Goal: Task Accomplishment & Management: Complete application form

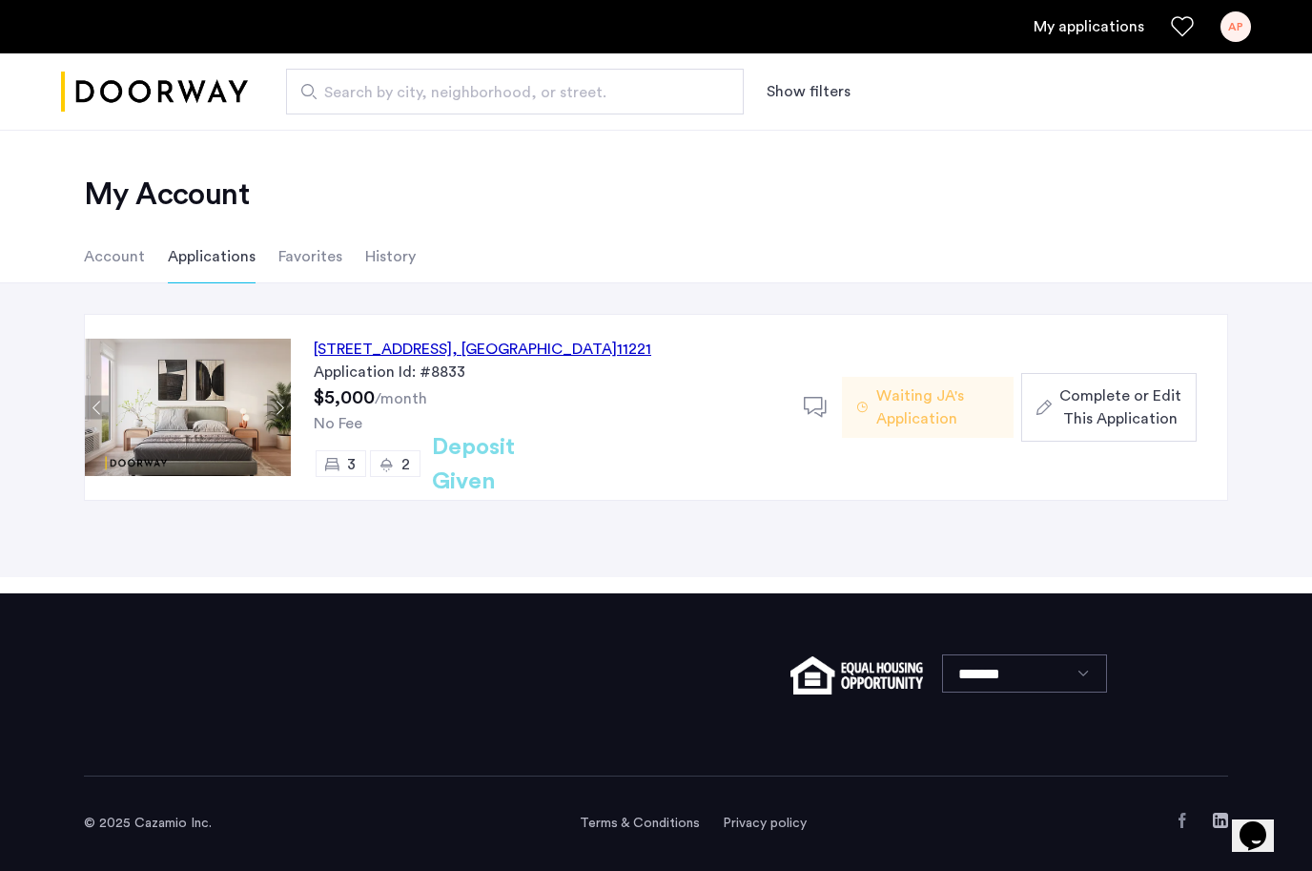
click at [1093, 396] on span "Complete or Edit This Application" at bounding box center [1121, 407] width 122 height 46
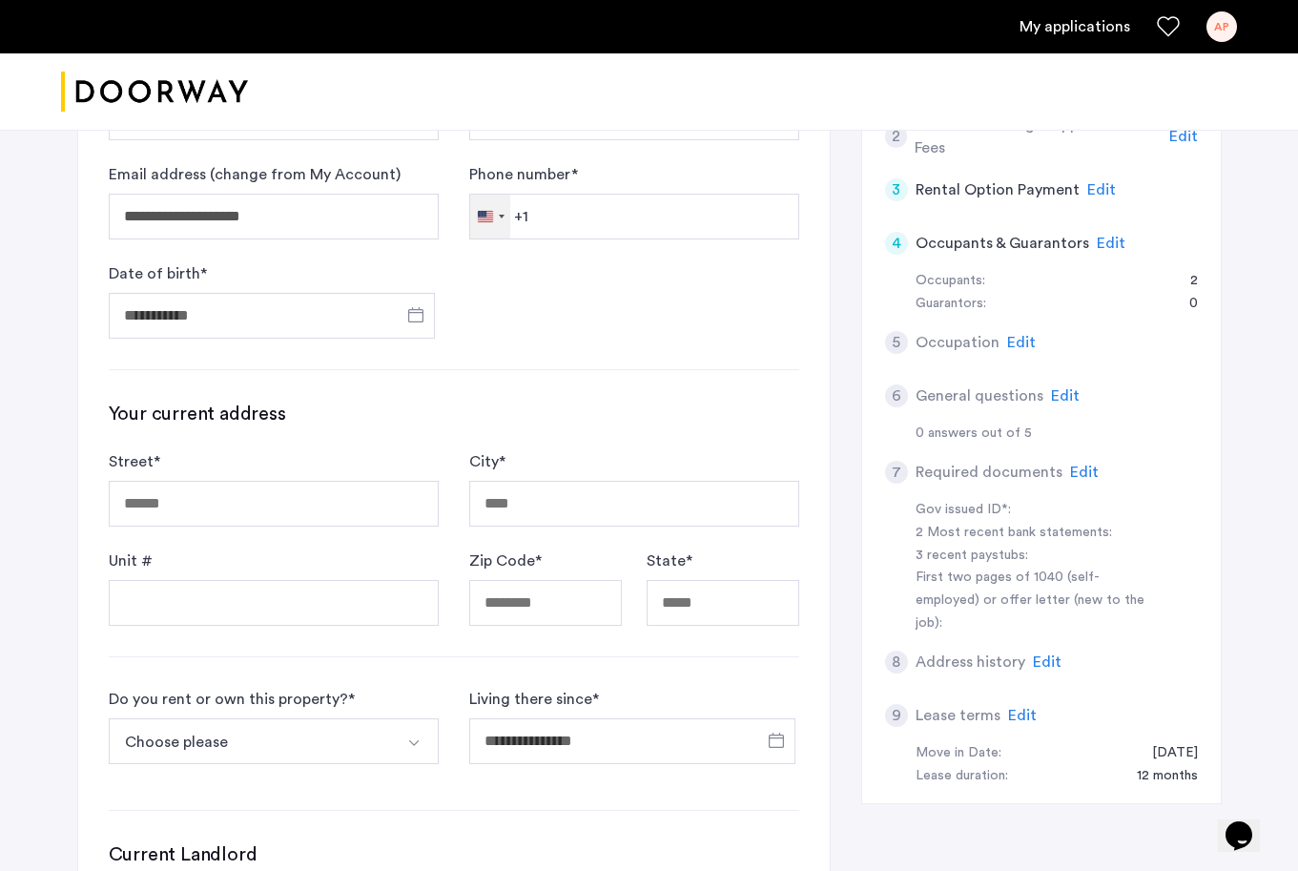
scroll to position [299, 0]
click at [628, 238] on form "**********" at bounding box center [454, 200] width 691 height 275
click at [652, 220] on input "Phone number *" at bounding box center [634, 216] width 330 height 46
type input "**********"
click at [225, 318] on input "Date of birth *" at bounding box center [272, 315] width 326 height 46
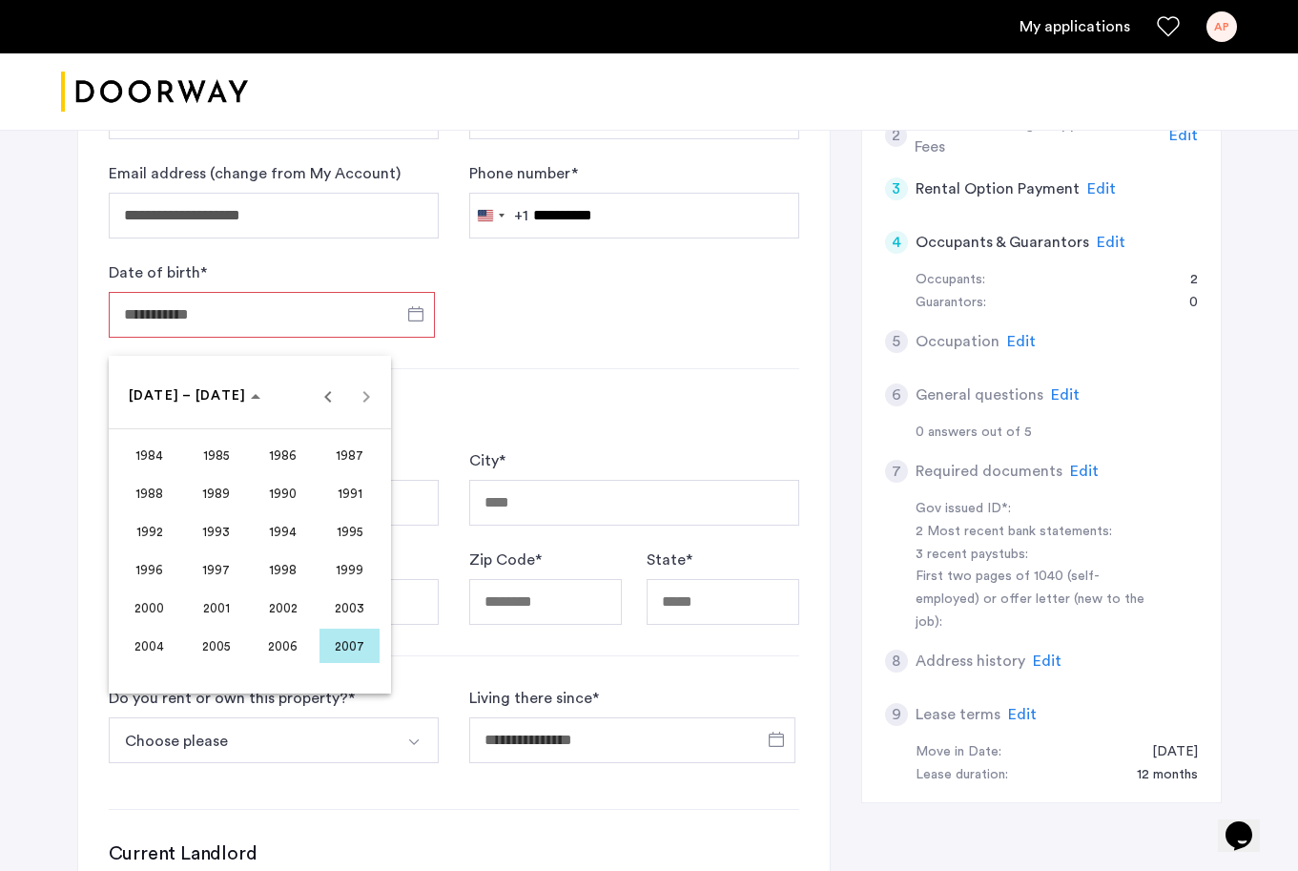
click at [217, 614] on span "2001" at bounding box center [216, 607] width 60 height 34
click at [173, 527] on span "MAY" at bounding box center [149, 531] width 60 height 34
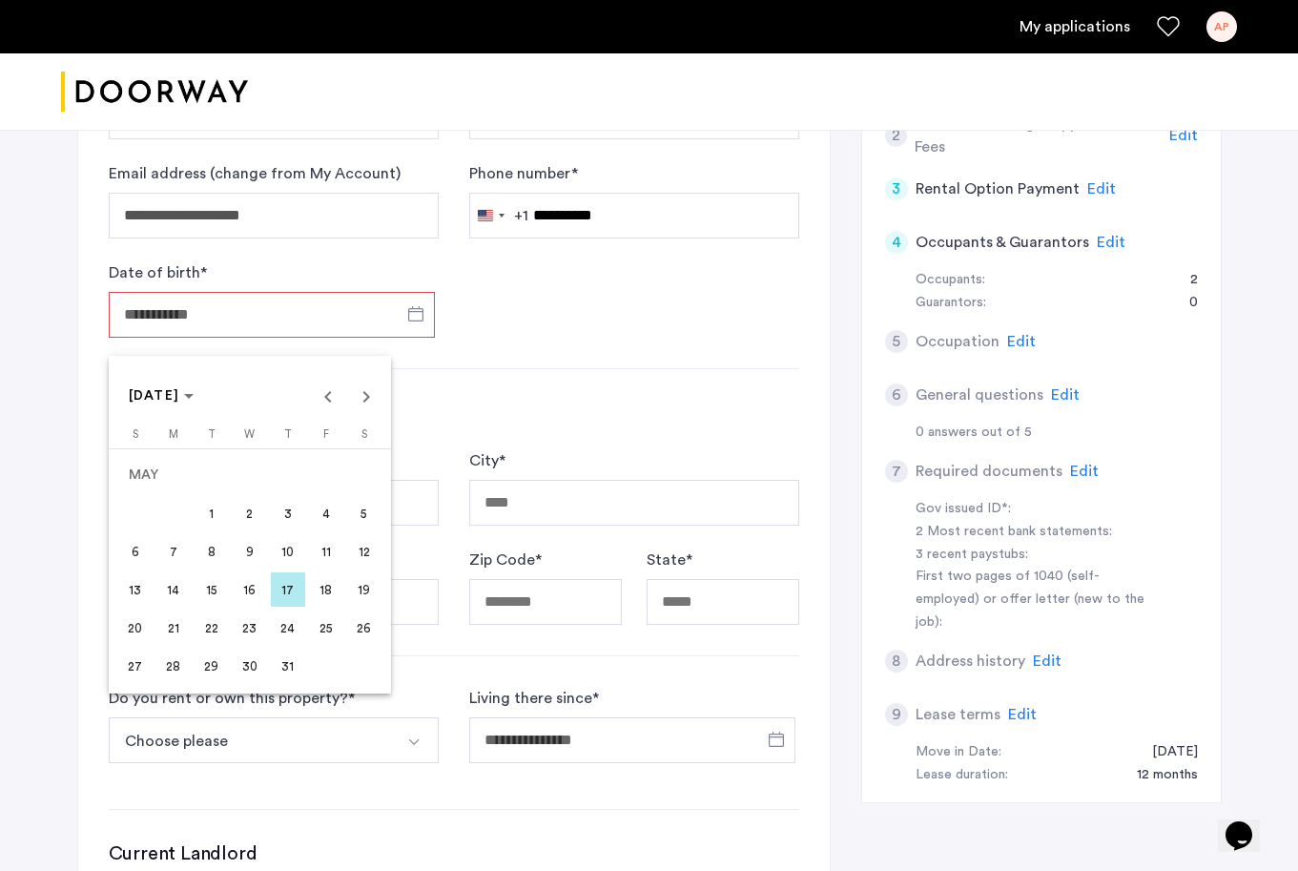
click at [292, 590] on span "17" at bounding box center [288, 589] width 34 height 34
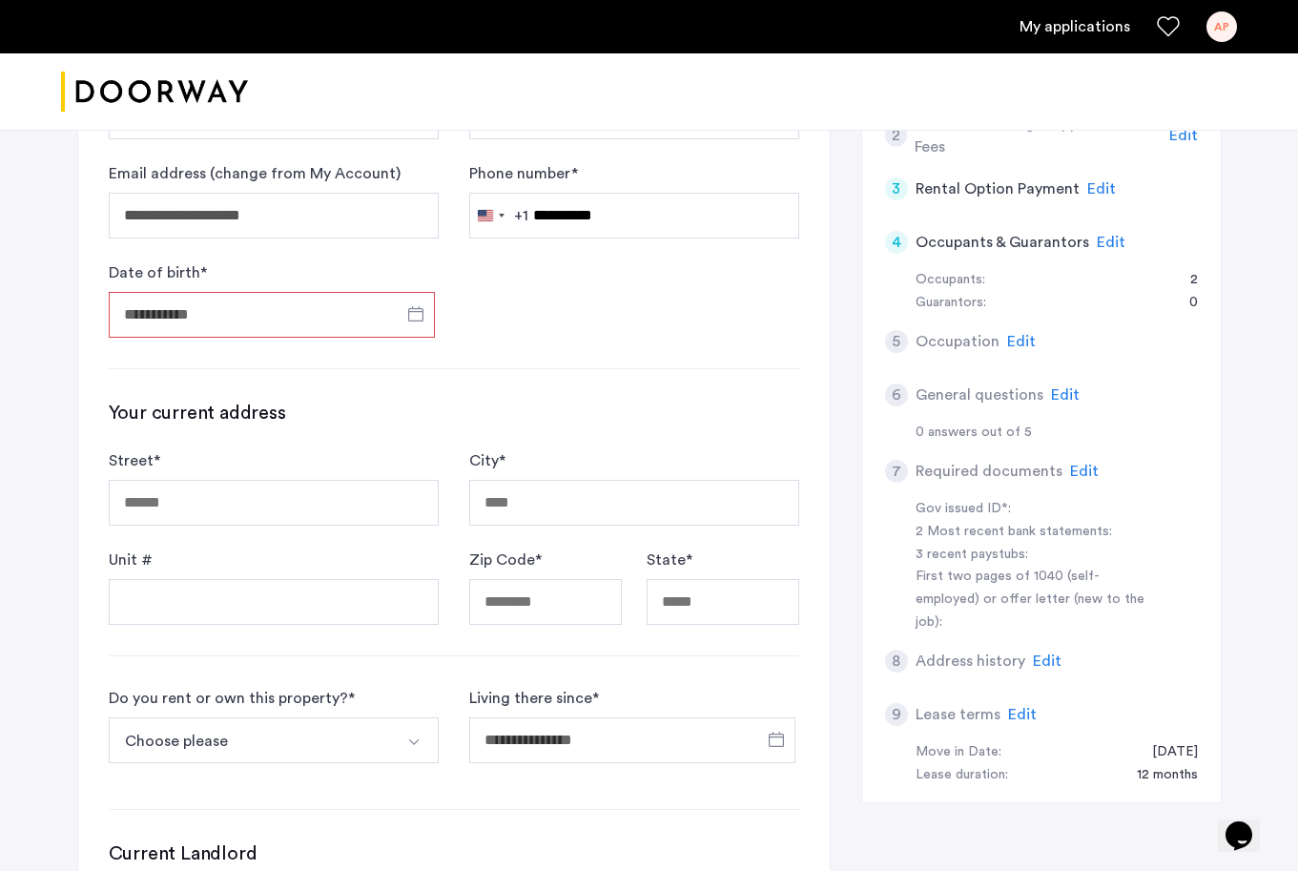
type input "**********"
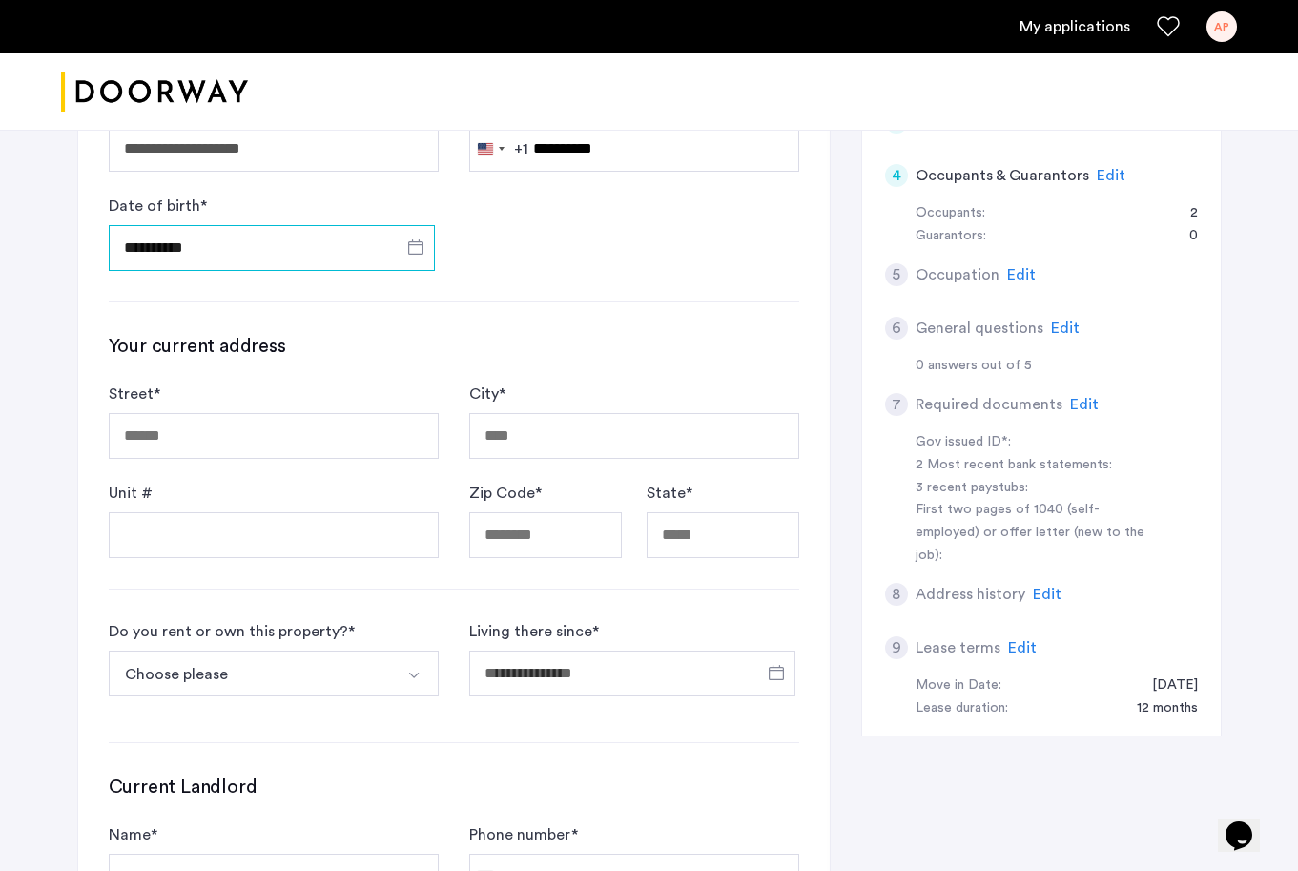
scroll to position [366, 0]
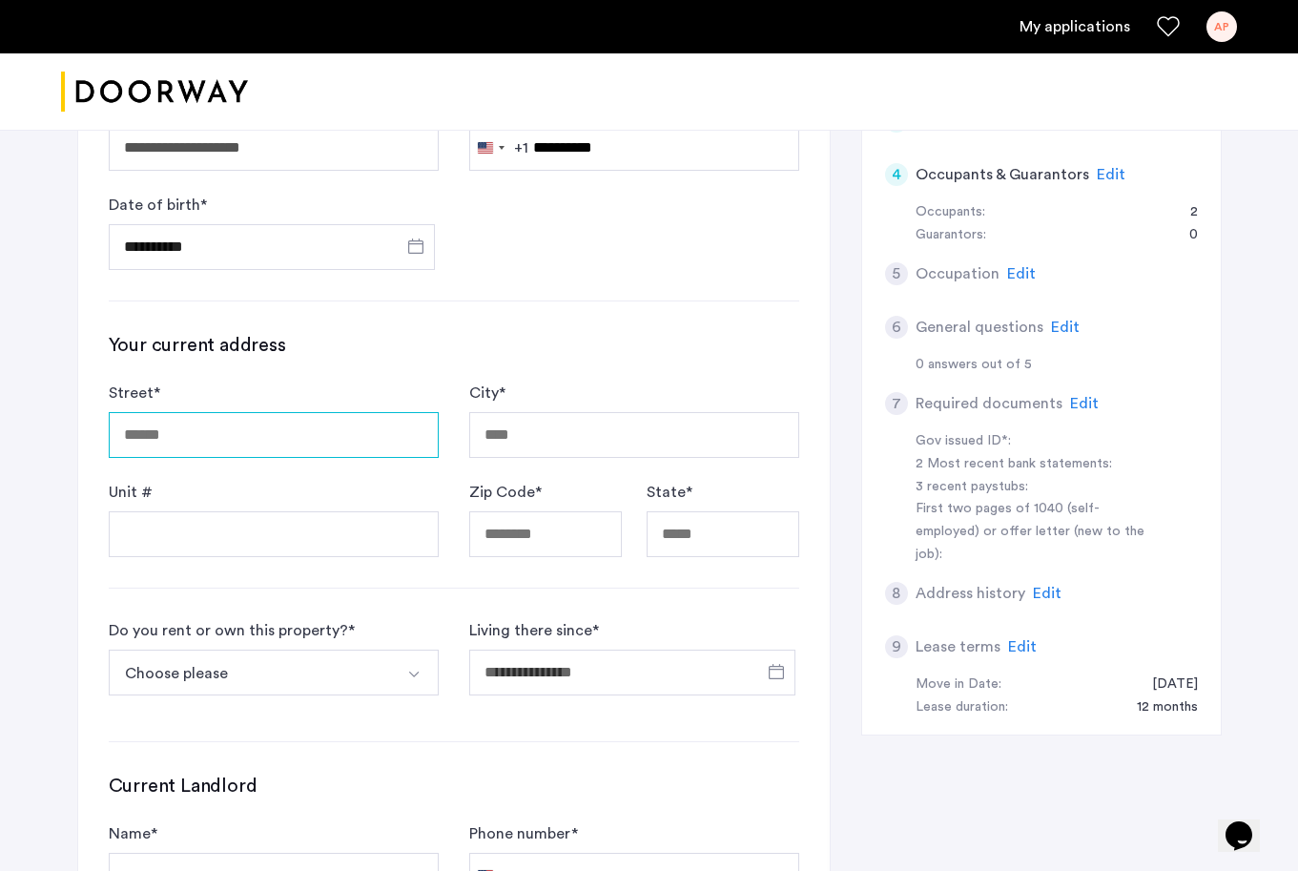
click at [296, 453] on input "Street *" at bounding box center [274, 435] width 330 height 46
type input "**********"
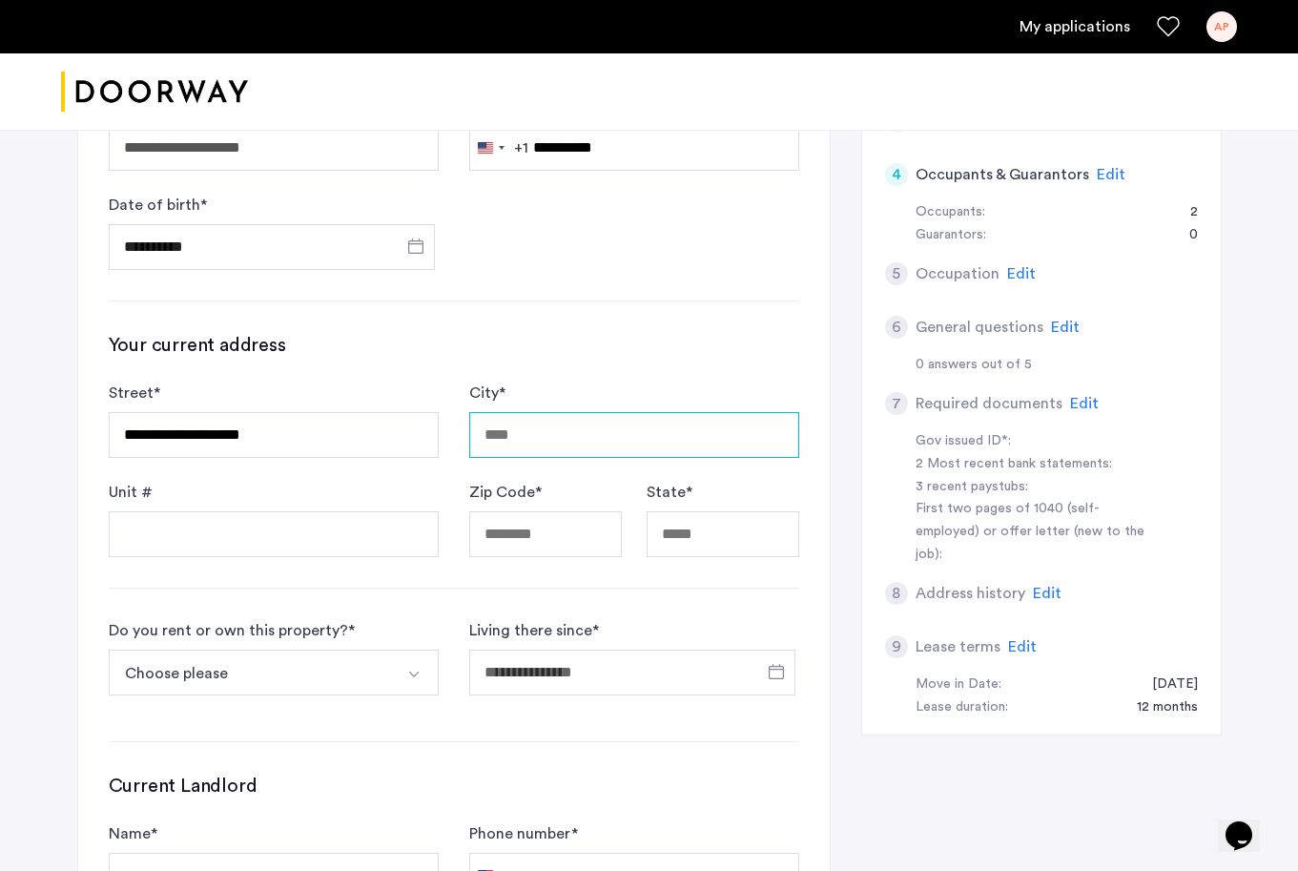
type input "**********"
type input "*****"
type input "**"
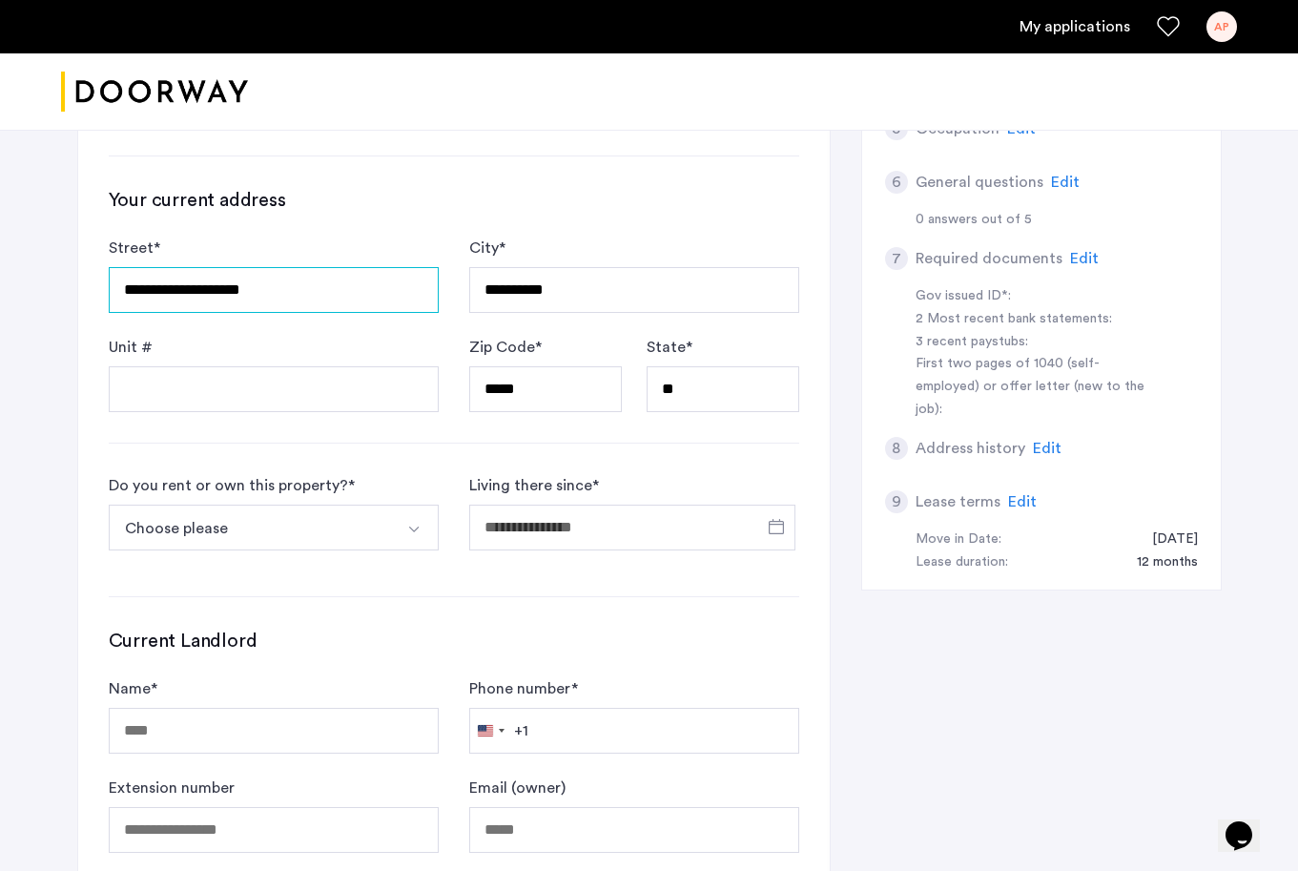
scroll to position [512, 0]
click at [345, 534] on button "Choose please" at bounding box center [251, 527] width 285 height 46
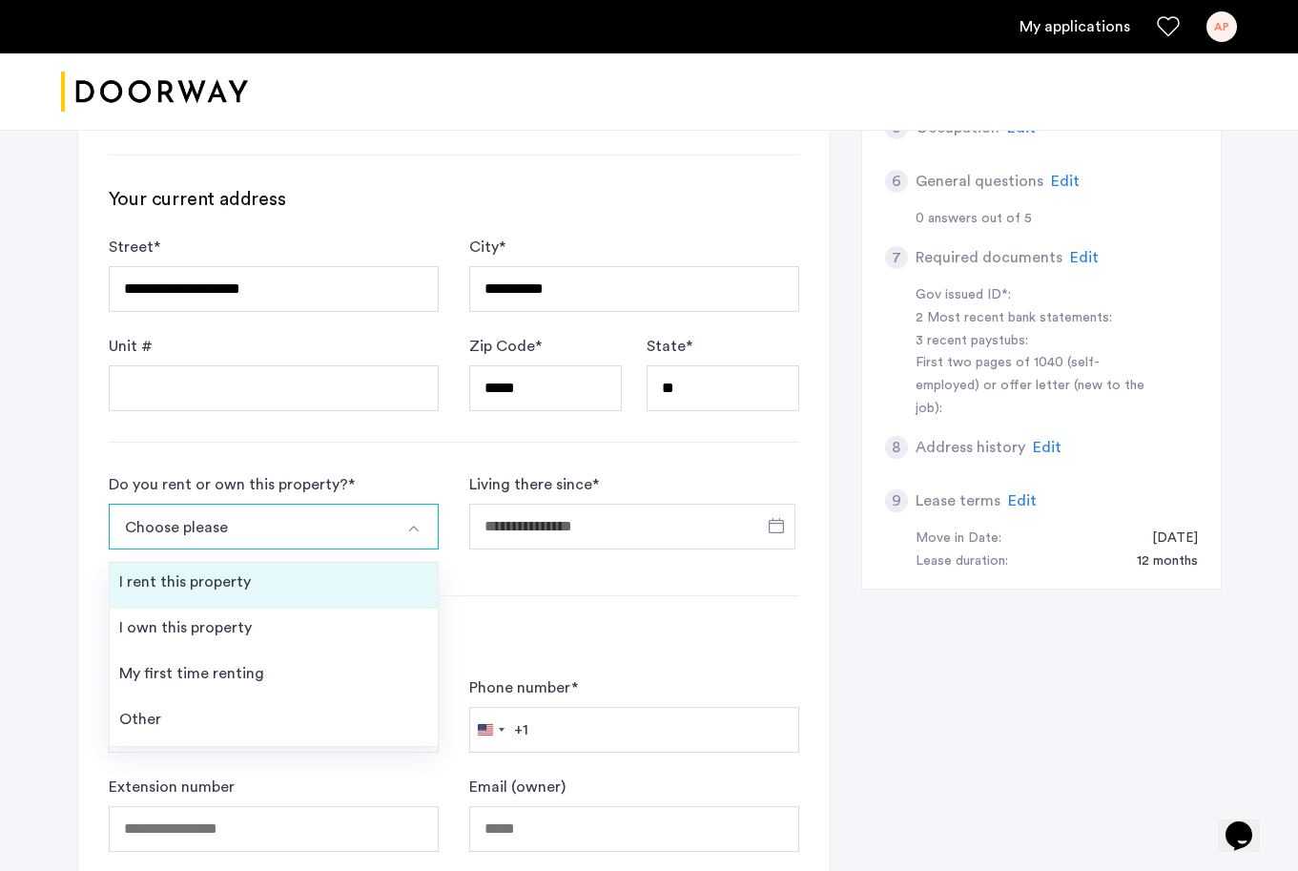
click at [315, 574] on li "I rent this property" at bounding box center [274, 586] width 328 height 46
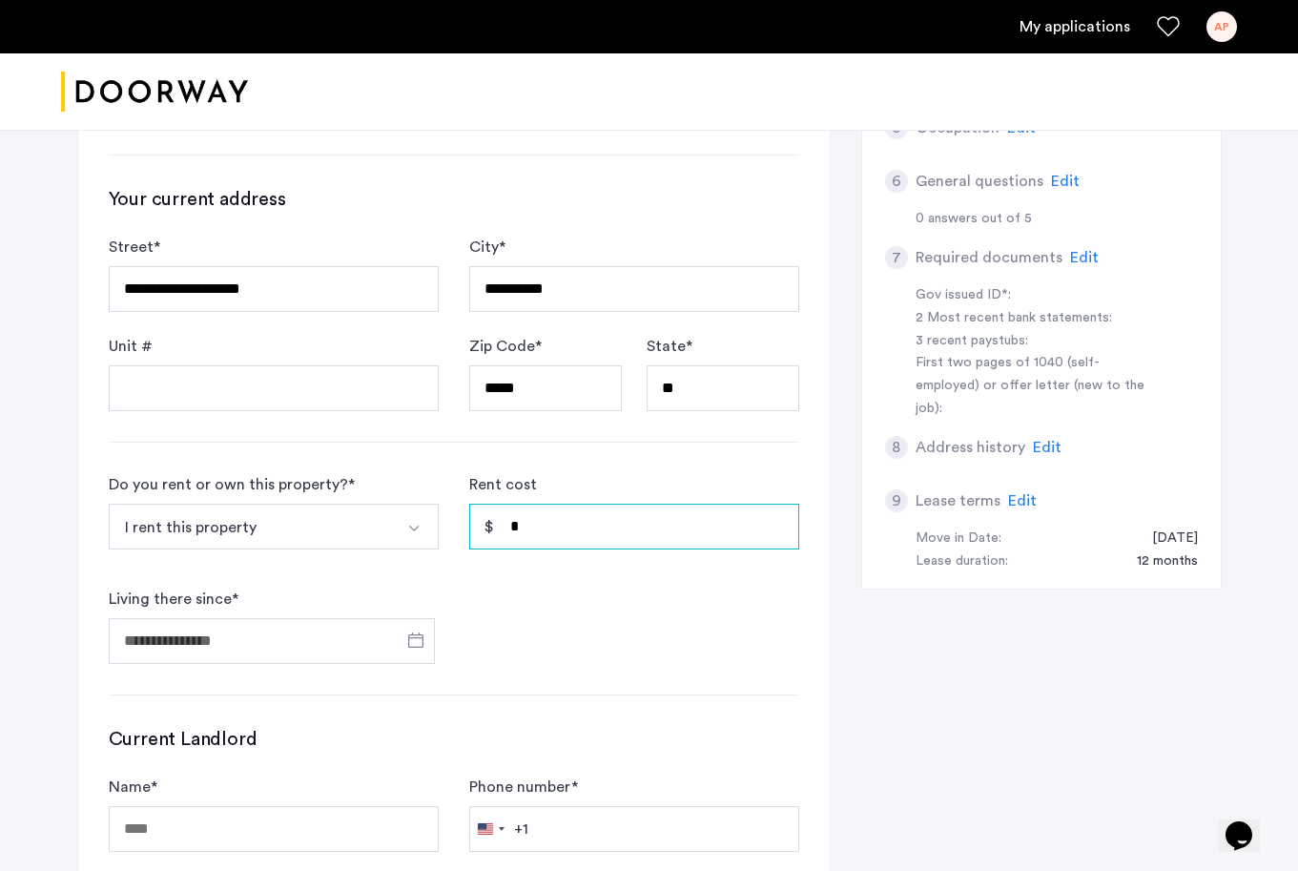
click at [503, 536] on input "*" at bounding box center [634, 527] width 330 height 46
click at [358, 536] on button "I rent this property" at bounding box center [251, 527] width 285 height 46
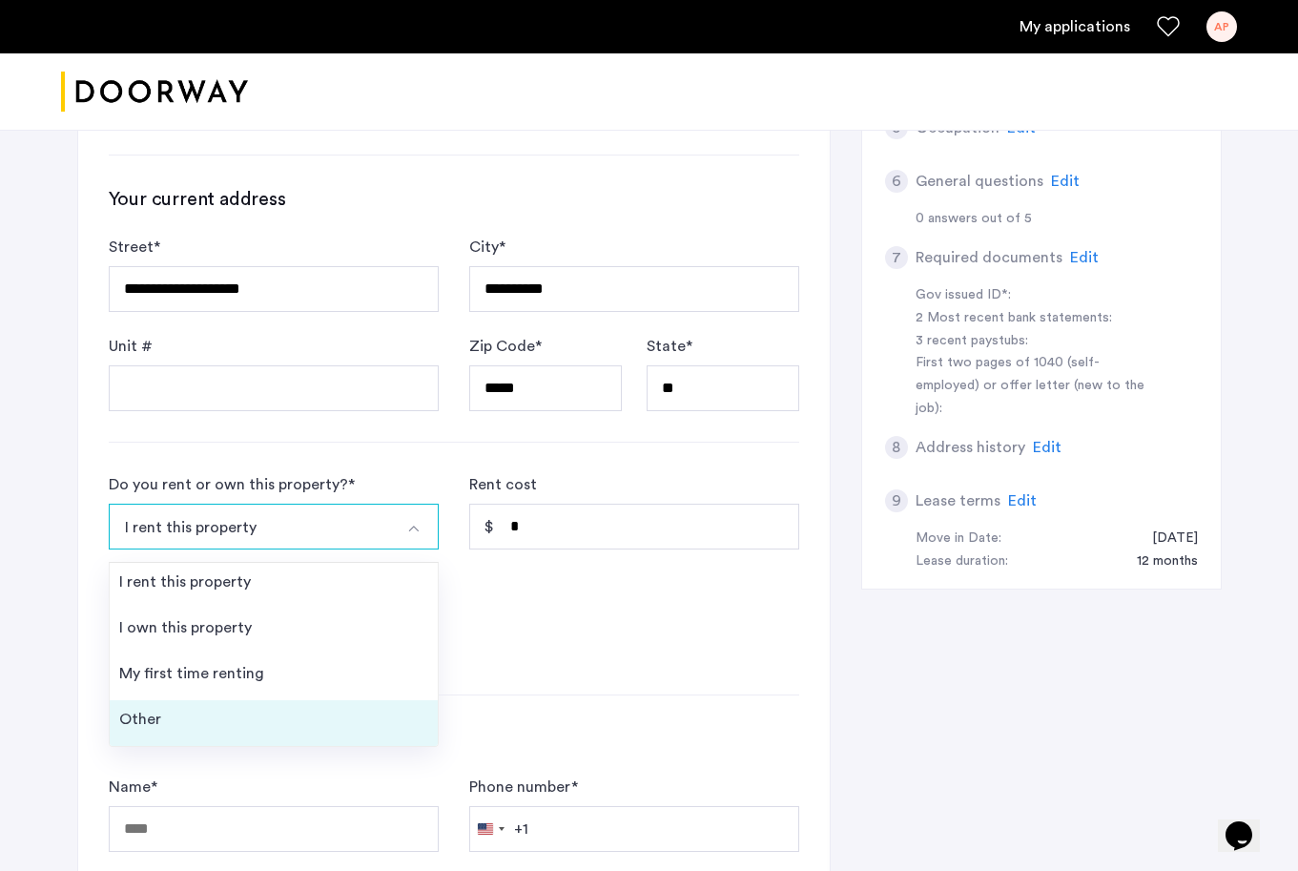
click at [285, 726] on li "Other" at bounding box center [274, 723] width 328 height 46
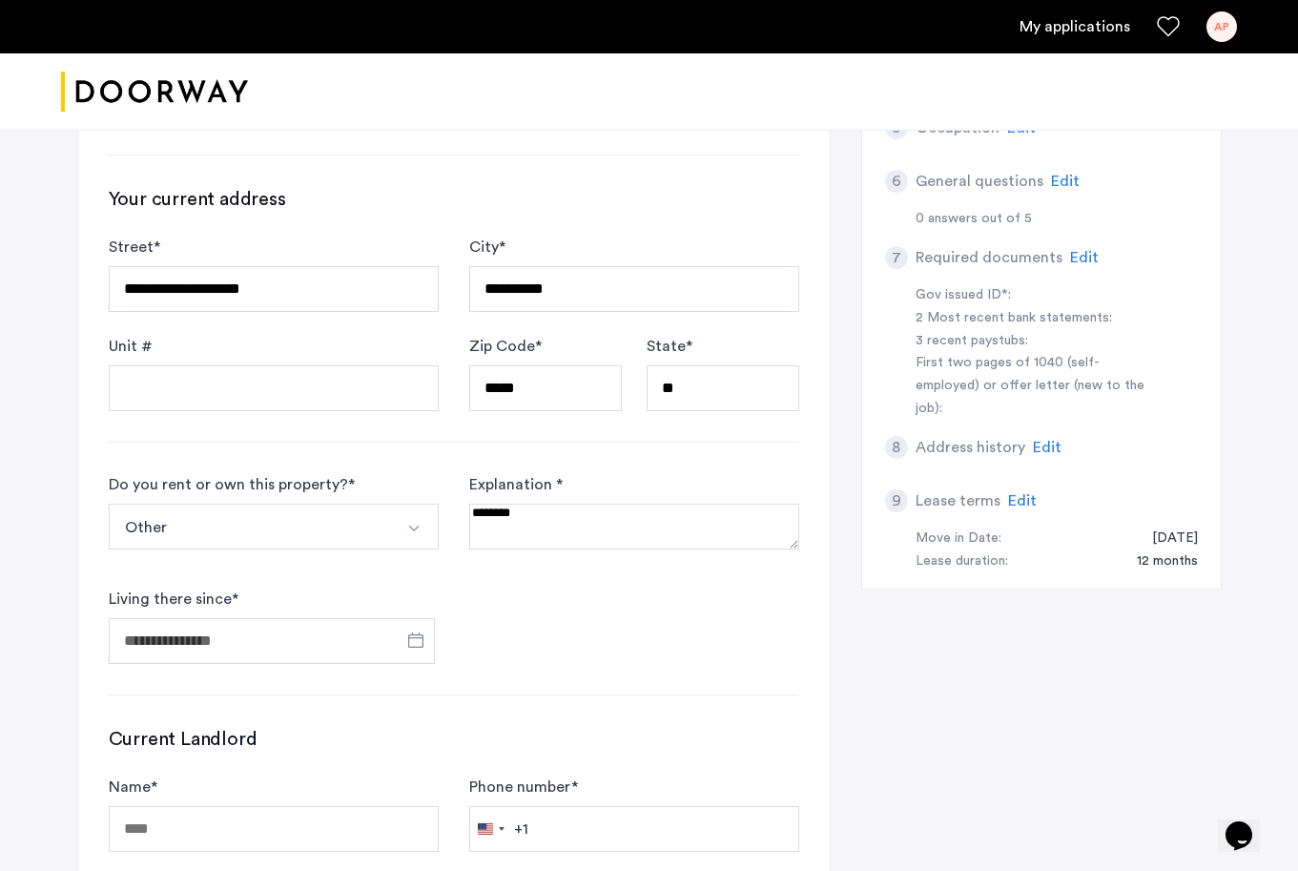
click at [539, 532] on textarea at bounding box center [634, 527] width 330 height 46
type textarea "**********"
click at [280, 643] on input "Living there since *" at bounding box center [272, 641] width 326 height 46
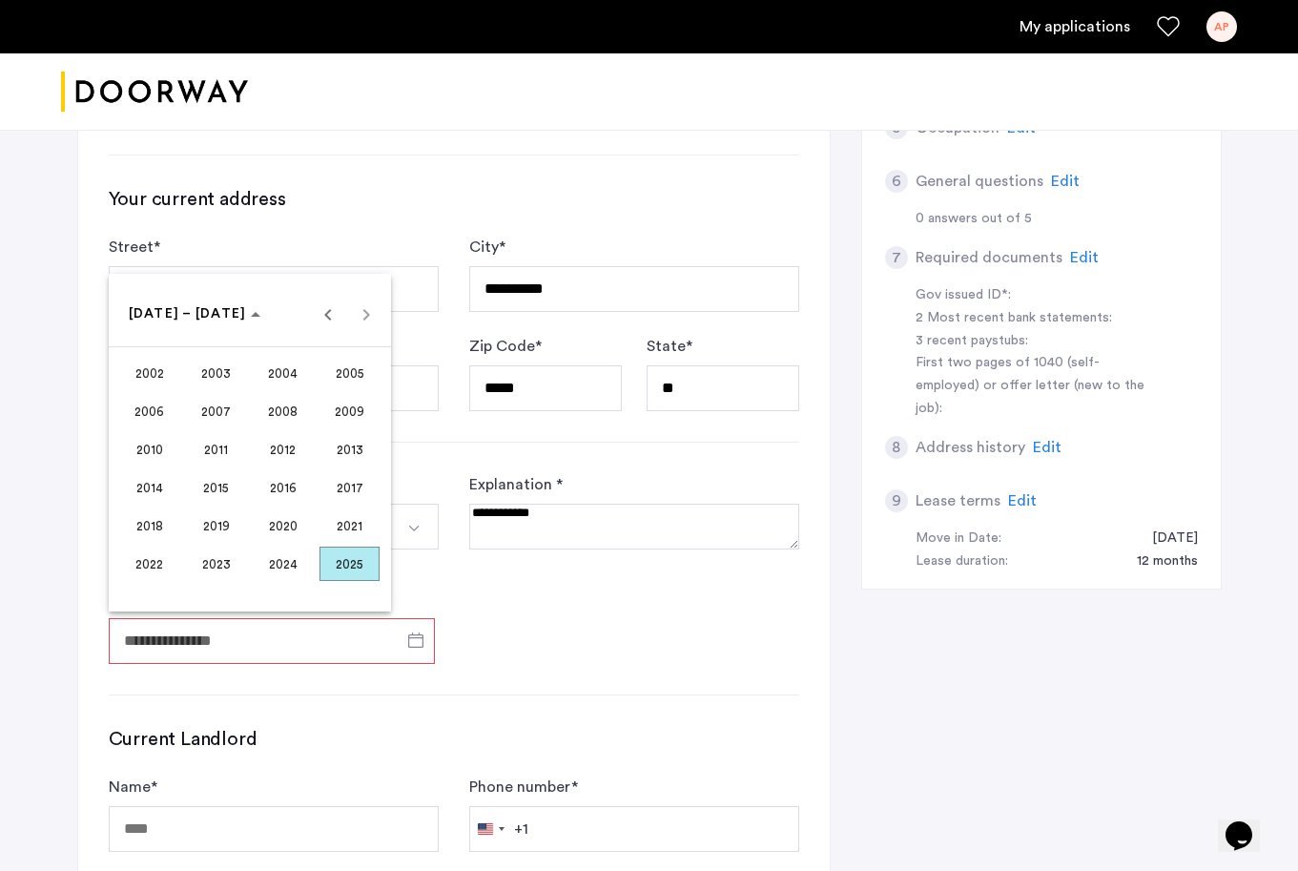
click at [211, 382] on span "2003" at bounding box center [216, 373] width 60 height 34
click at [340, 319] on span "Previous year" at bounding box center [328, 314] width 38 height 38
click at [167, 437] on span "MAY" at bounding box center [149, 449] width 60 height 34
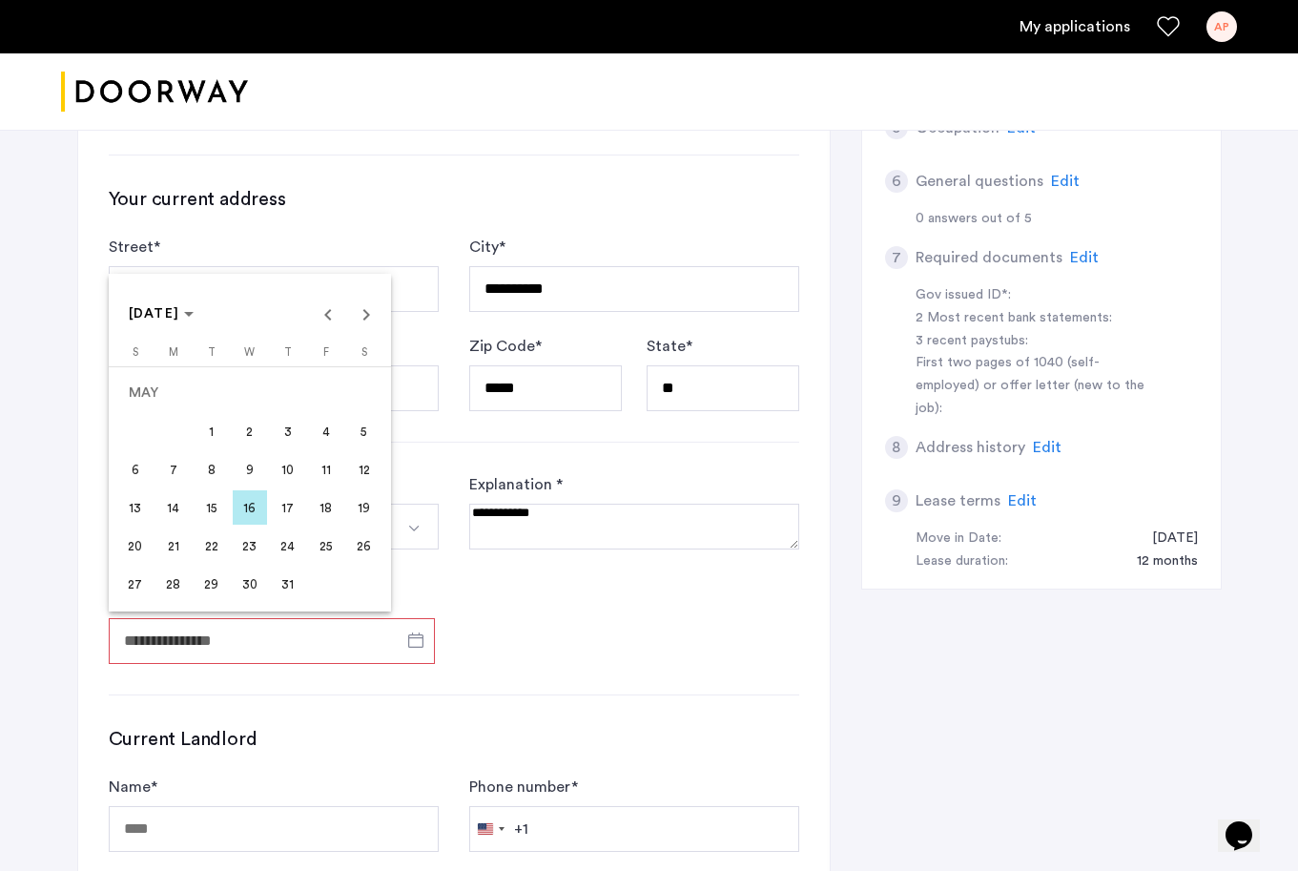
click at [298, 500] on span "17" at bounding box center [288, 507] width 34 height 34
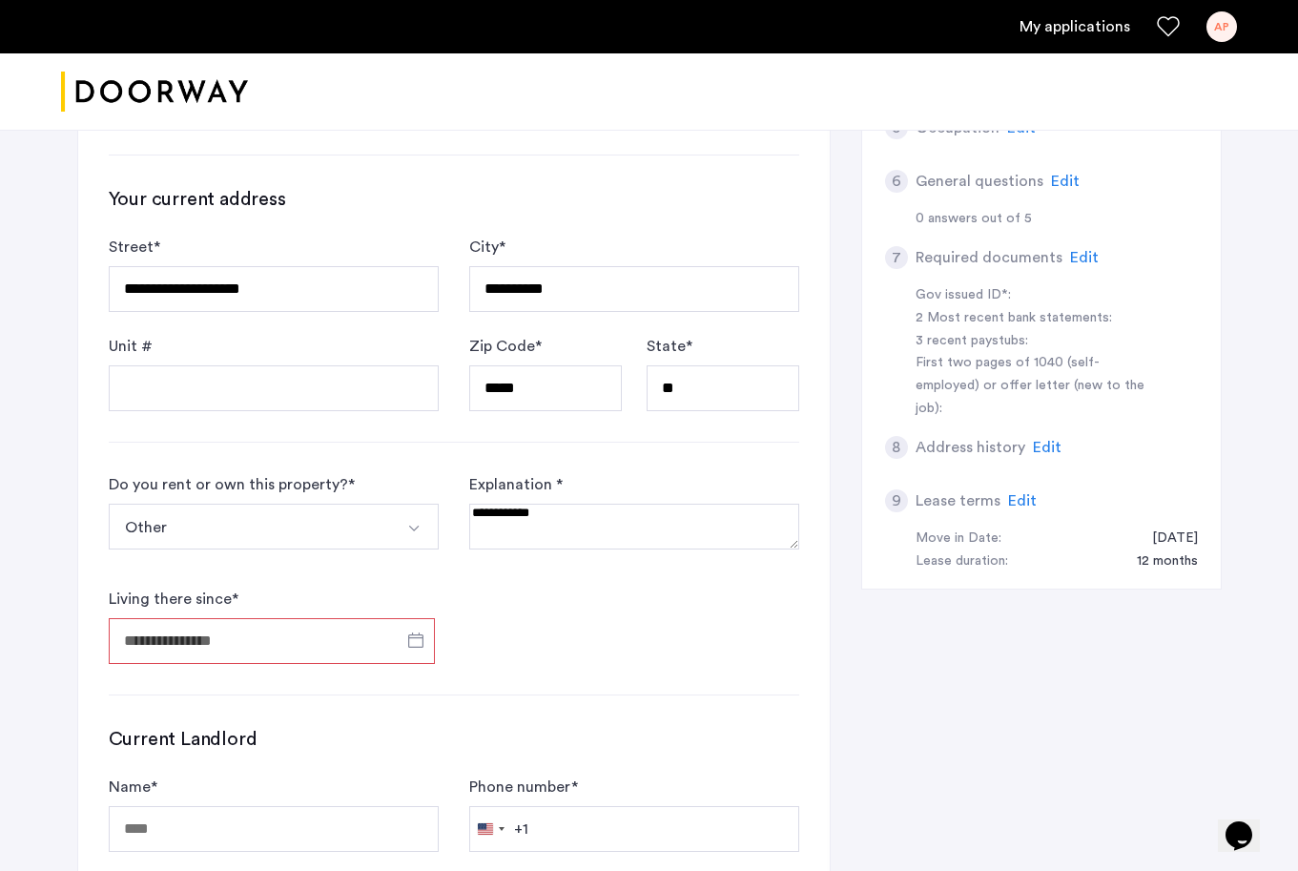
type input "**********"
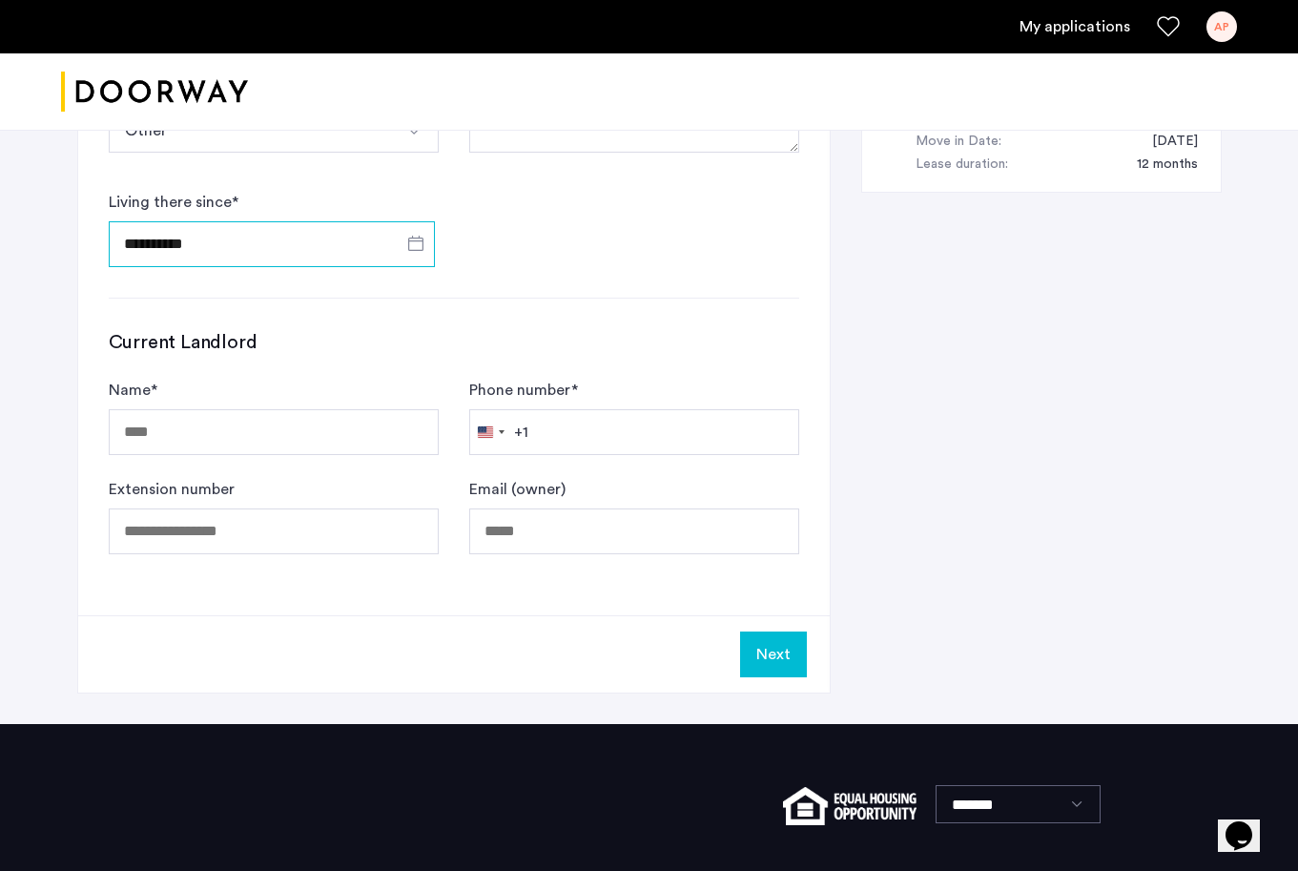
scroll to position [910, 0]
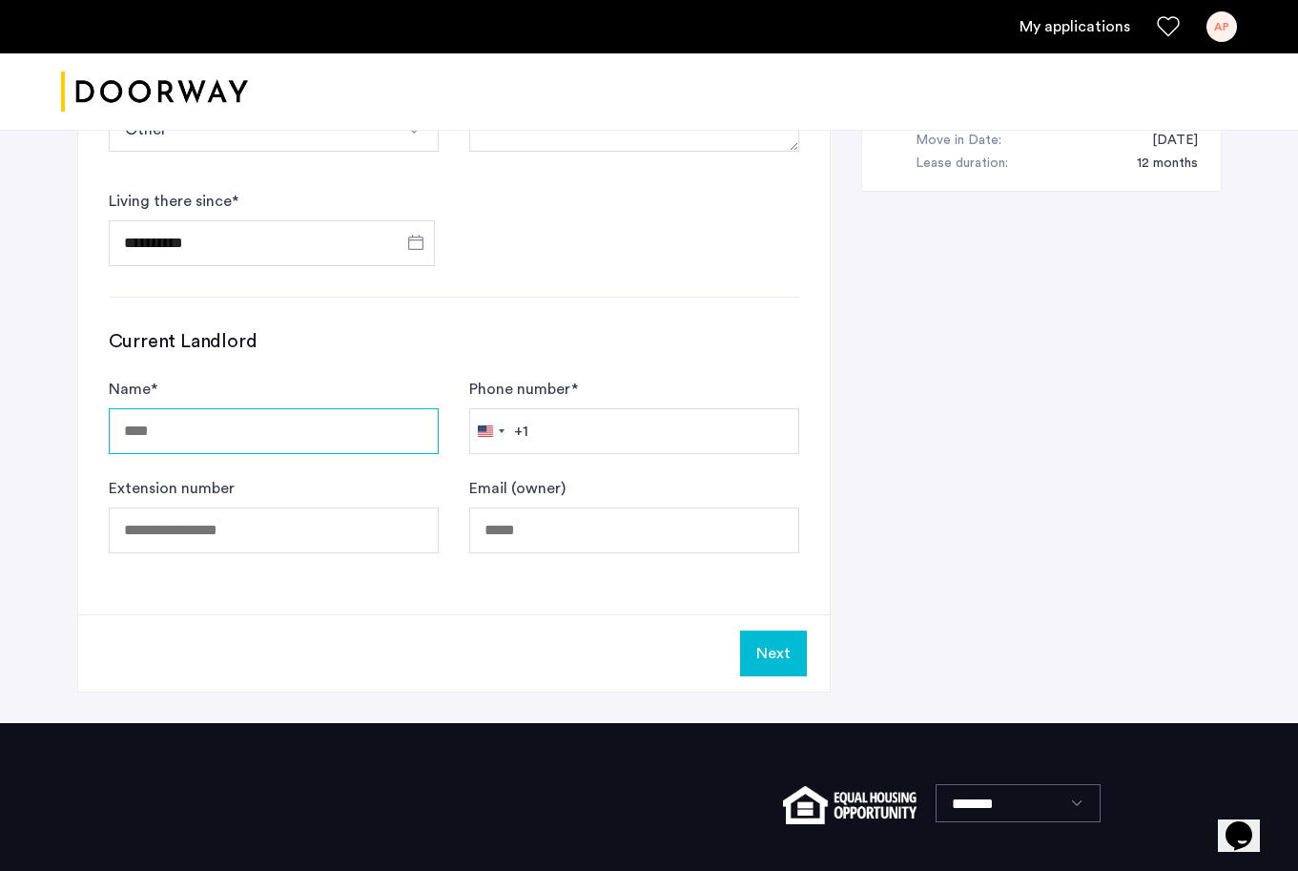
click at [313, 423] on input "Name *" at bounding box center [274, 431] width 330 height 46
type input "*********"
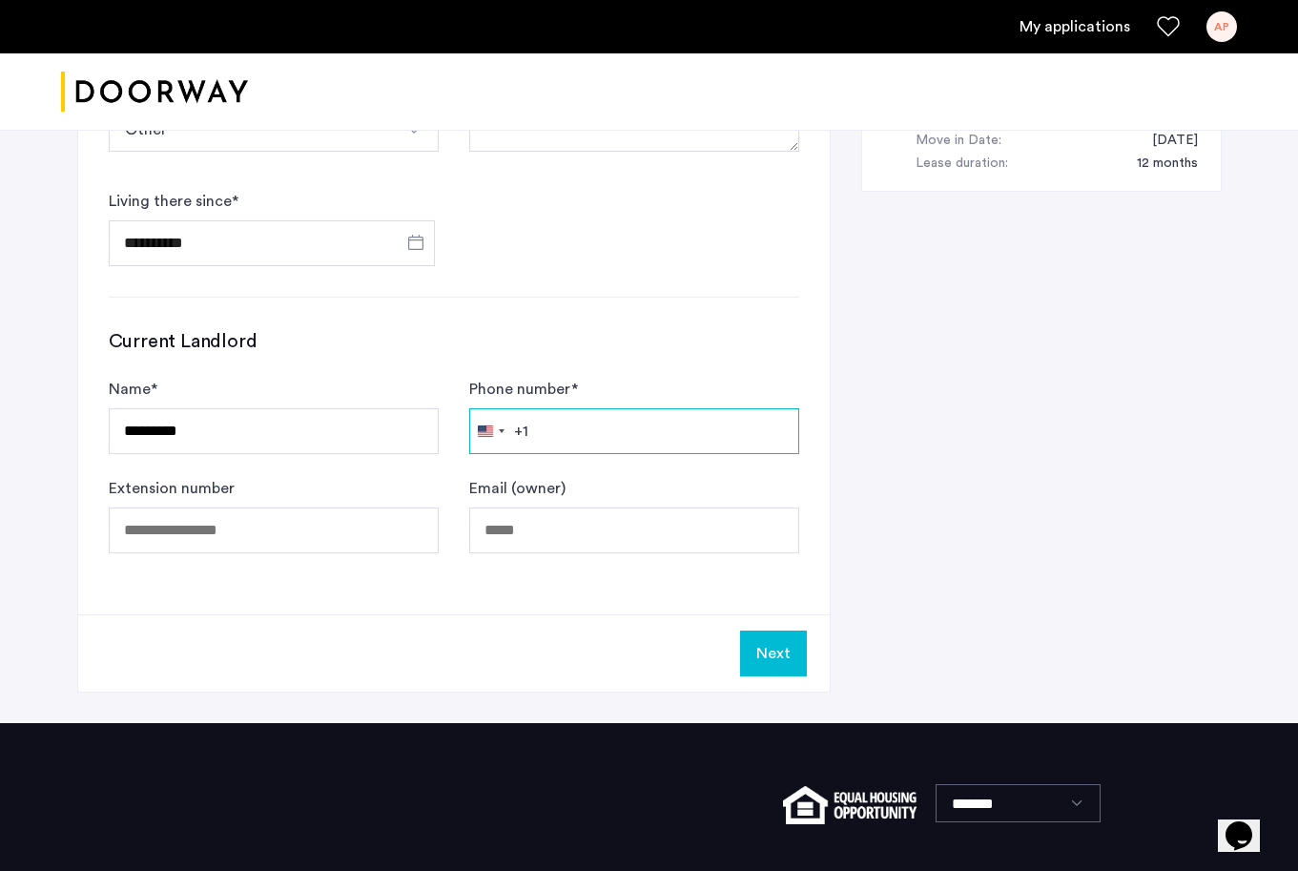
click at [594, 443] on input "Phone number *" at bounding box center [634, 431] width 330 height 46
type input "**********"
click at [784, 640] on button "Next" at bounding box center [773, 653] width 67 height 46
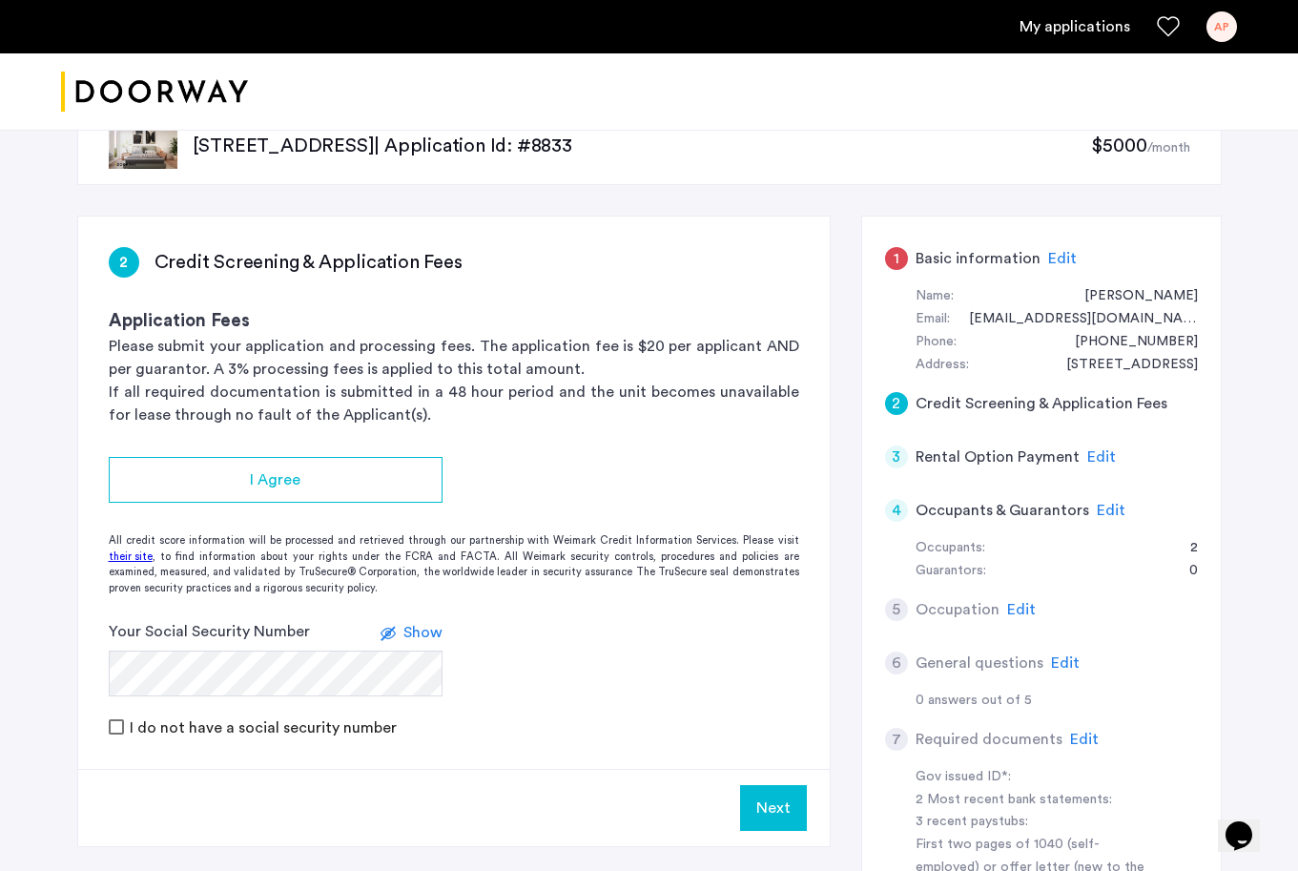
scroll to position [52, 0]
click at [1050, 258] on span "Edit" at bounding box center [1062, 259] width 29 height 15
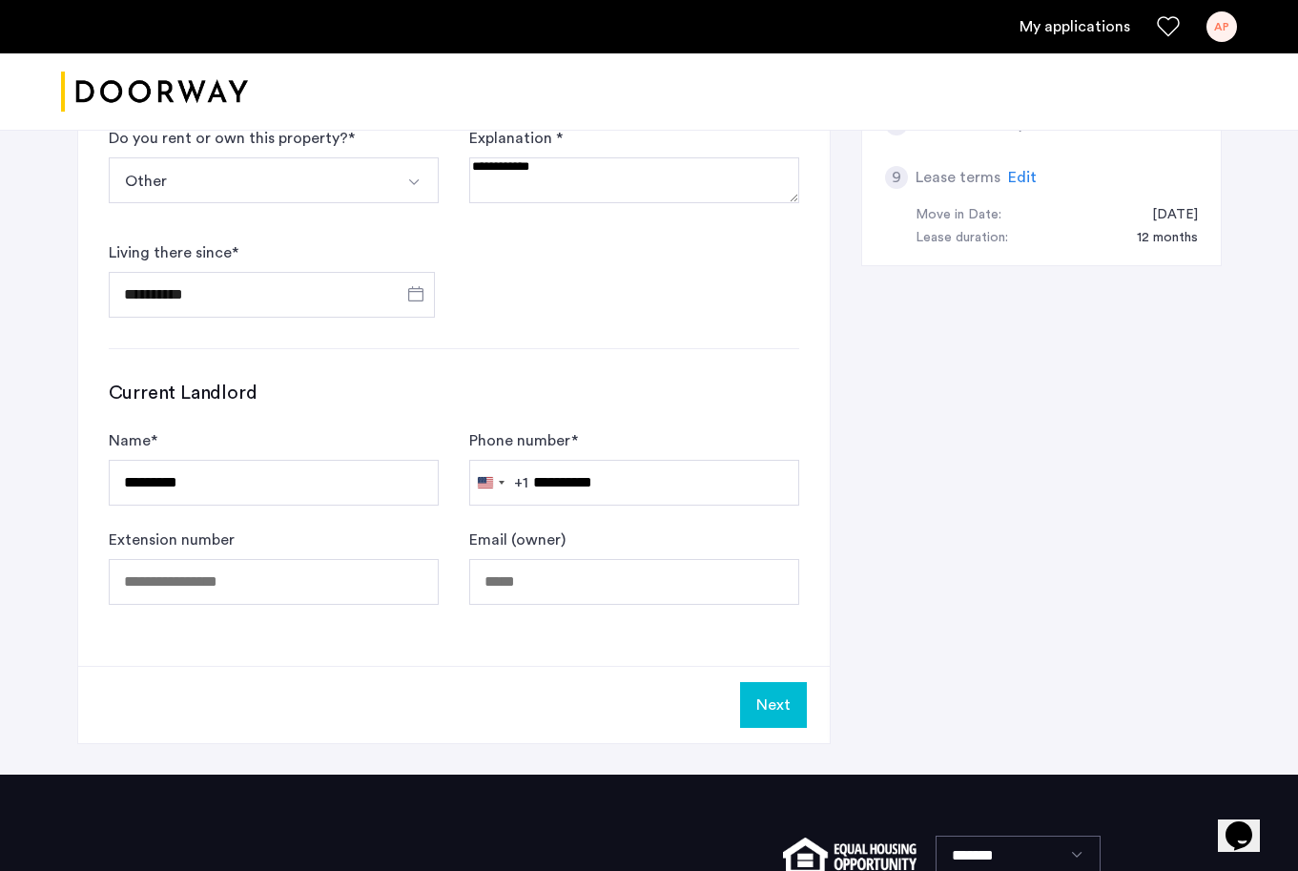
scroll to position [859, 0]
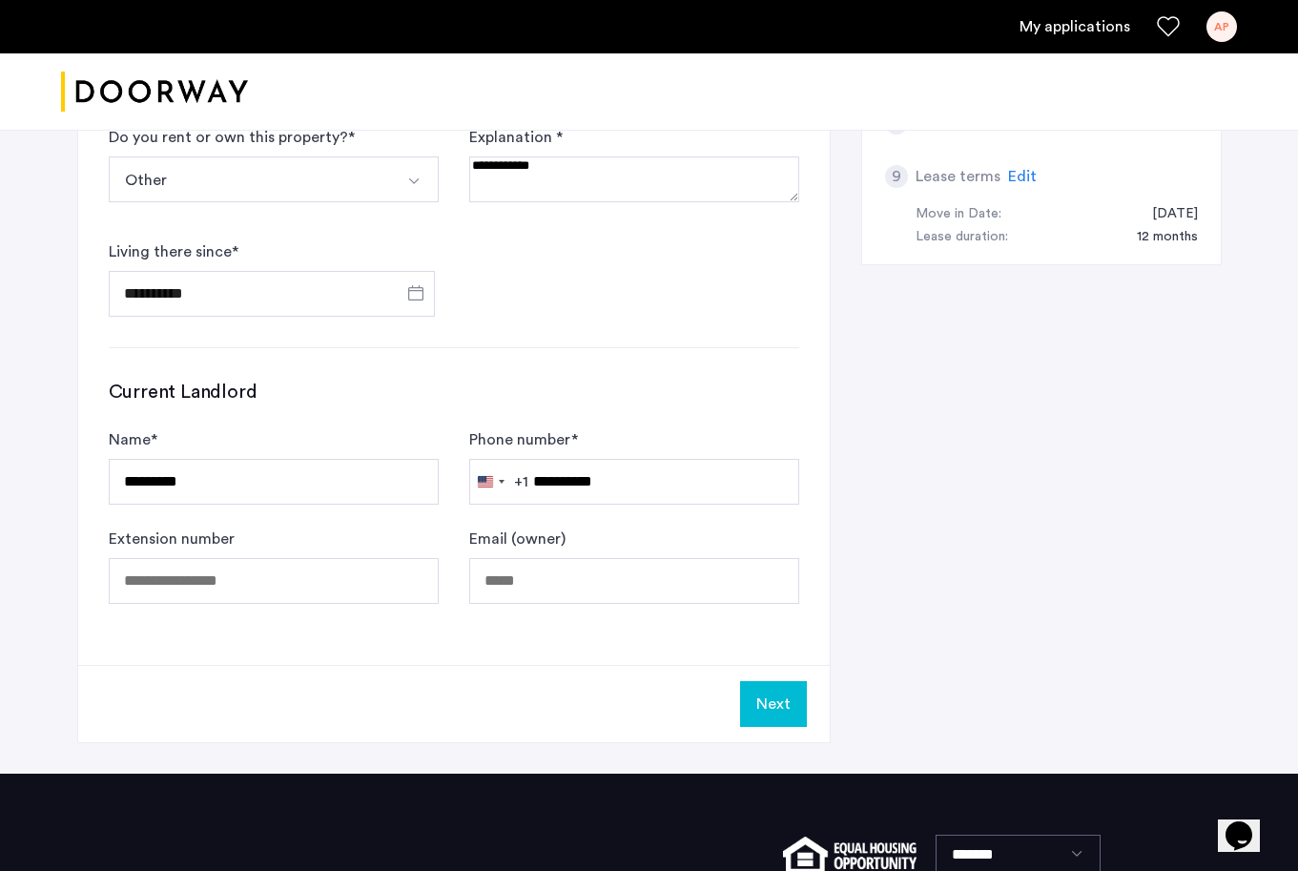
click at [772, 715] on button "Next" at bounding box center [773, 704] width 67 height 46
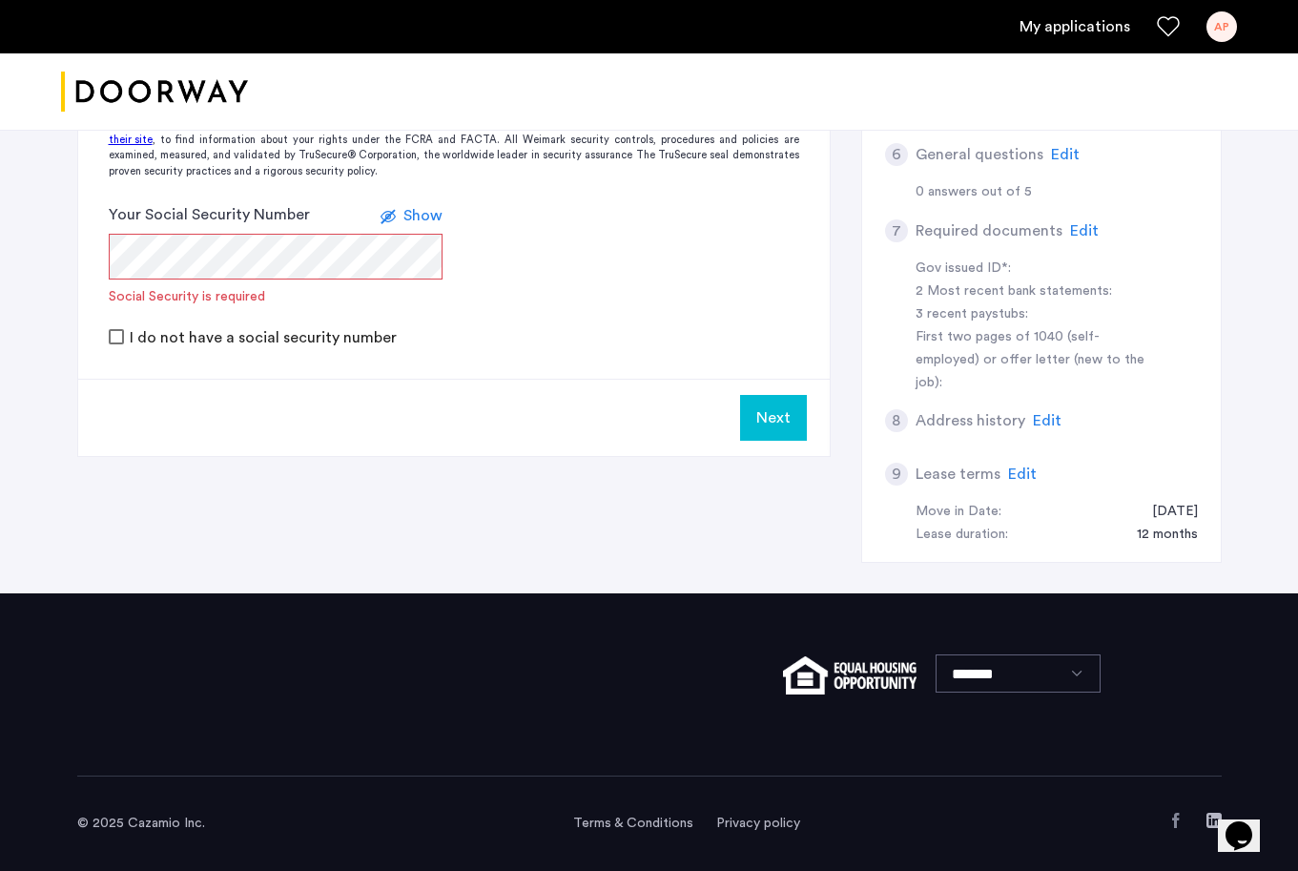
scroll to position [0, 0]
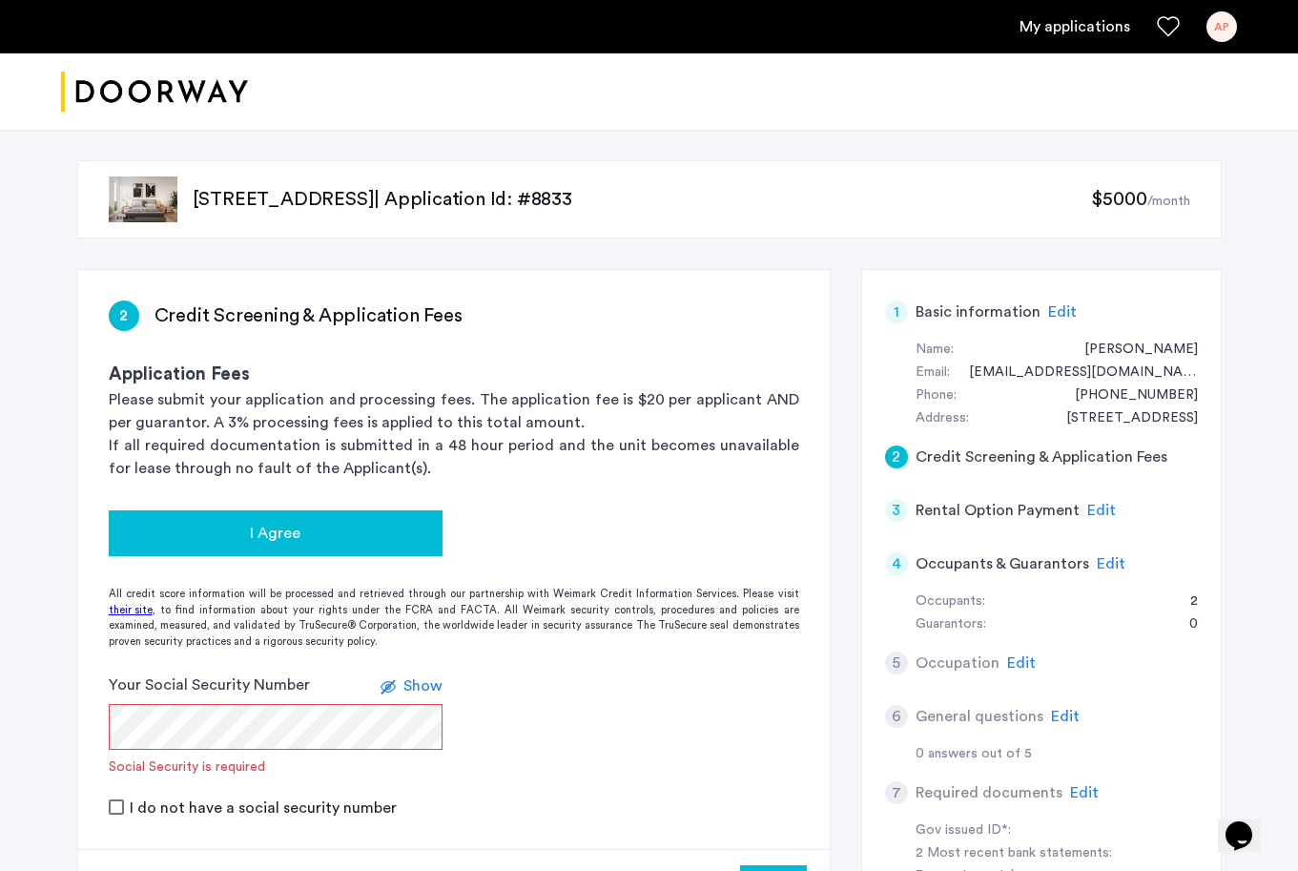
click at [354, 549] on button "I Agree" at bounding box center [276, 533] width 334 height 46
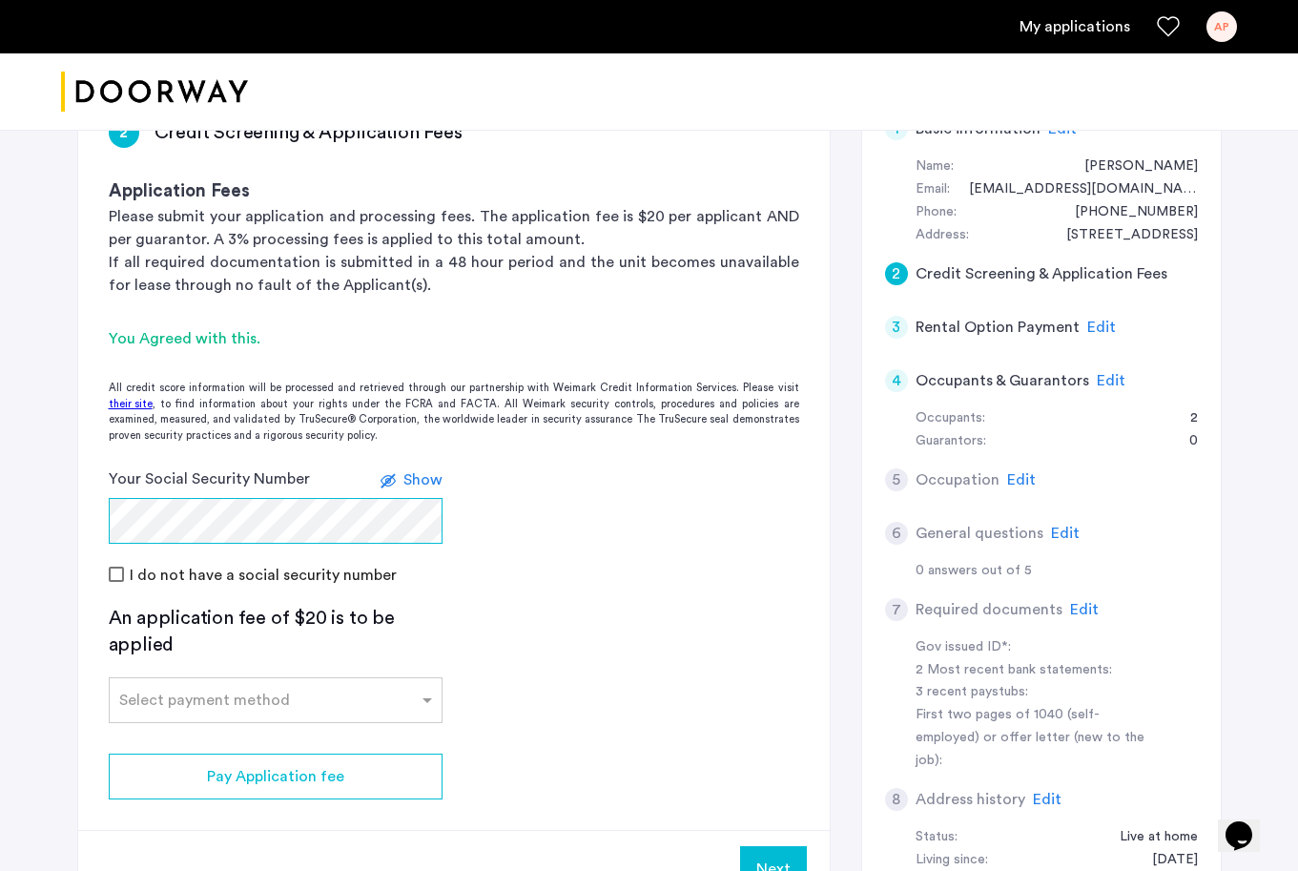
scroll to position [306, 0]
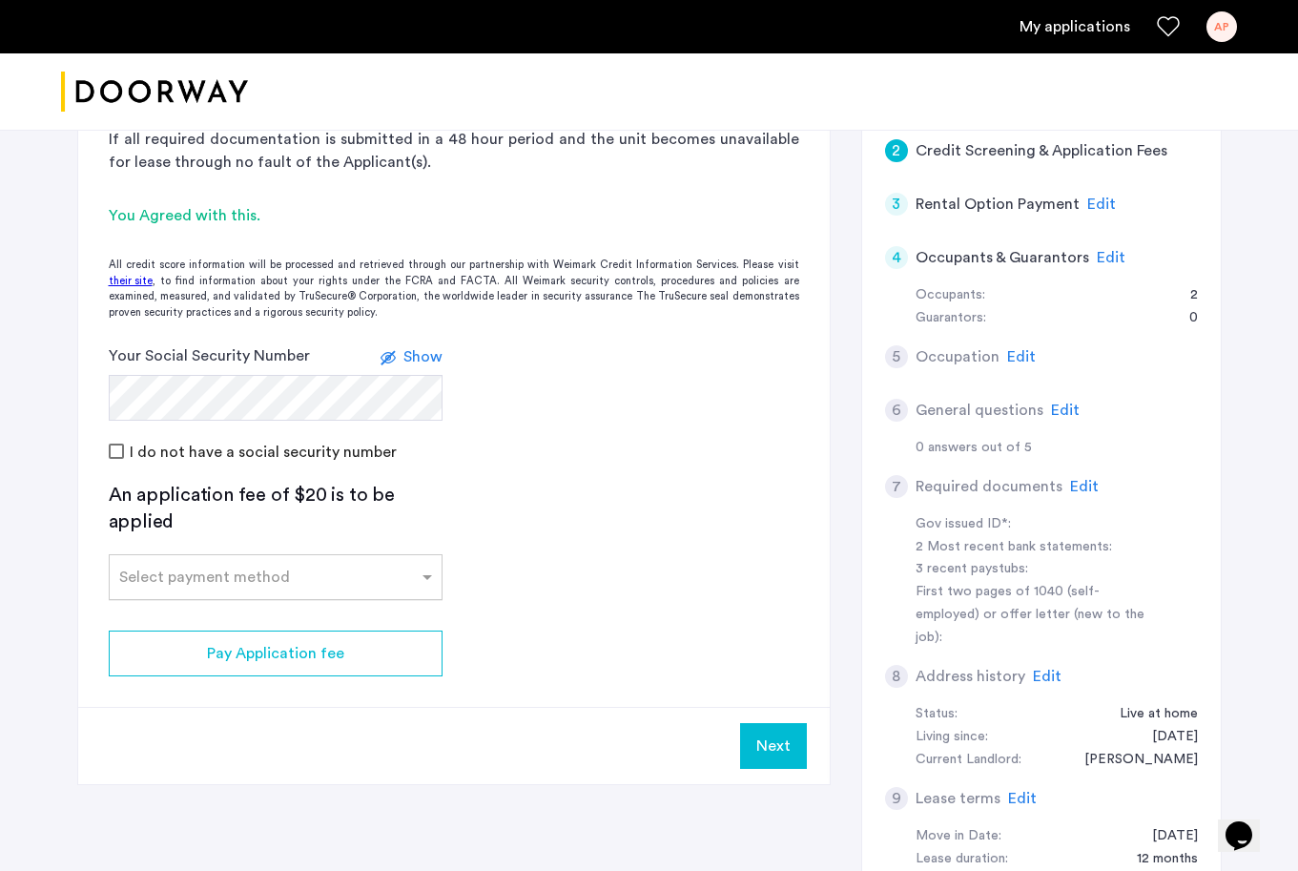
click at [254, 567] on input "text" at bounding box center [256, 573] width 275 height 13
click at [240, 626] on div "Credit Card" at bounding box center [276, 619] width 332 height 38
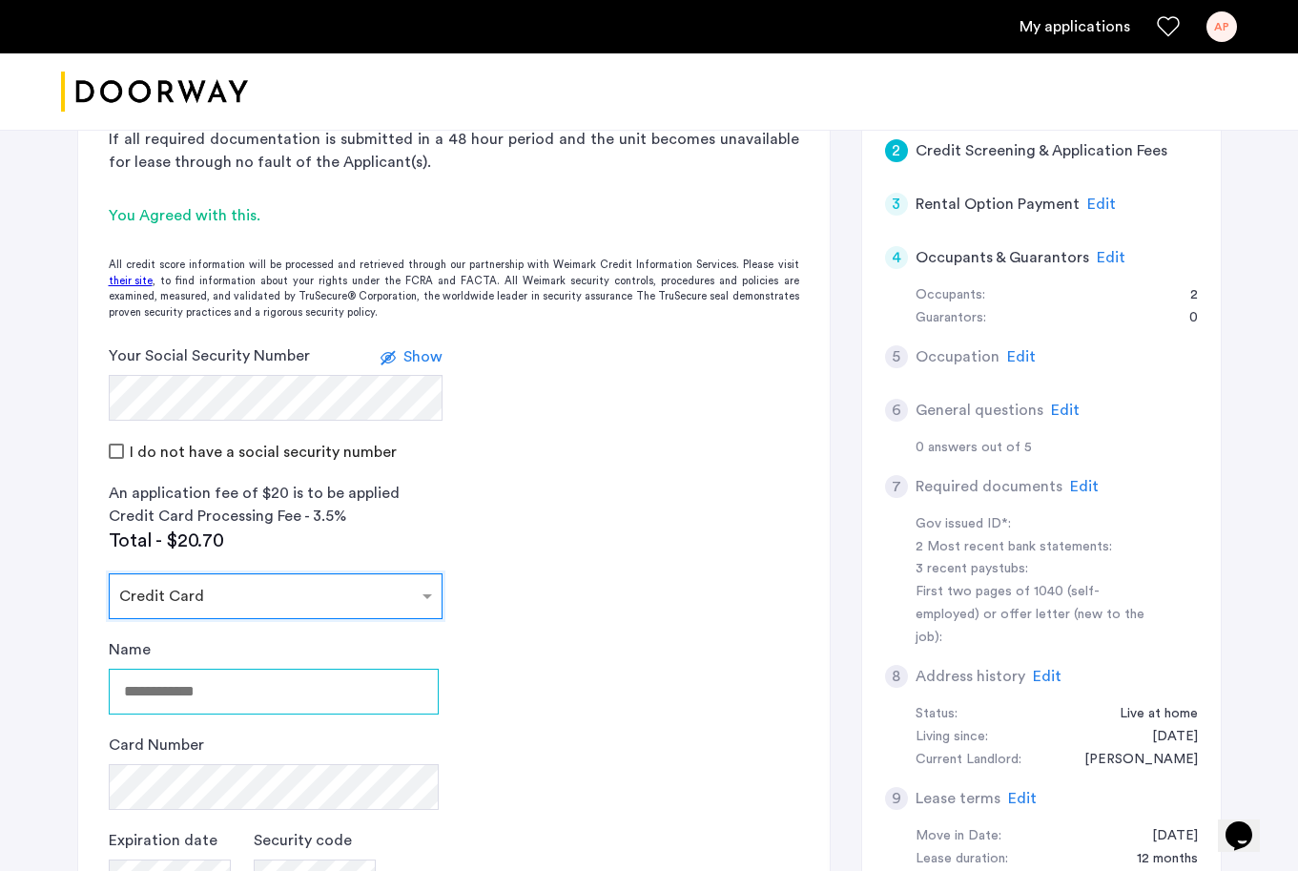
click at [202, 689] on input "Name" at bounding box center [274, 692] width 330 height 46
type input "**********"
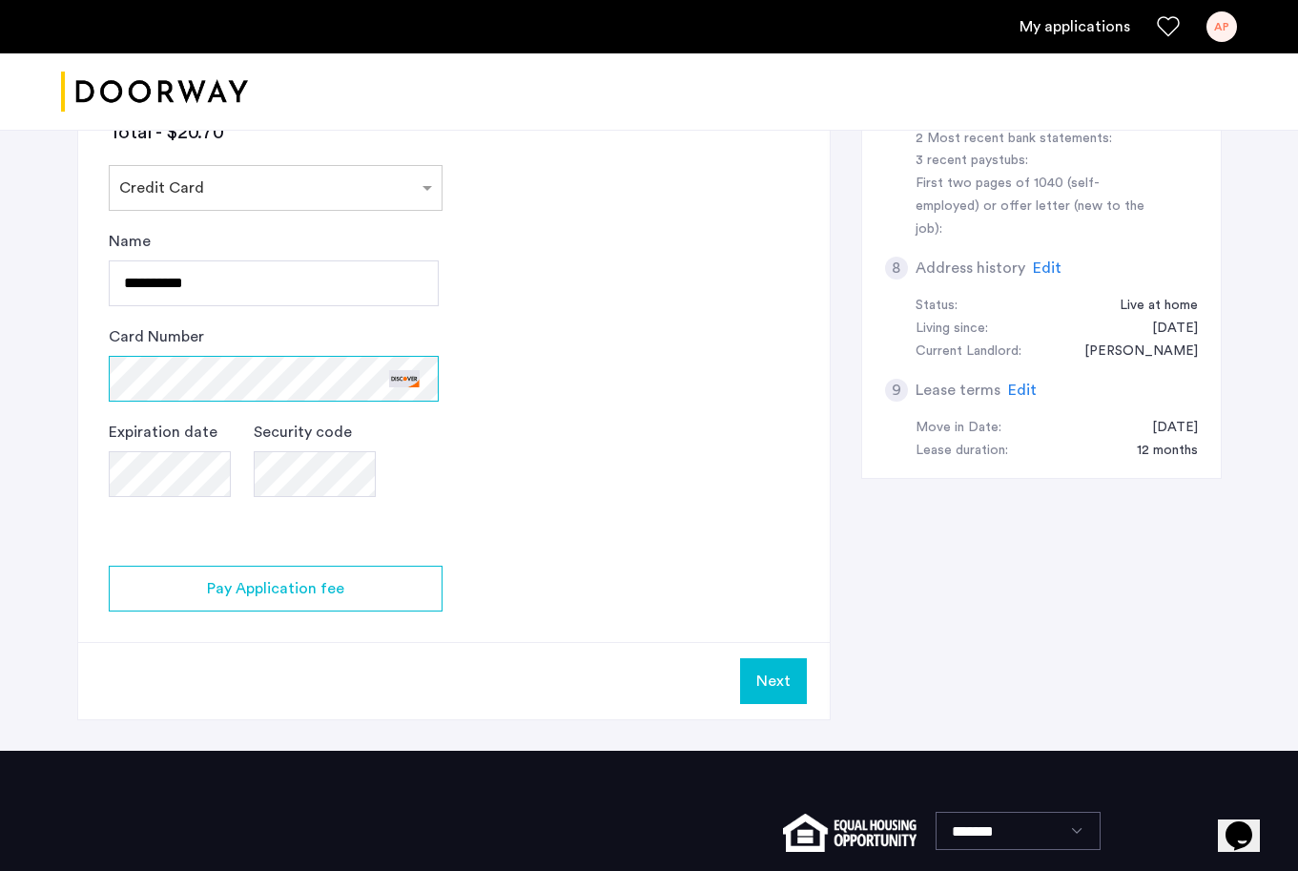
scroll to position [724, 0]
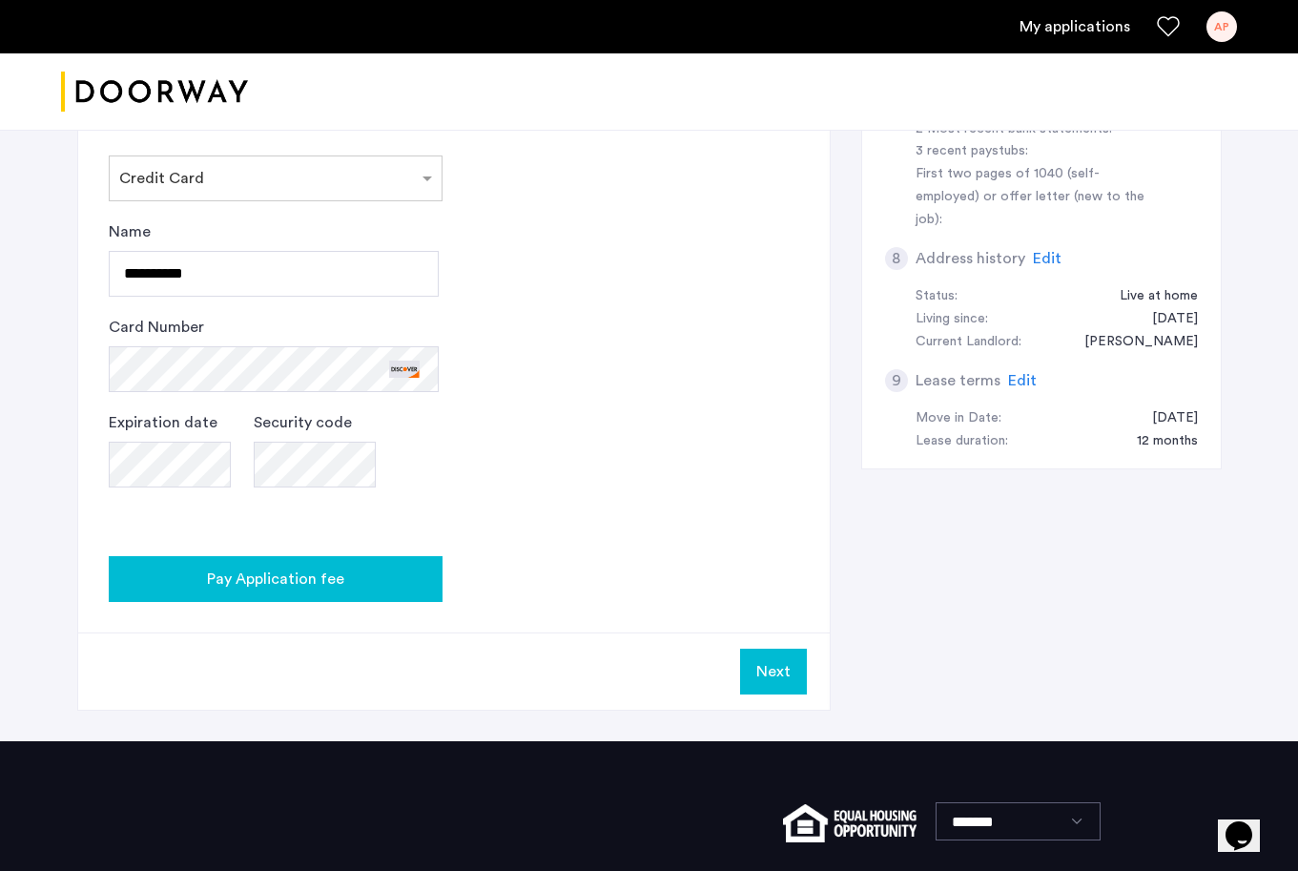
click at [314, 577] on span "Pay Application fee" at bounding box center [275, 578] width 137 height 23
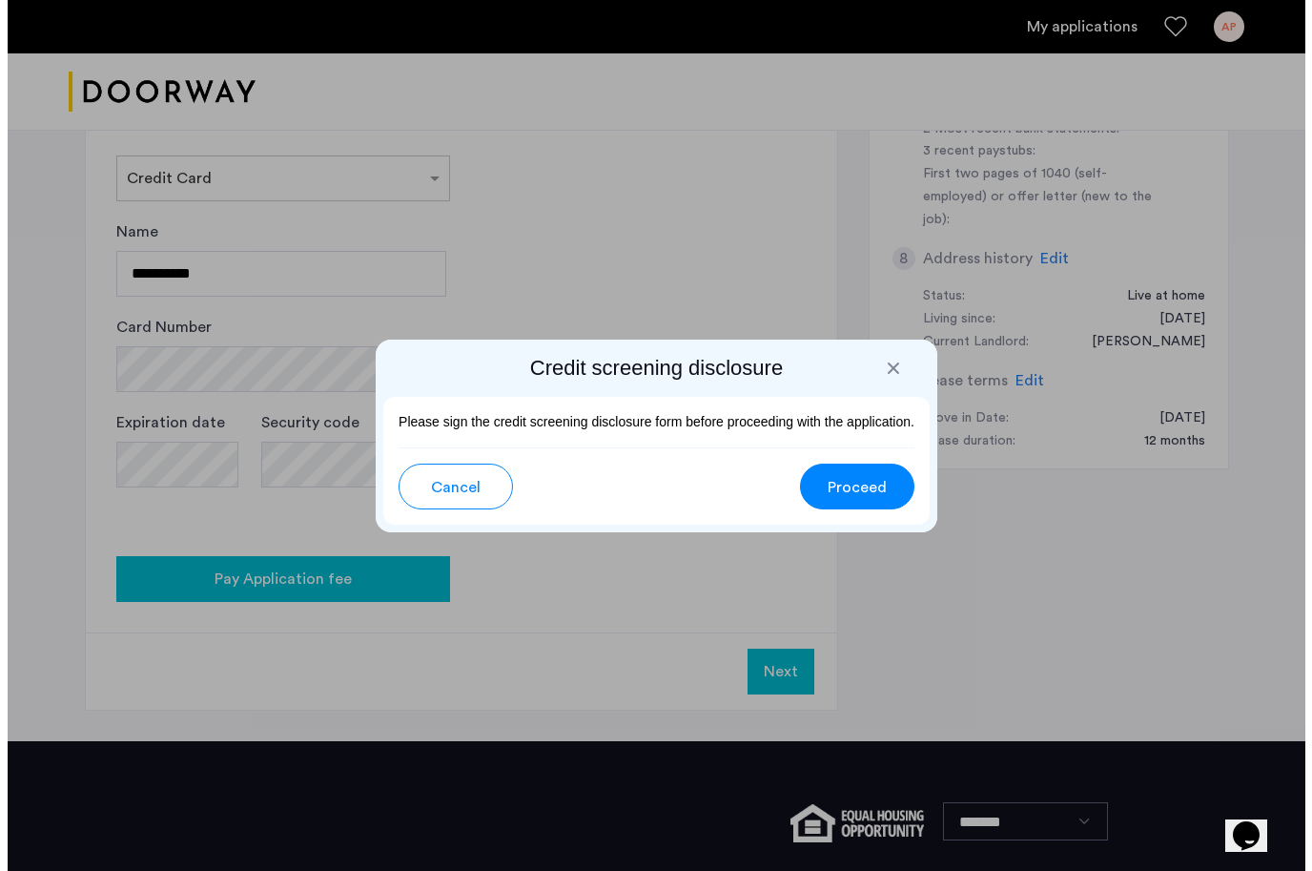
scroll to position [0, 0]
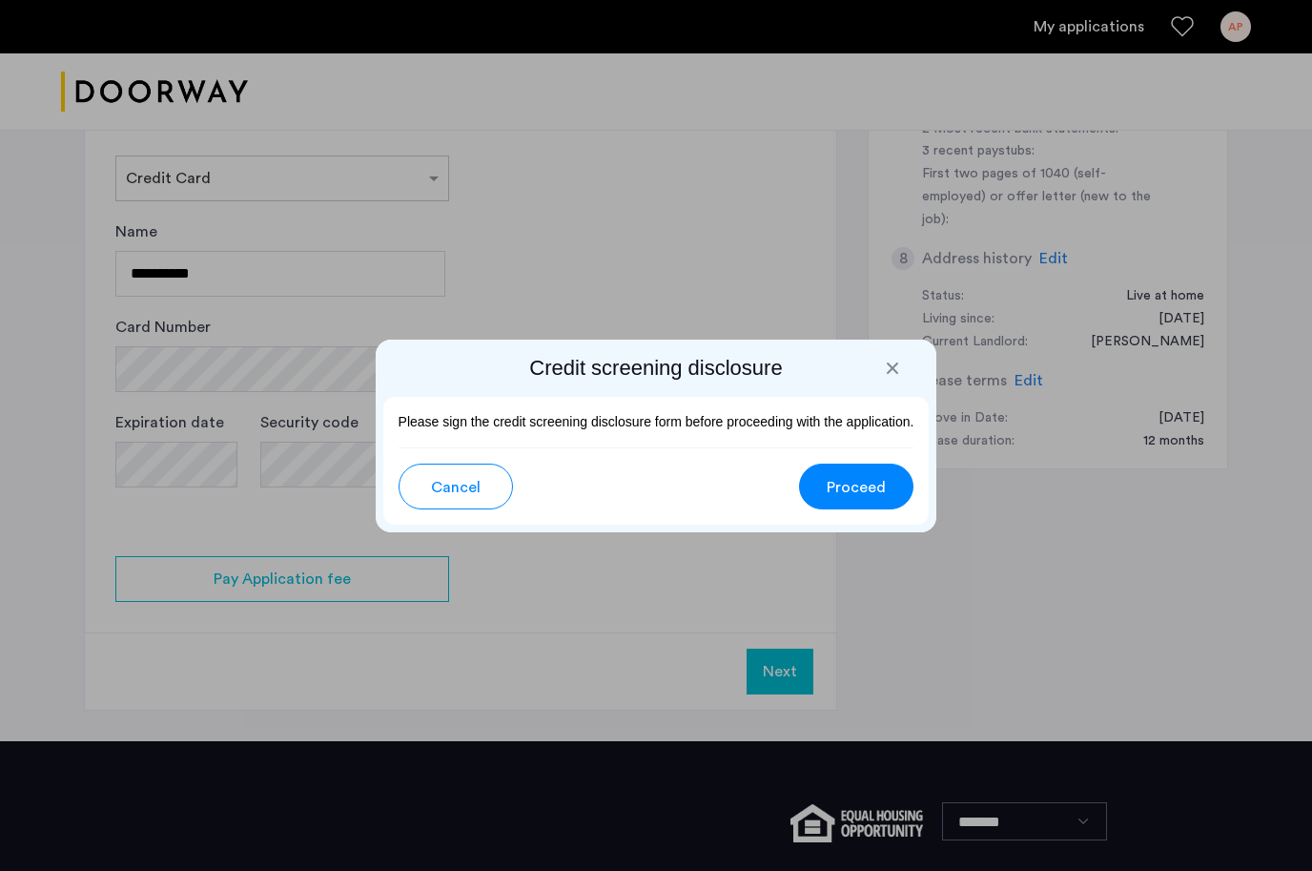
click at [897, 361] on div at bounding box center [892, 368] width 19 height 19
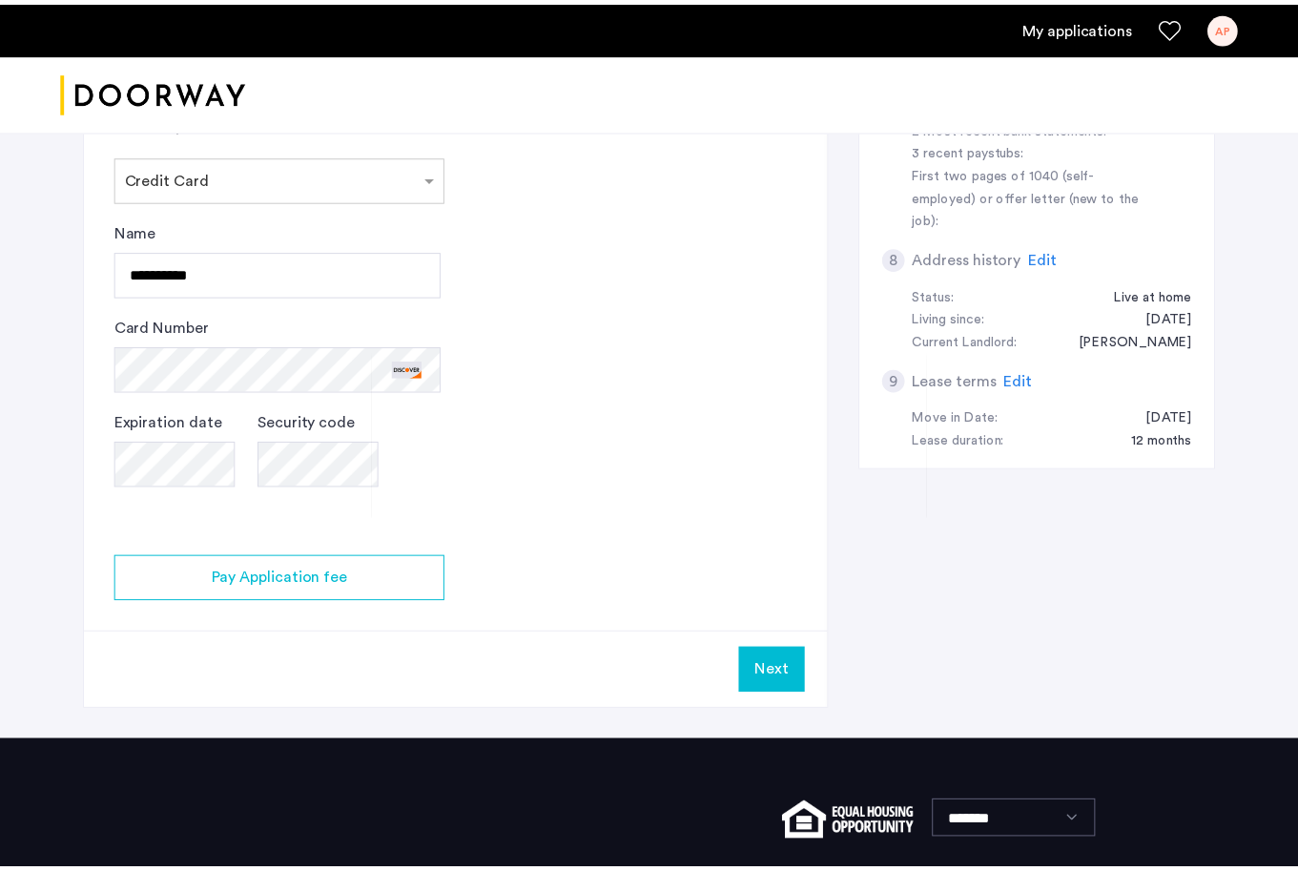
scroll to position [724, 0]
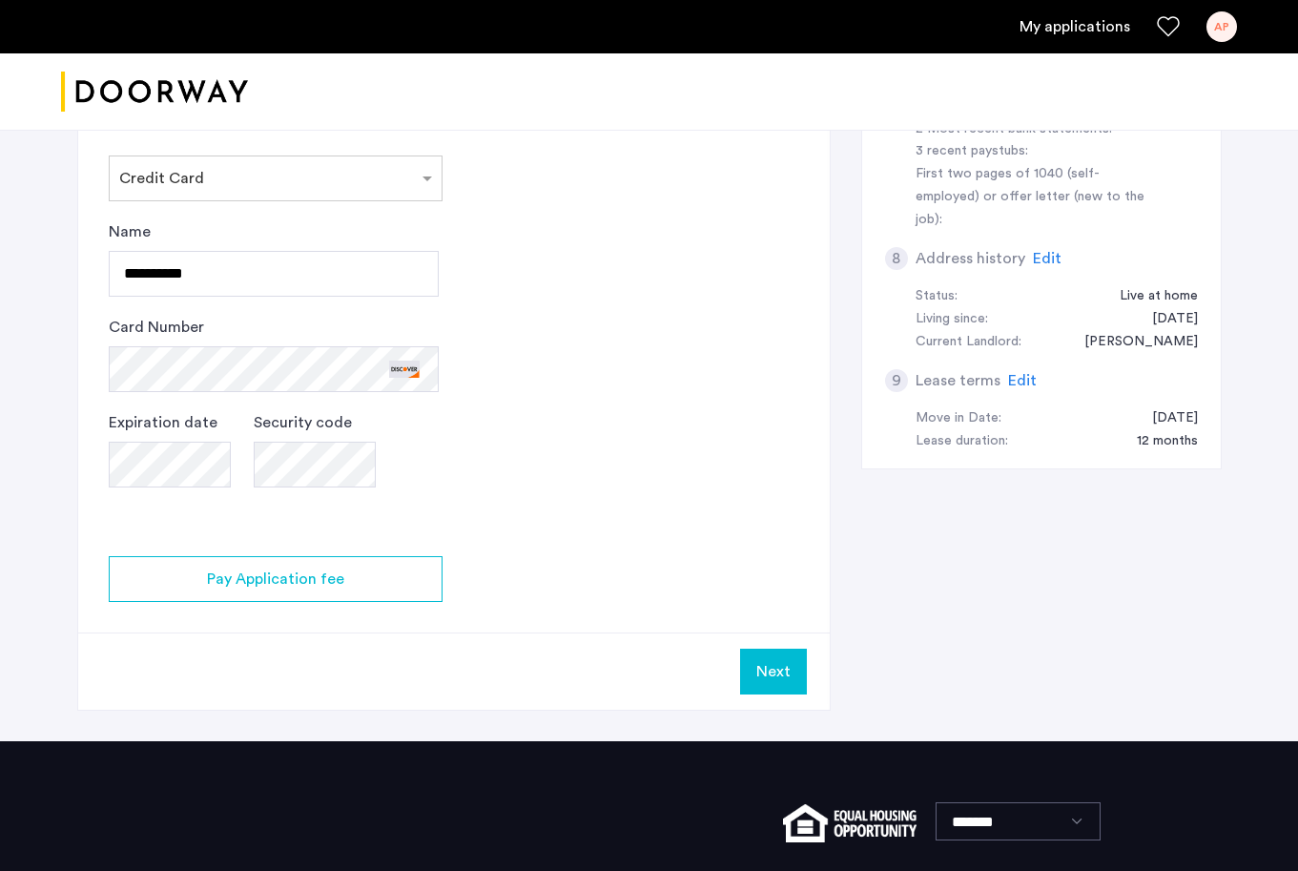
click at [536, 430] on app-credit-screening "2 Credit Screening & Application Fees Application Fees Please submit your appli…" at bounding box center [454, 128] width 752 height 1164
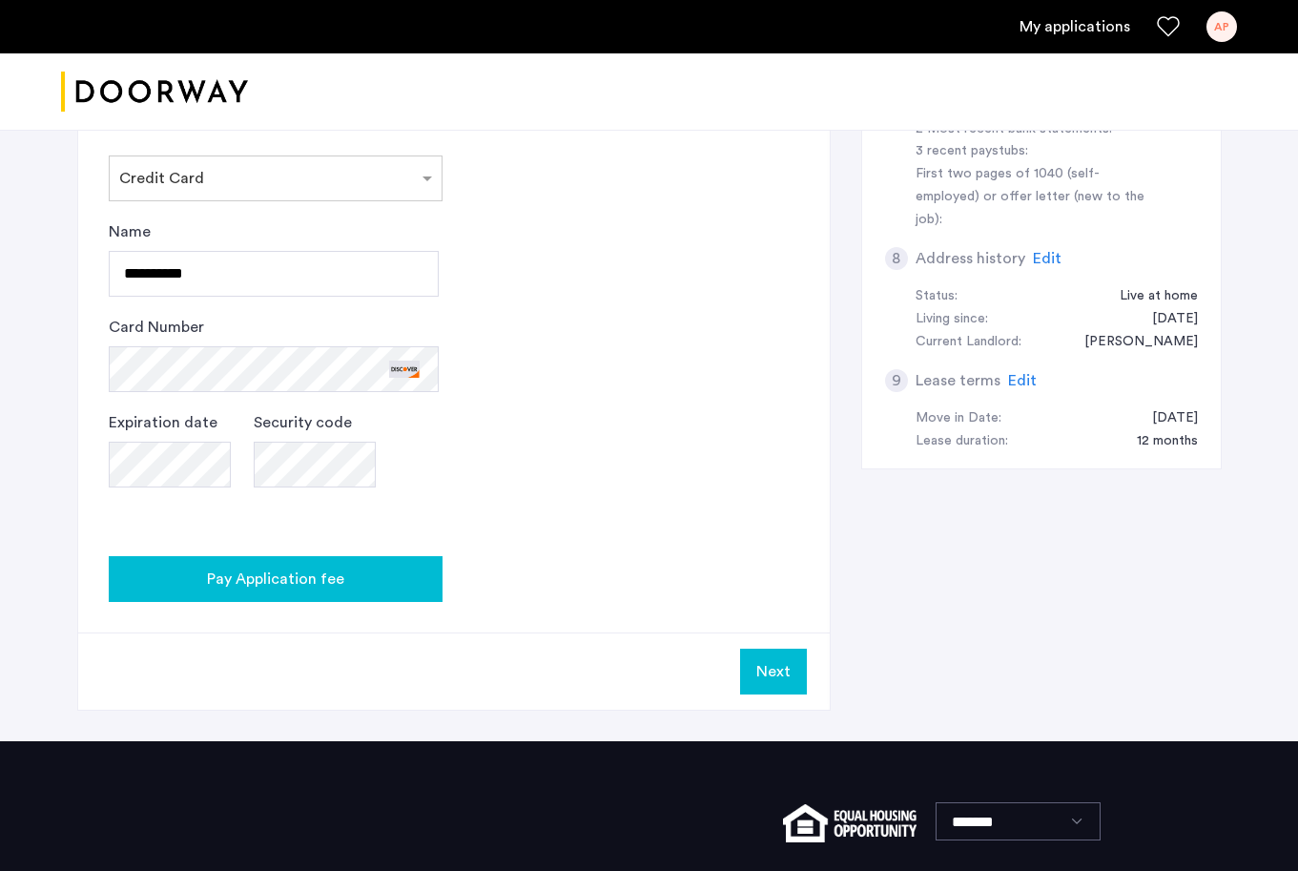
click at [370, 568] on div "Pay Application fee" at bounding box center [275, 578] width 303 height 23
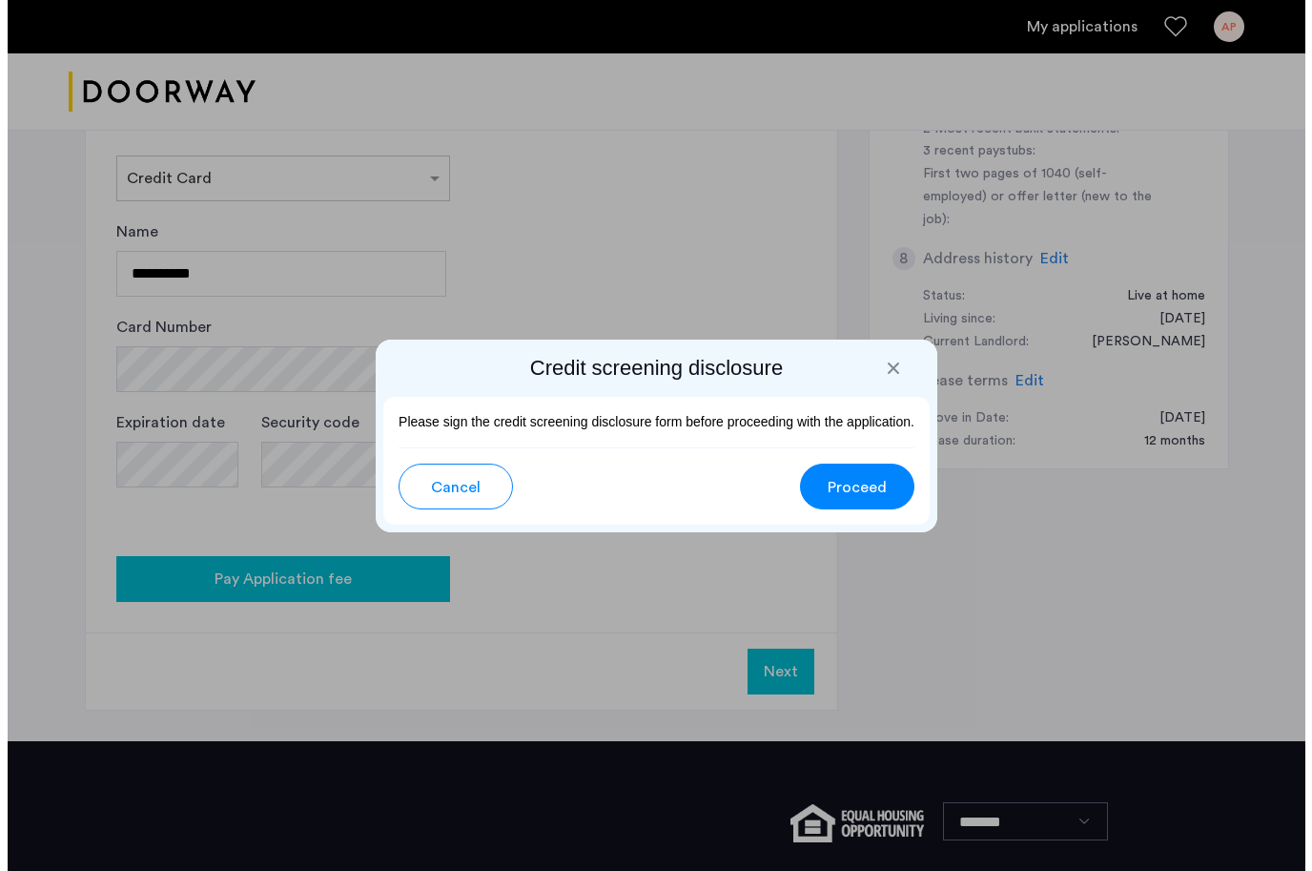
scroll to position [0, 0]
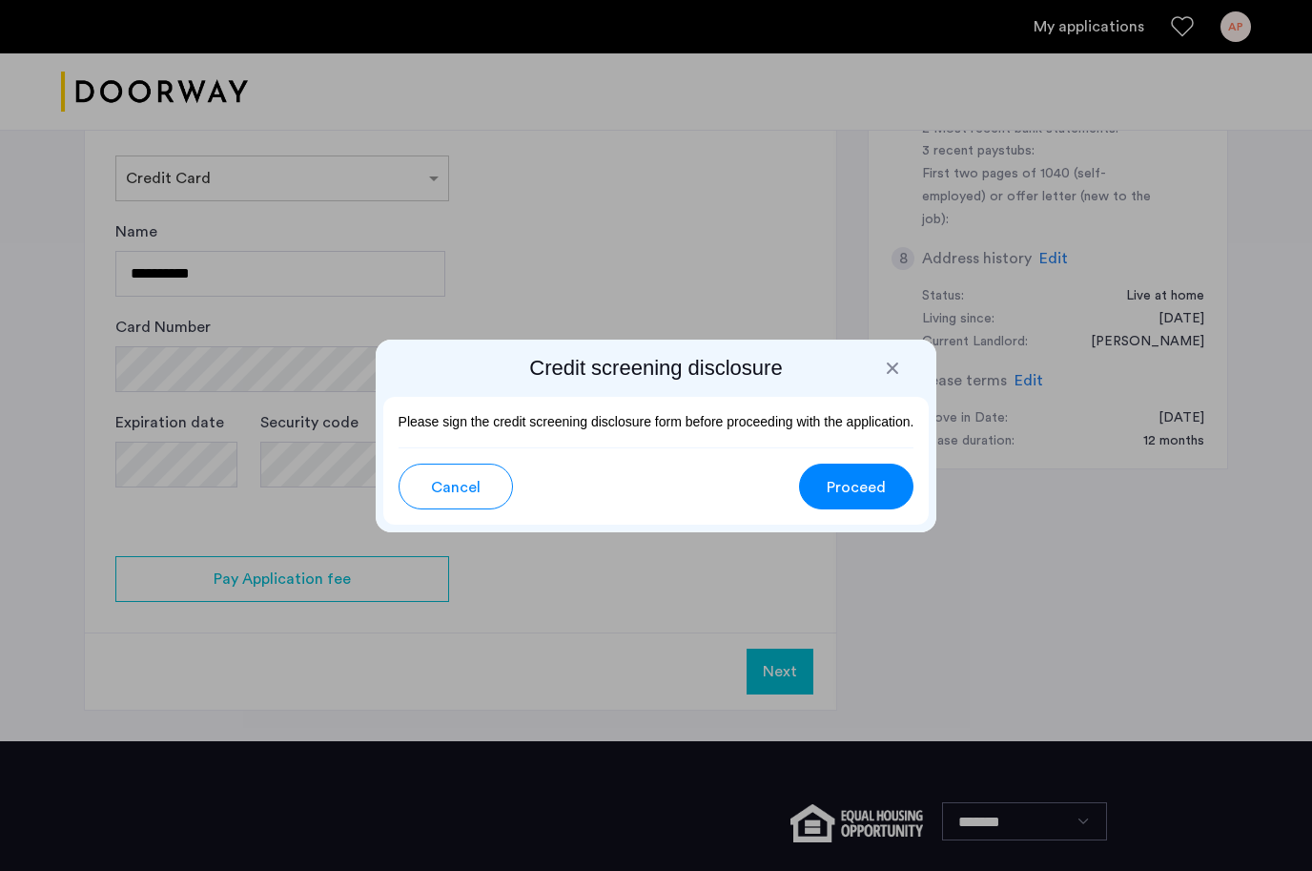
click at [831, 489] on span "Proceed" at bounding box center [856, 487] width 59 height 23
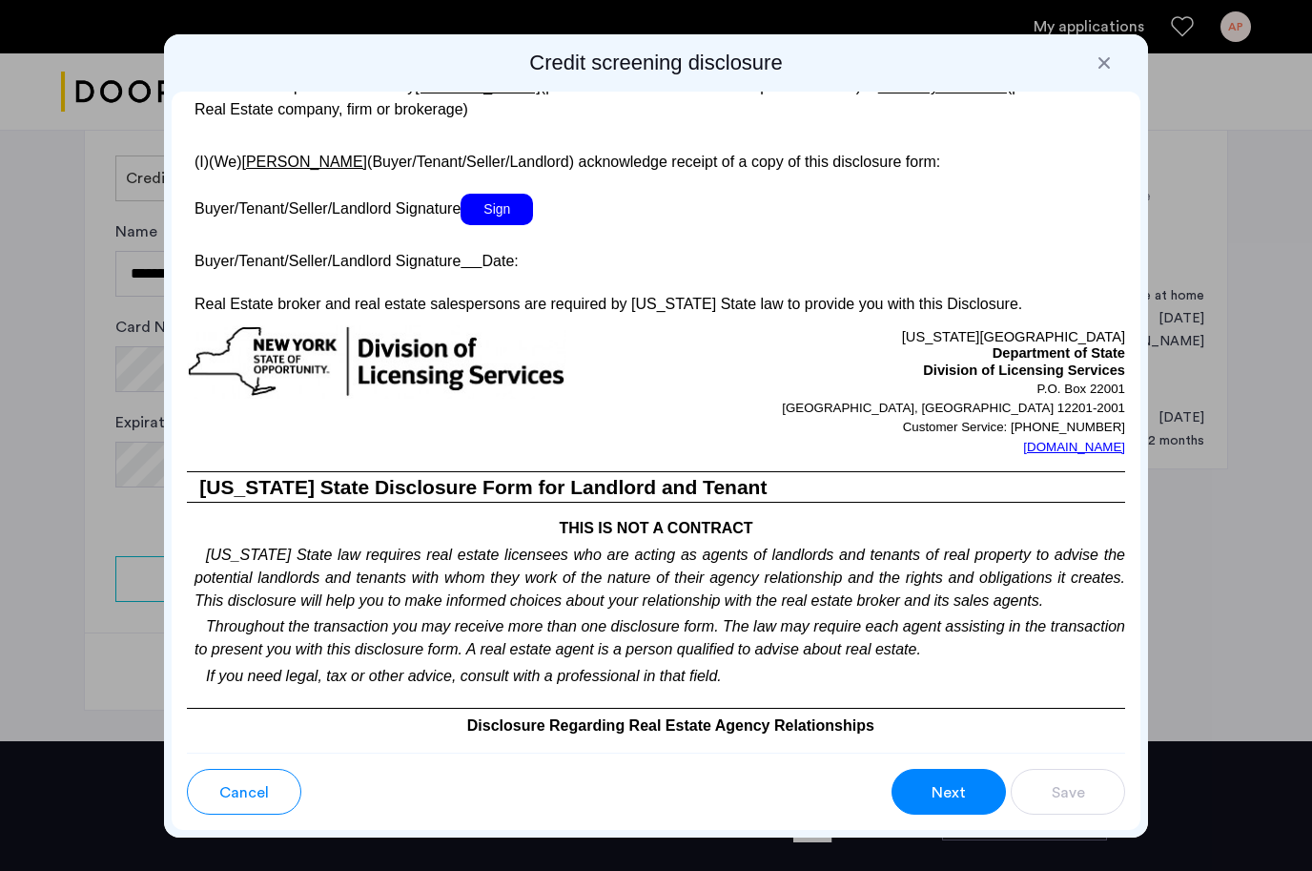
scroll to position [3679, 0]
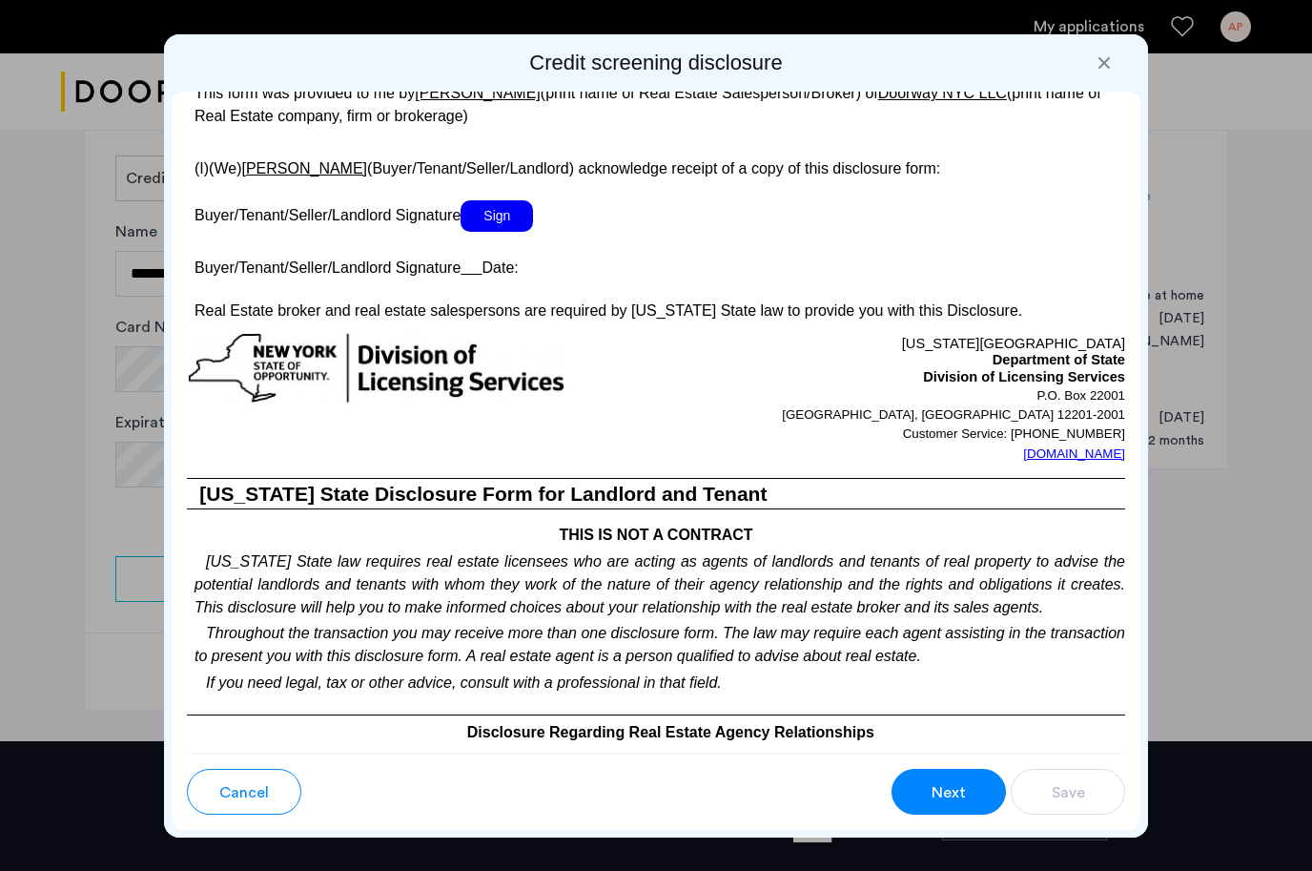
click at [524, 232] on span "Sign" at bounding box center [497, 215] width 72 height 31
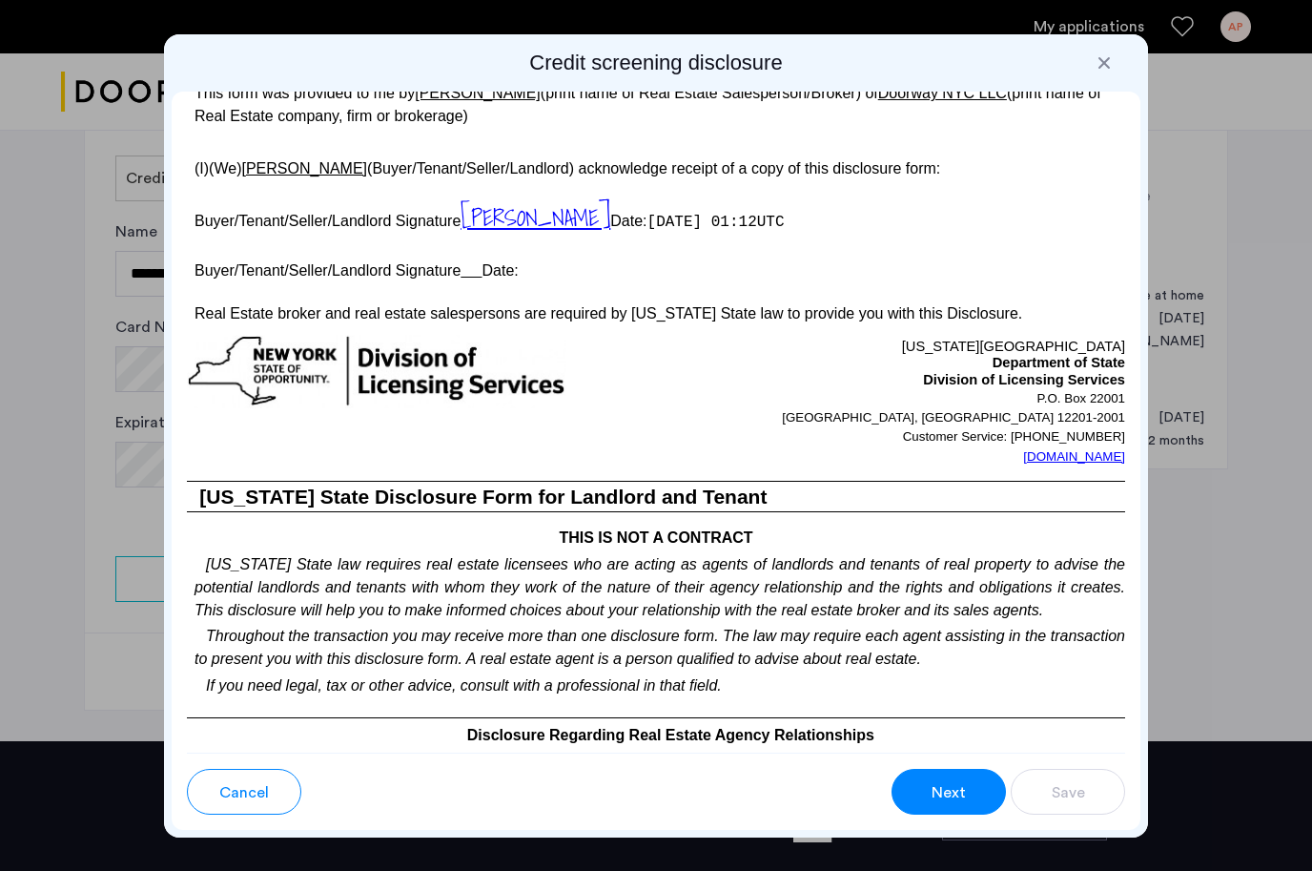
click at [476, 278] on u at bounding box center [471, 270] width 21 height 16
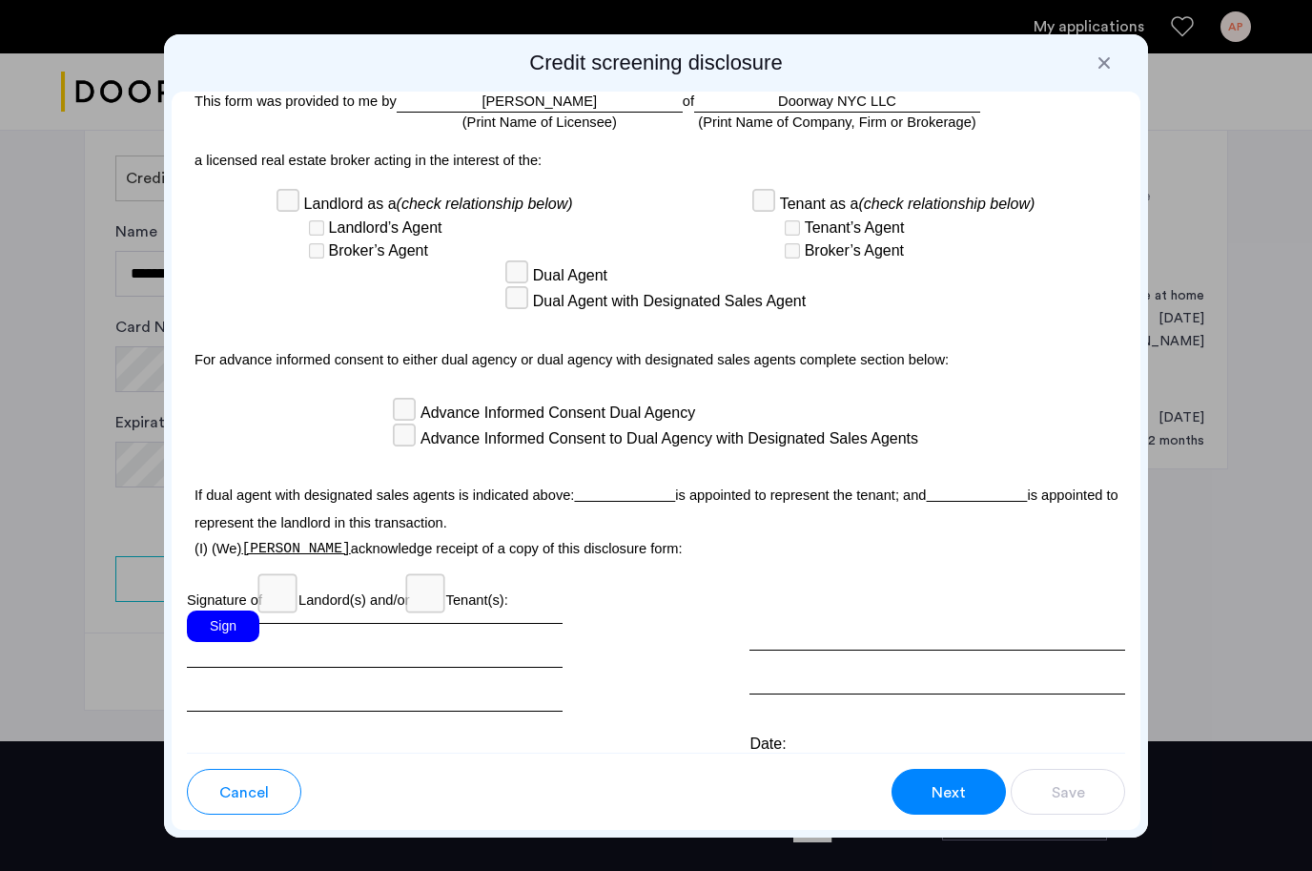
scroll to position [5618, 0]
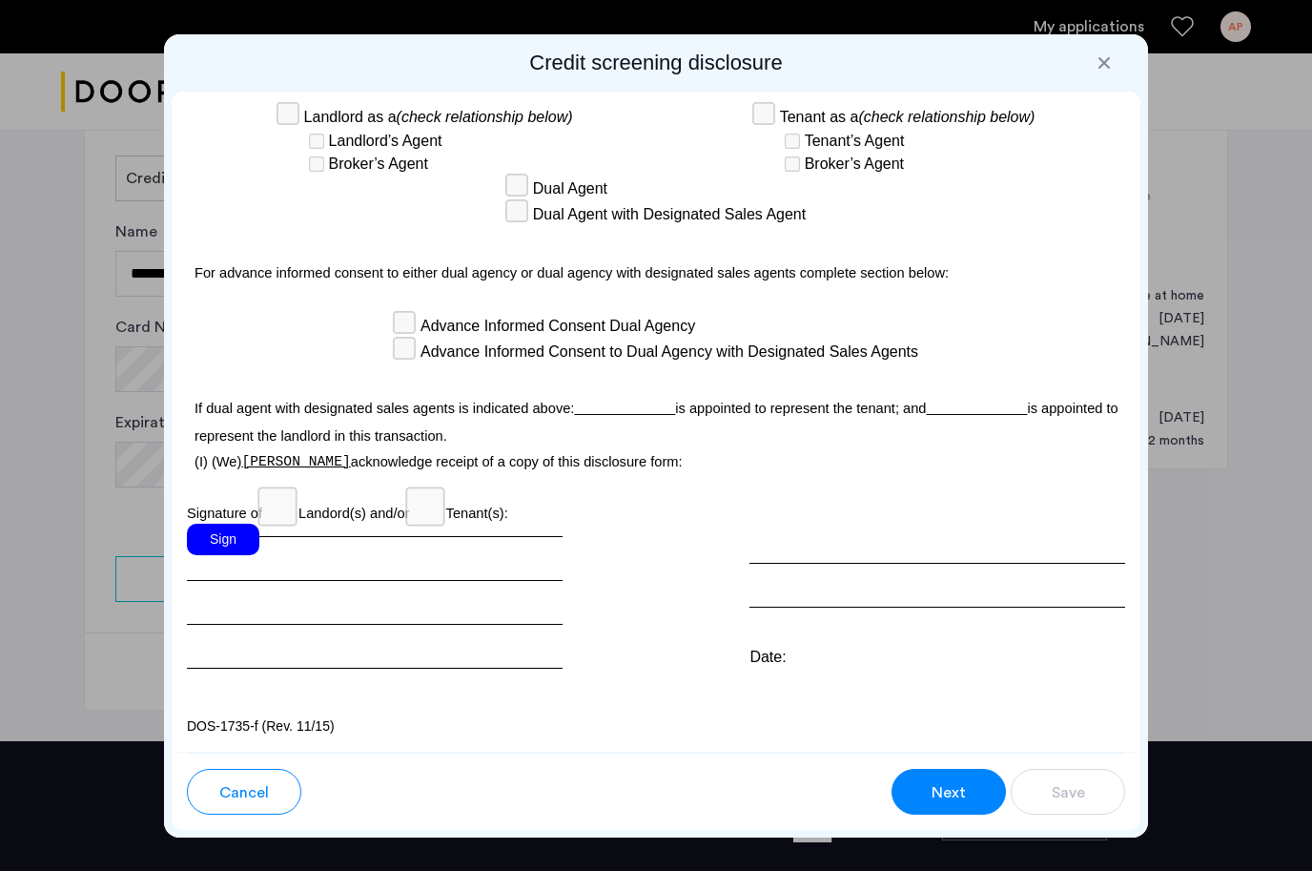
click at [246, 534] on div "Sign" at bounding box center [223, 539] width 72 height 31
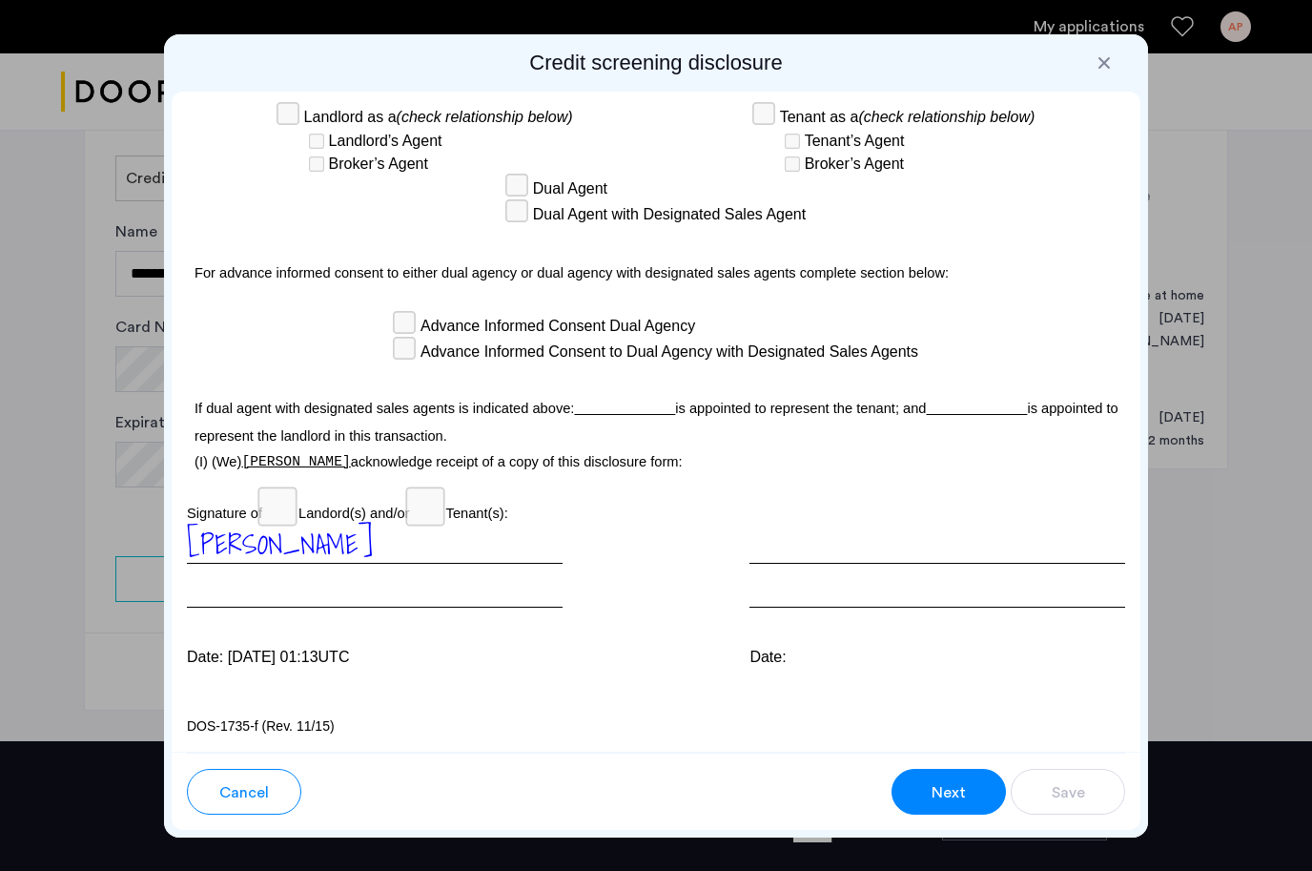
click at [941, 781] on span "Next" at bounding box center [949, 792] width 34 height 23
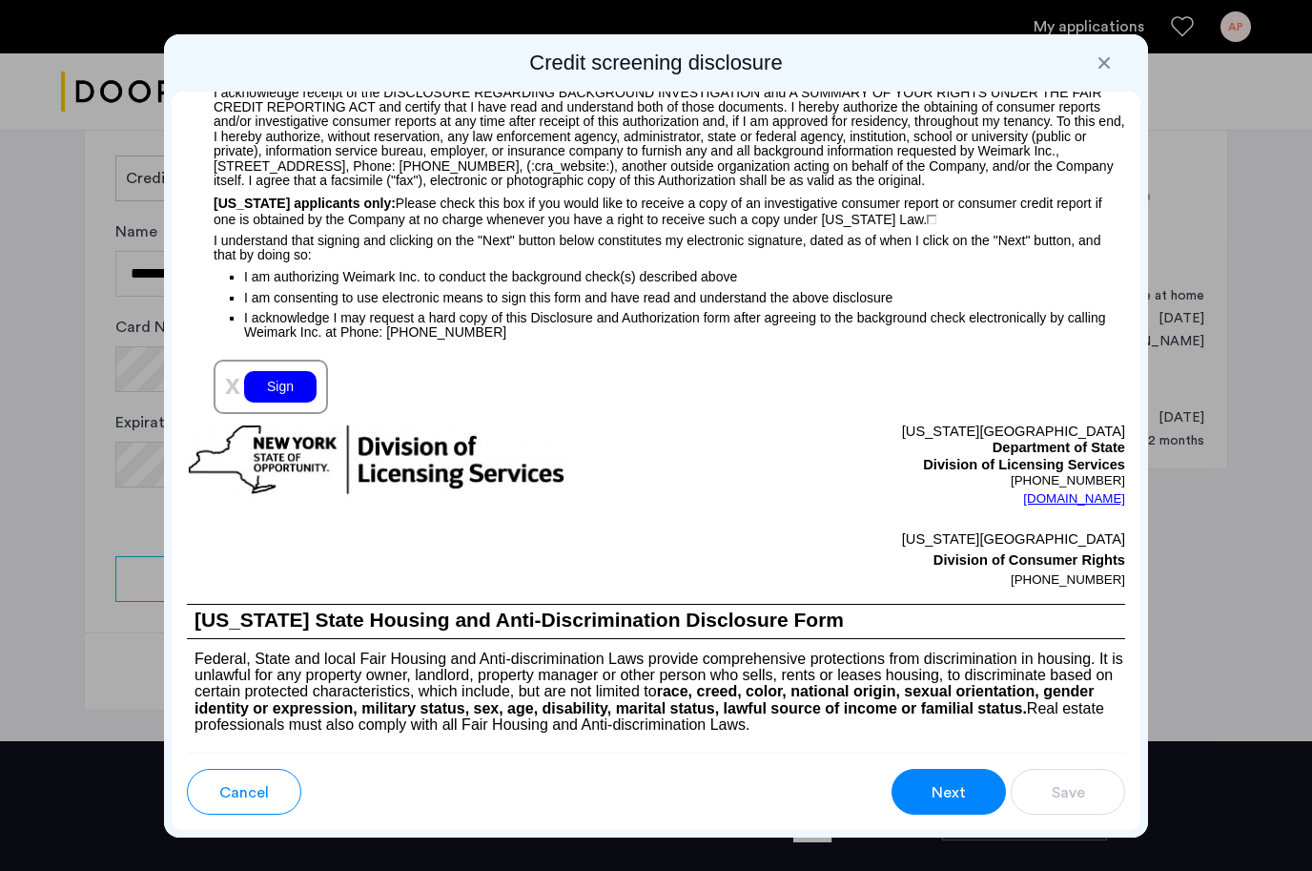
scroll to position [2132, 0]
click at [299, 403] on div "Sign" at bounding box center [280, 387] width 72 height 31
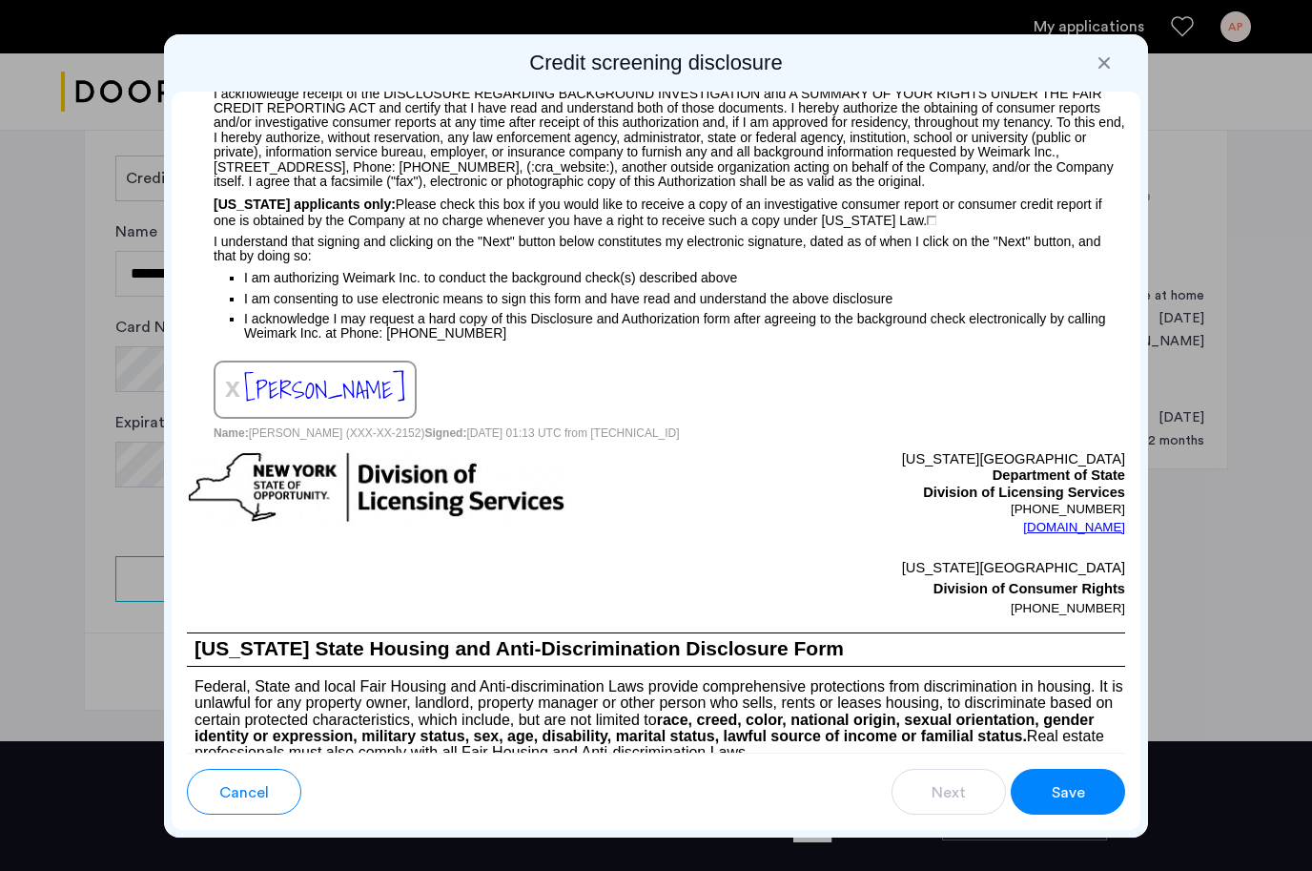
click at [1048, 788] on button "Save" at bounding box center [1068, 792] width 114 height 46
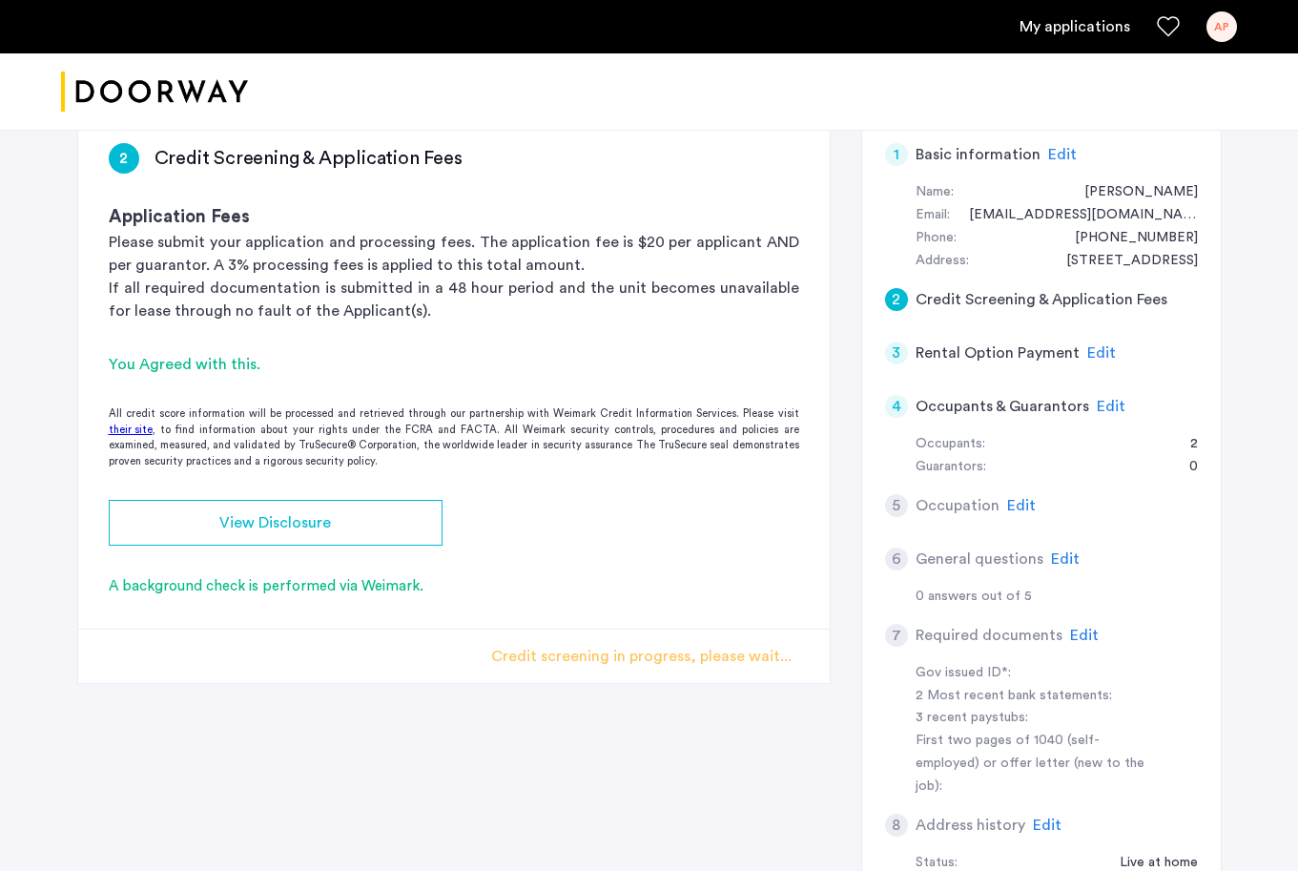
scroll to position [40, 0]
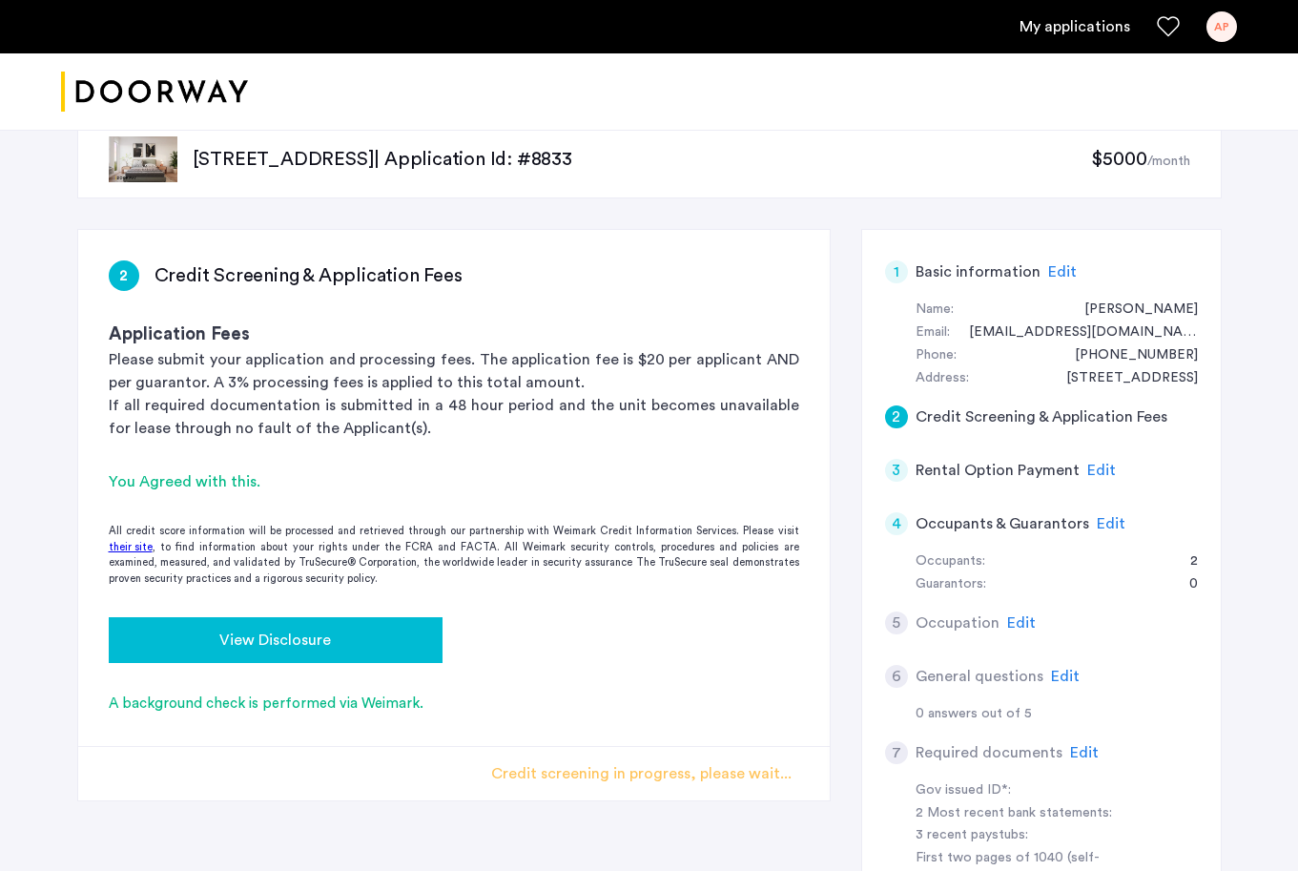
click at [361, 637] on div "View Disclosure" at bounding box center [275, 640] width 303 height 23
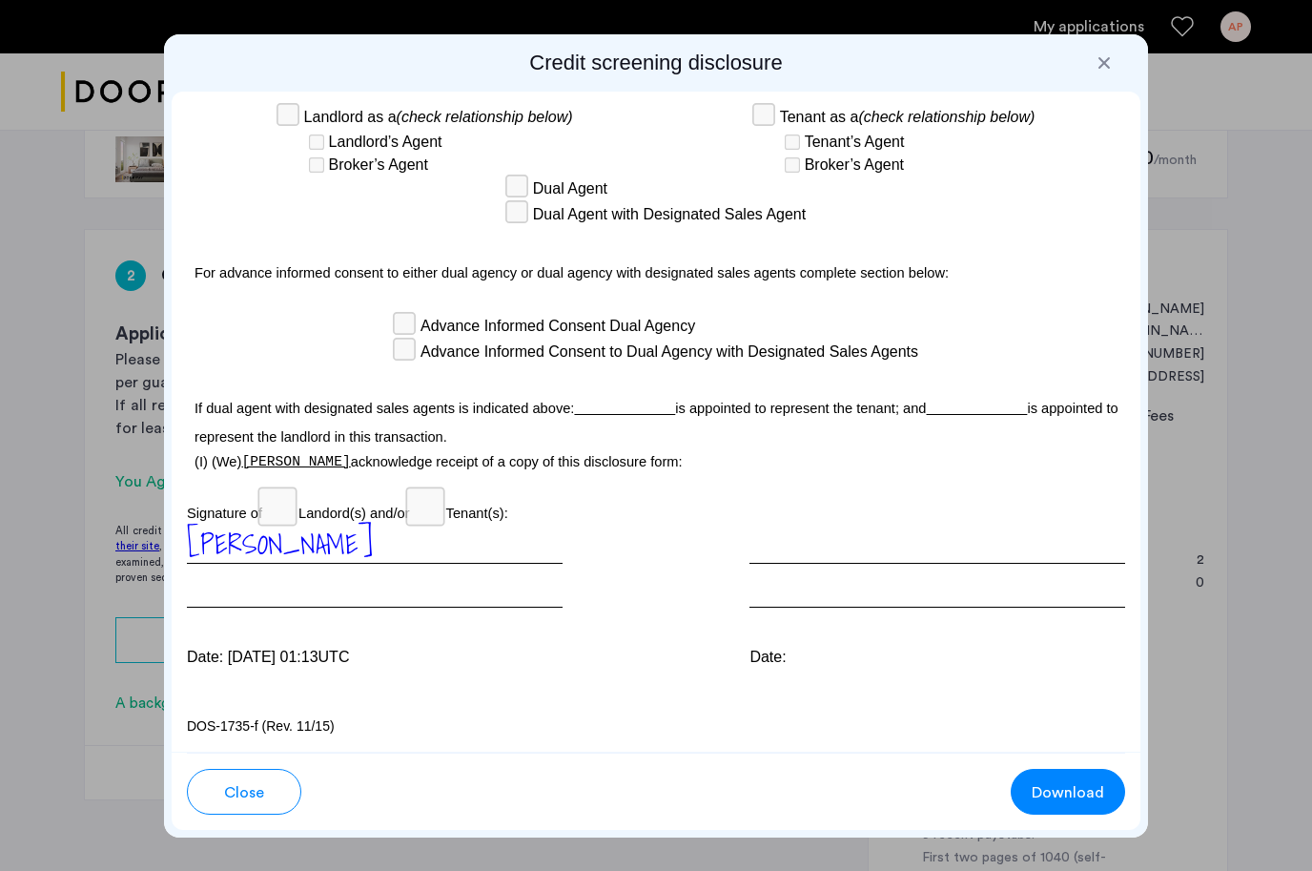
scroll to position [5645, 0]
click at [1092, 785] on span "Download" at bounding box center [1068, 792] width 72 height 23
click at [229, 792] on span "Close" at bounding box center [244, 792] width 40 height 23
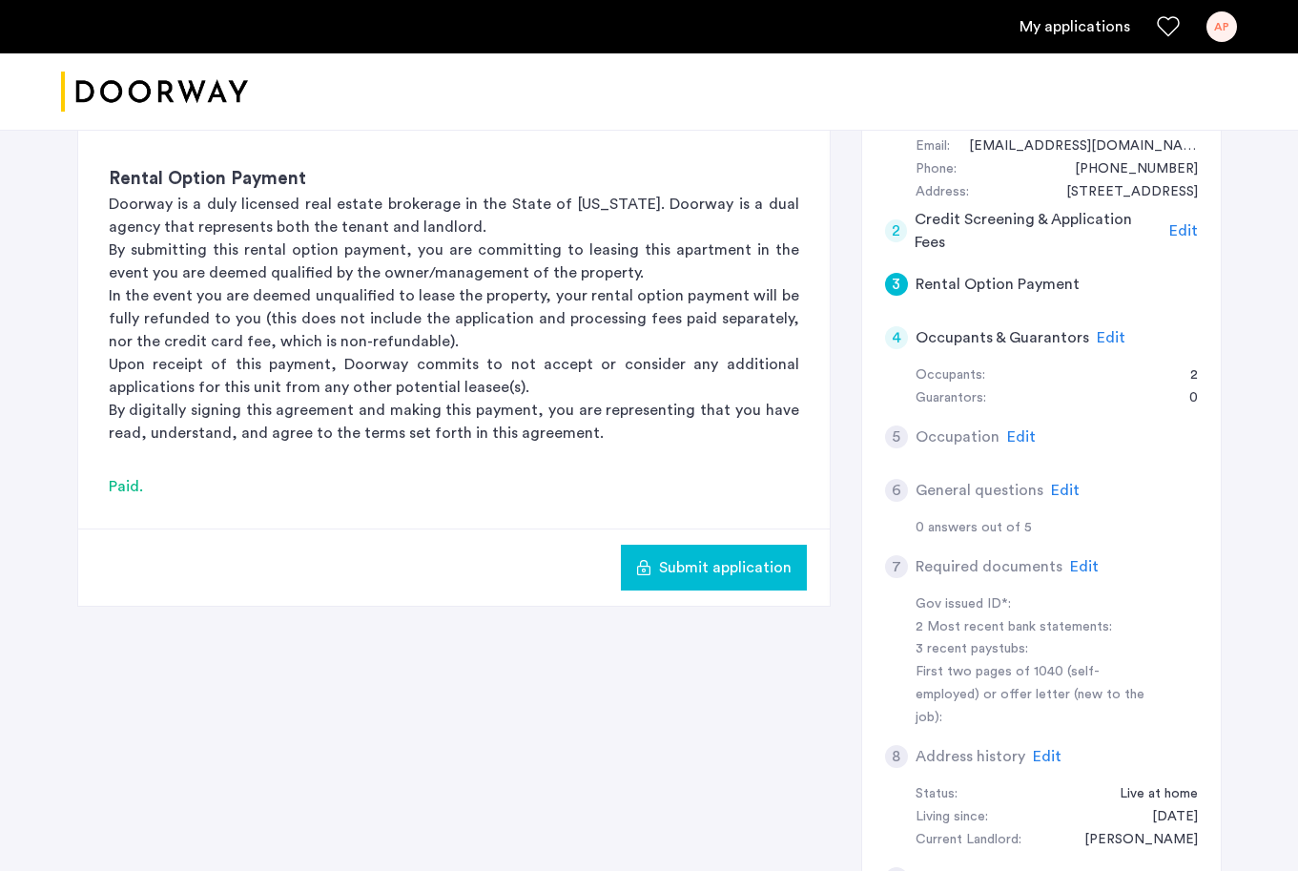
scroll to position [227, 0]
click at [1112, 330] on span "Edit" at bounding box center [1111, 336] width 29 height 15
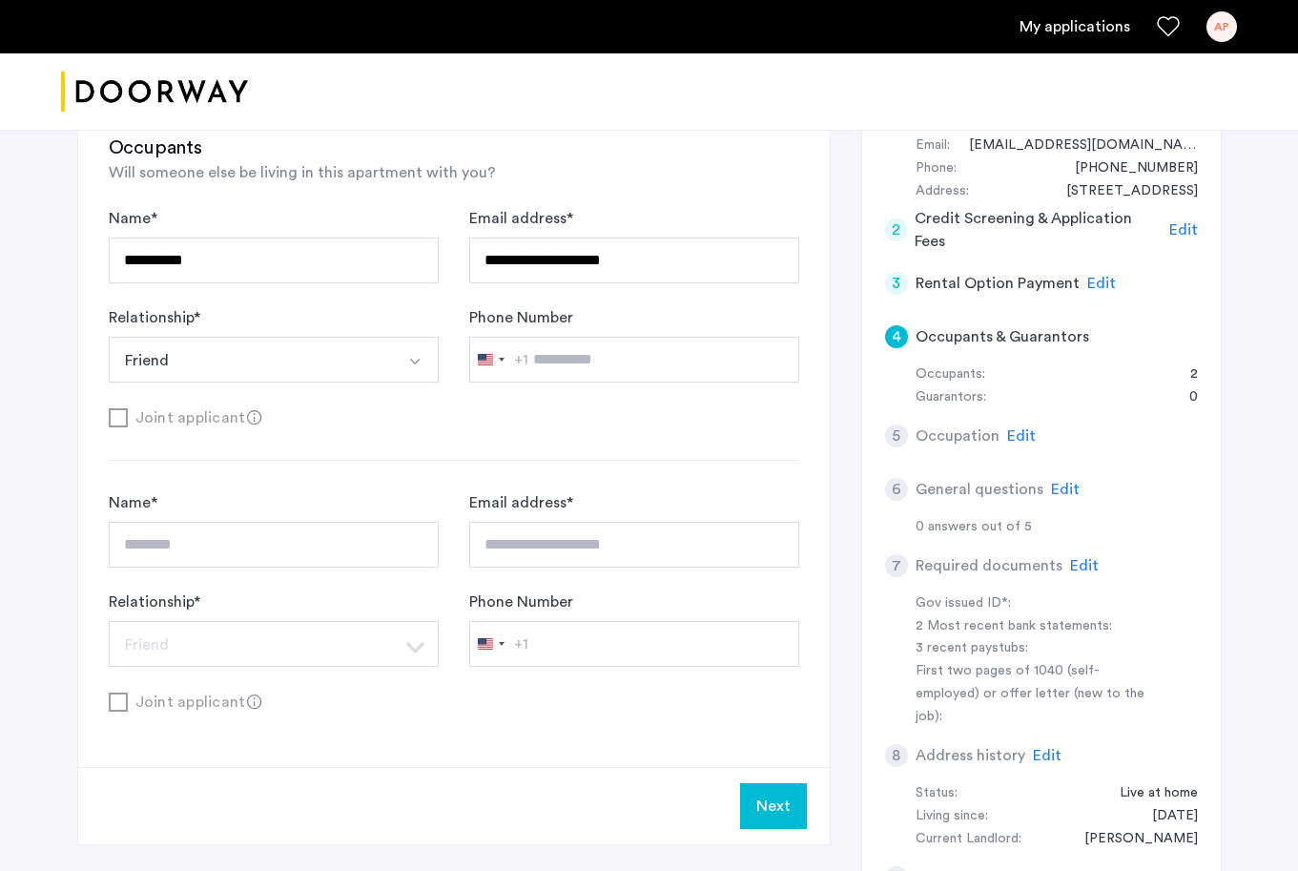
click at [777, 807] on button "Next" at bounding box center [773, 806] width 67 height 46
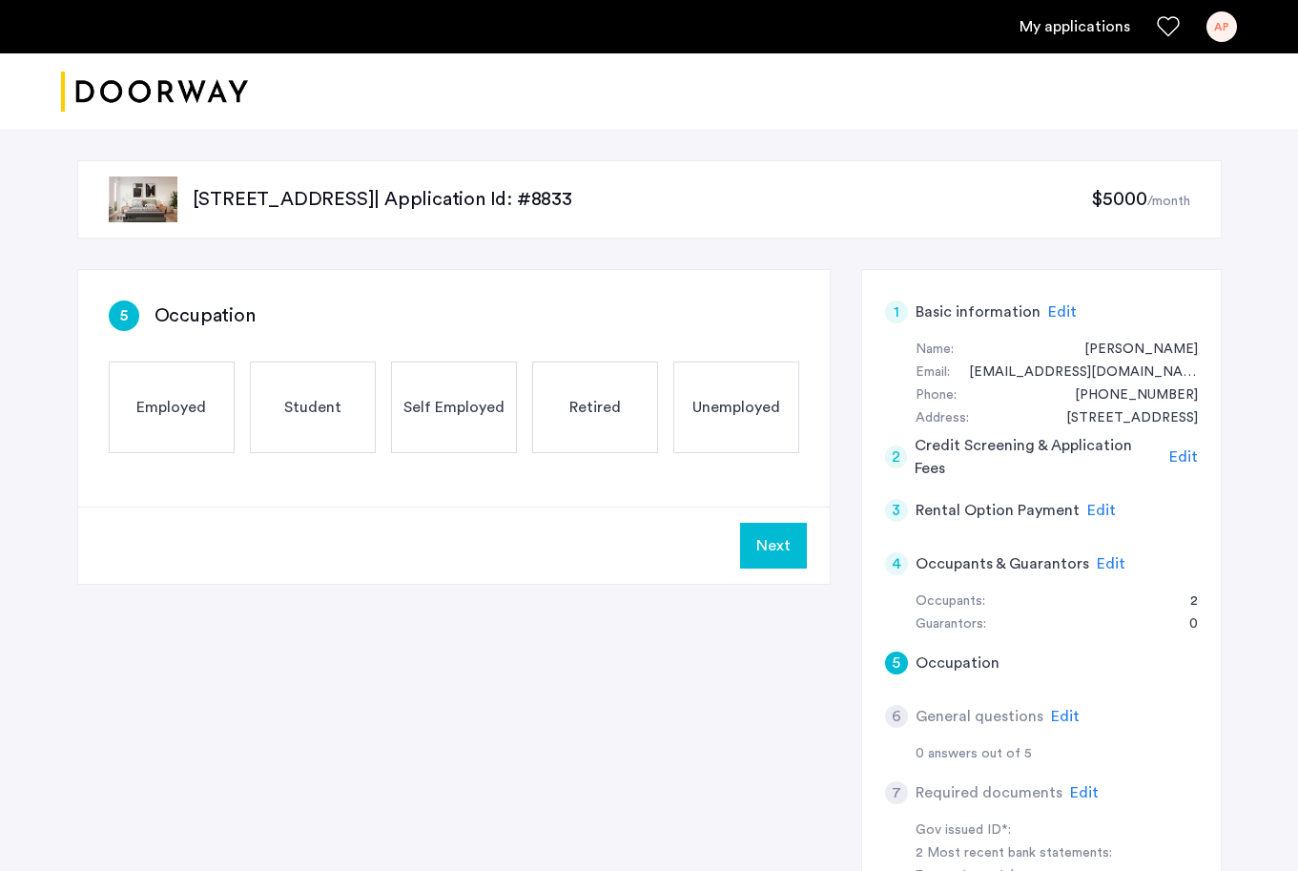
click at [171, 393] on div "Employed" at bounding box center [172, 407] width 126 height 92
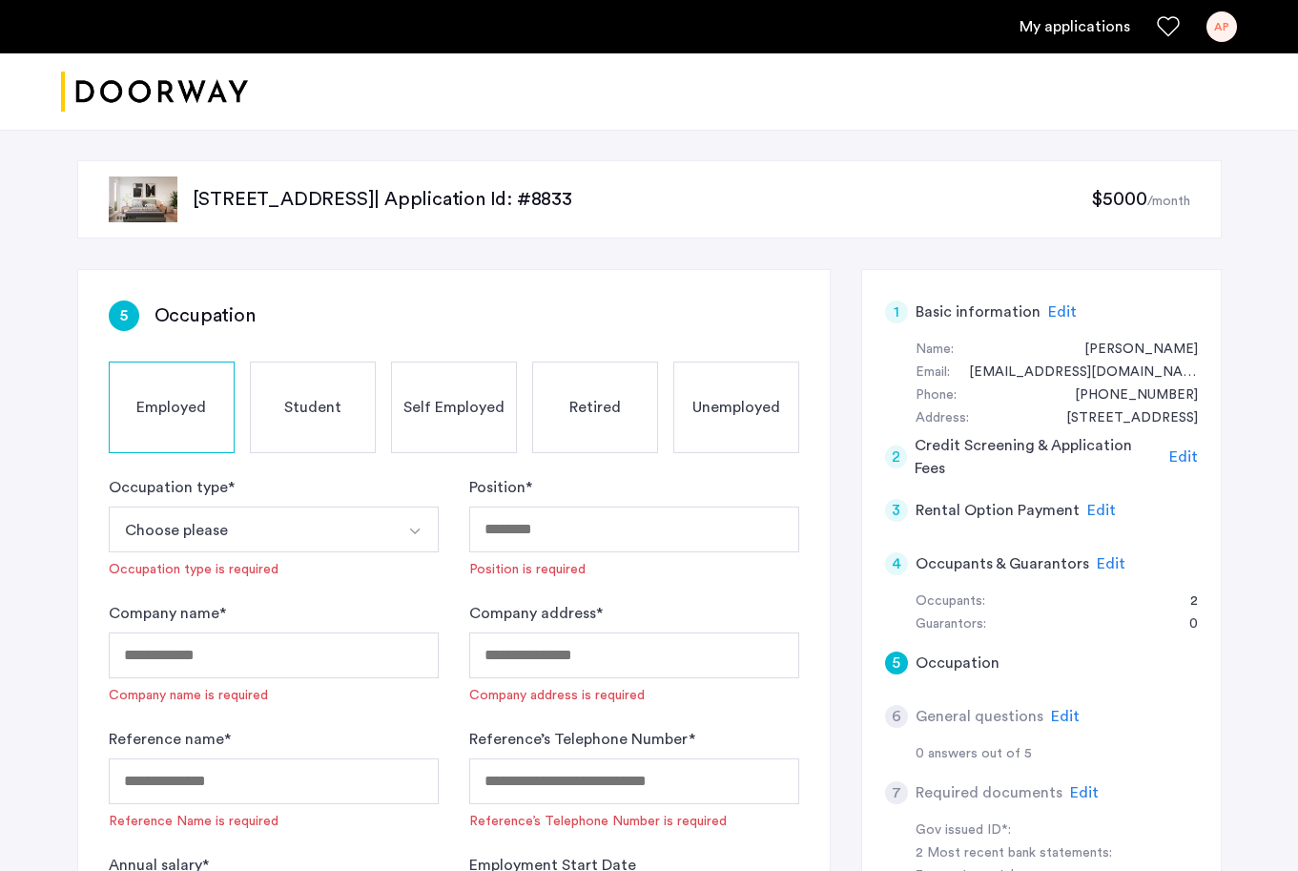
click at [248, 529] on button "Choose please" at bounding box center [251, 529] width 285 height 46
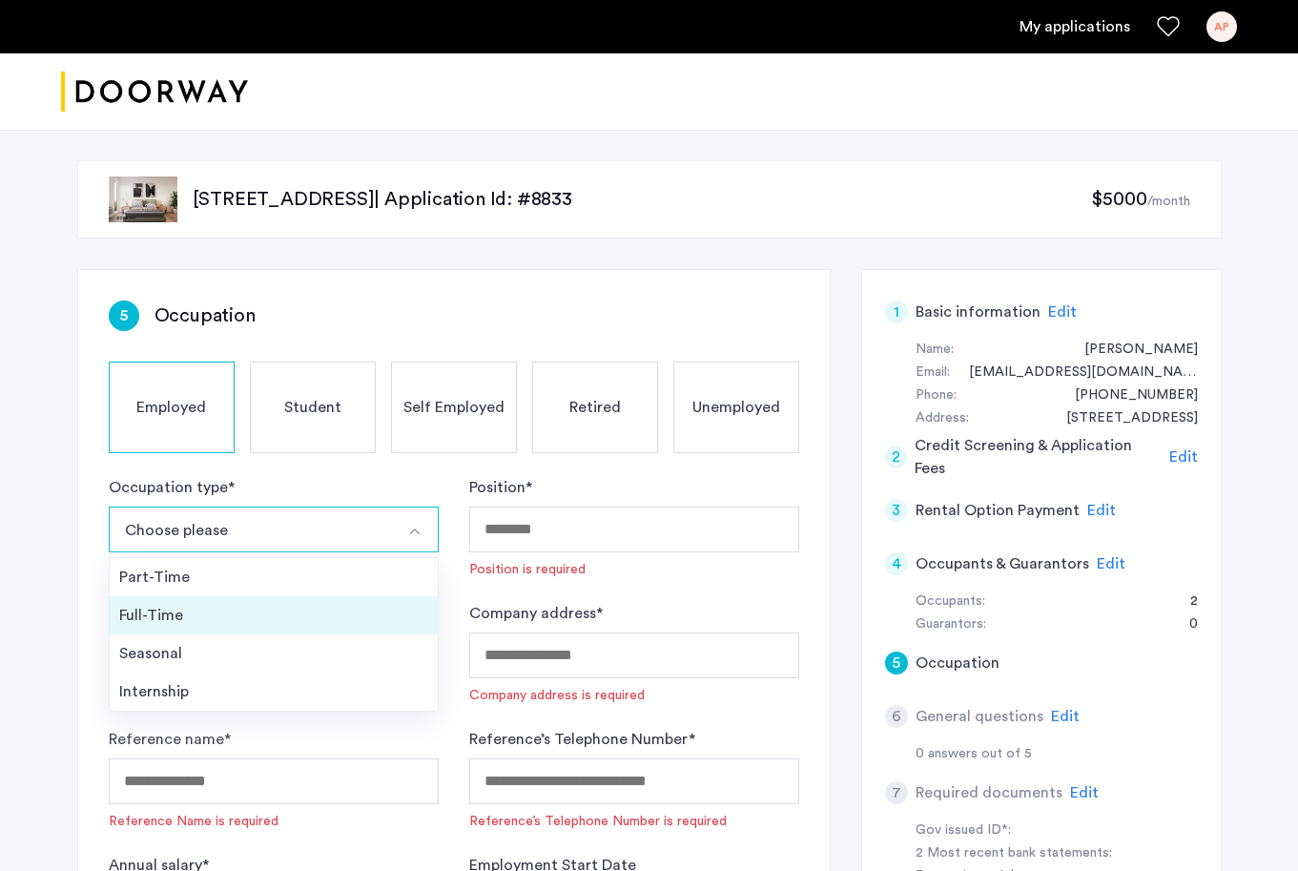
click at [178, 611] on div "Full-Time" at bounding box center [273, 615] width 309 height 23
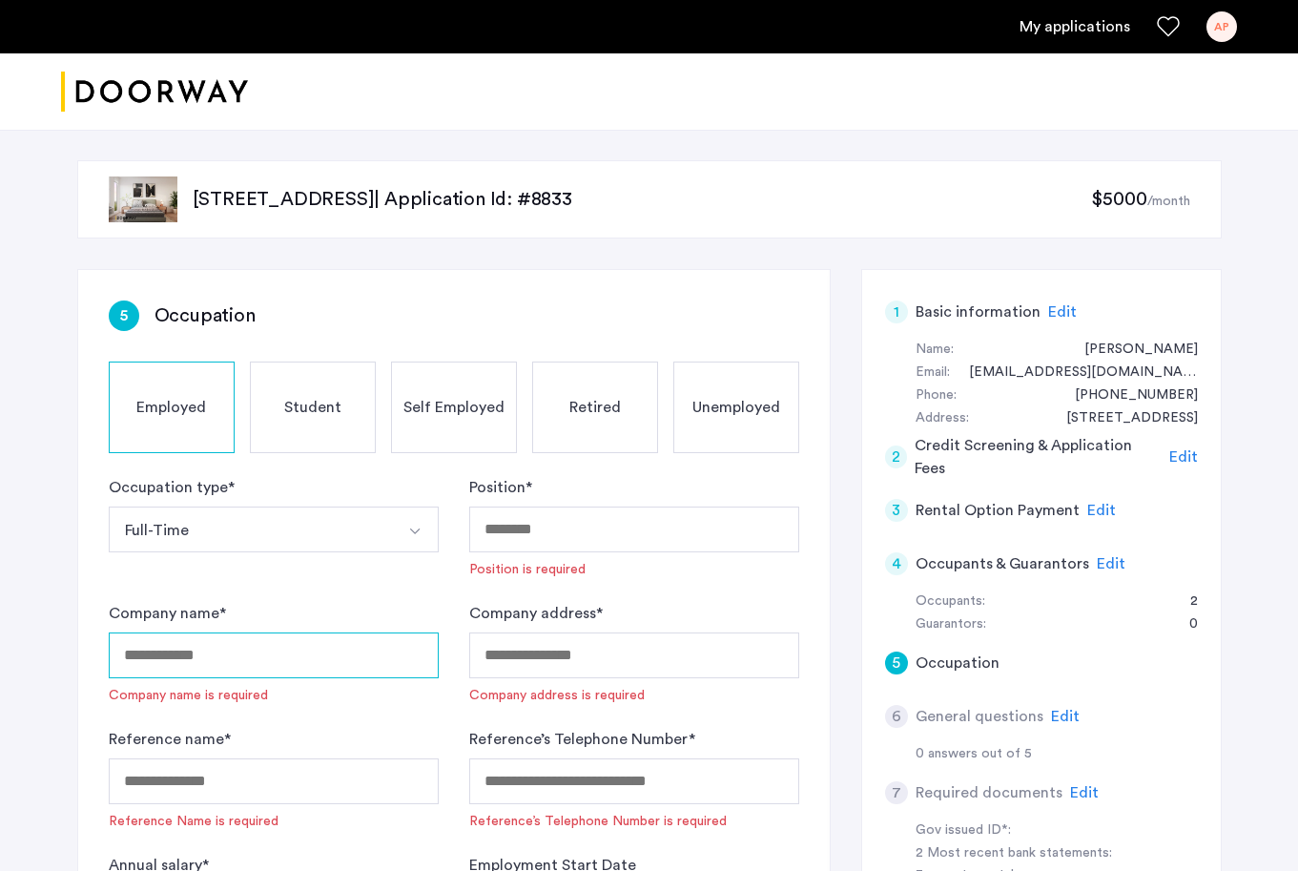
click at [267, 649] on input "Company name *" at bounding box center [274, 655] width 330 height 46
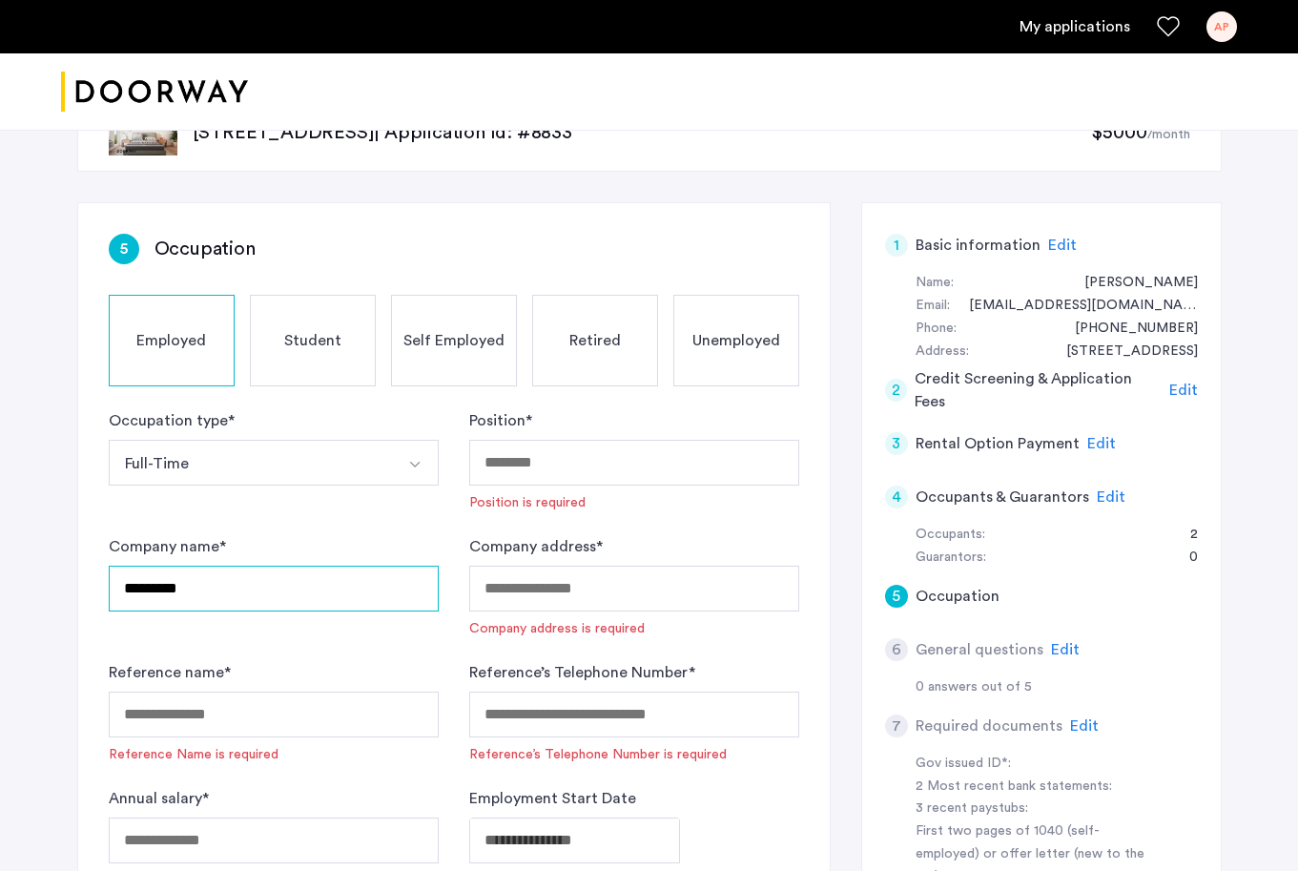
type input "*********"
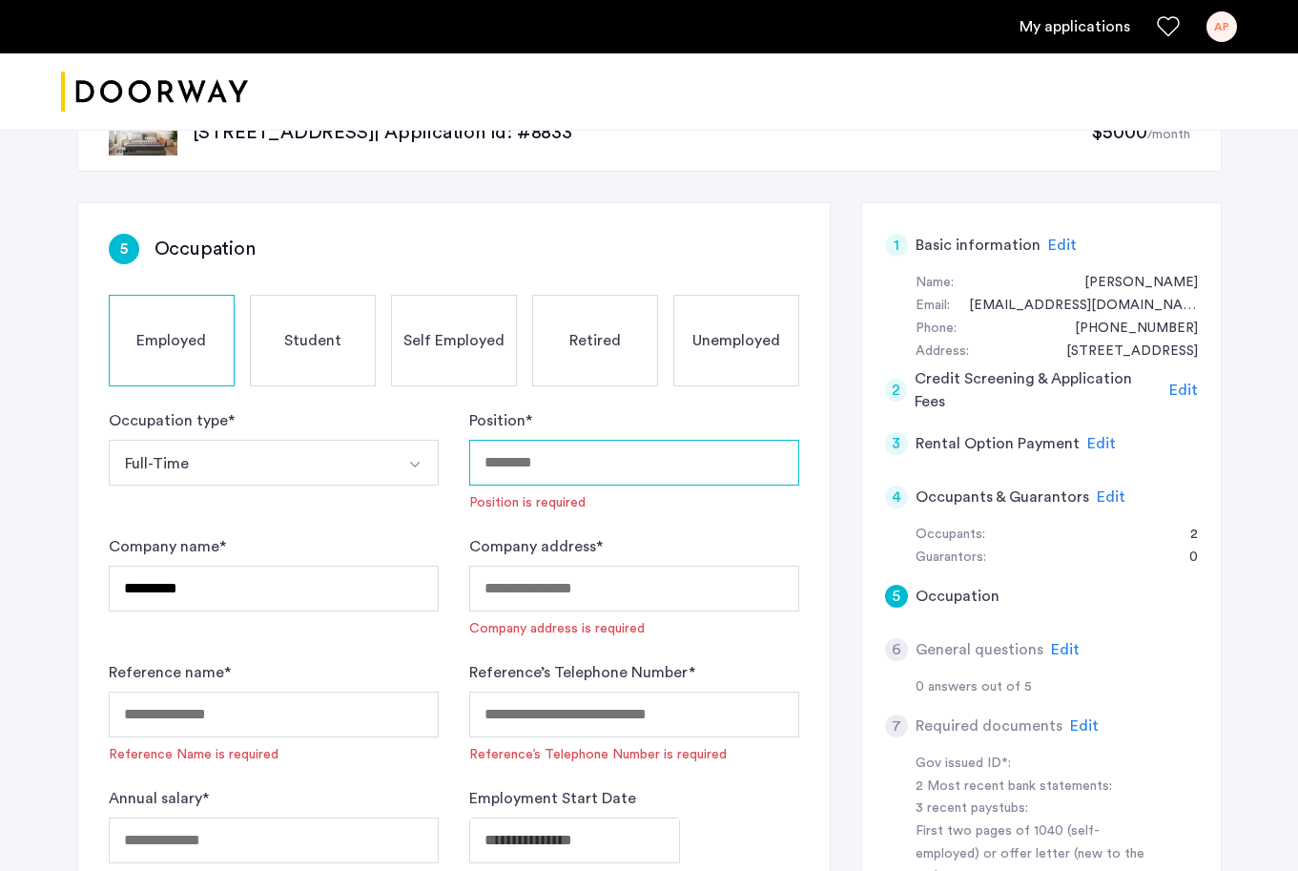
click at [509, 475] on input "Position *" at bounding box center [634, 463] width 330 height 46
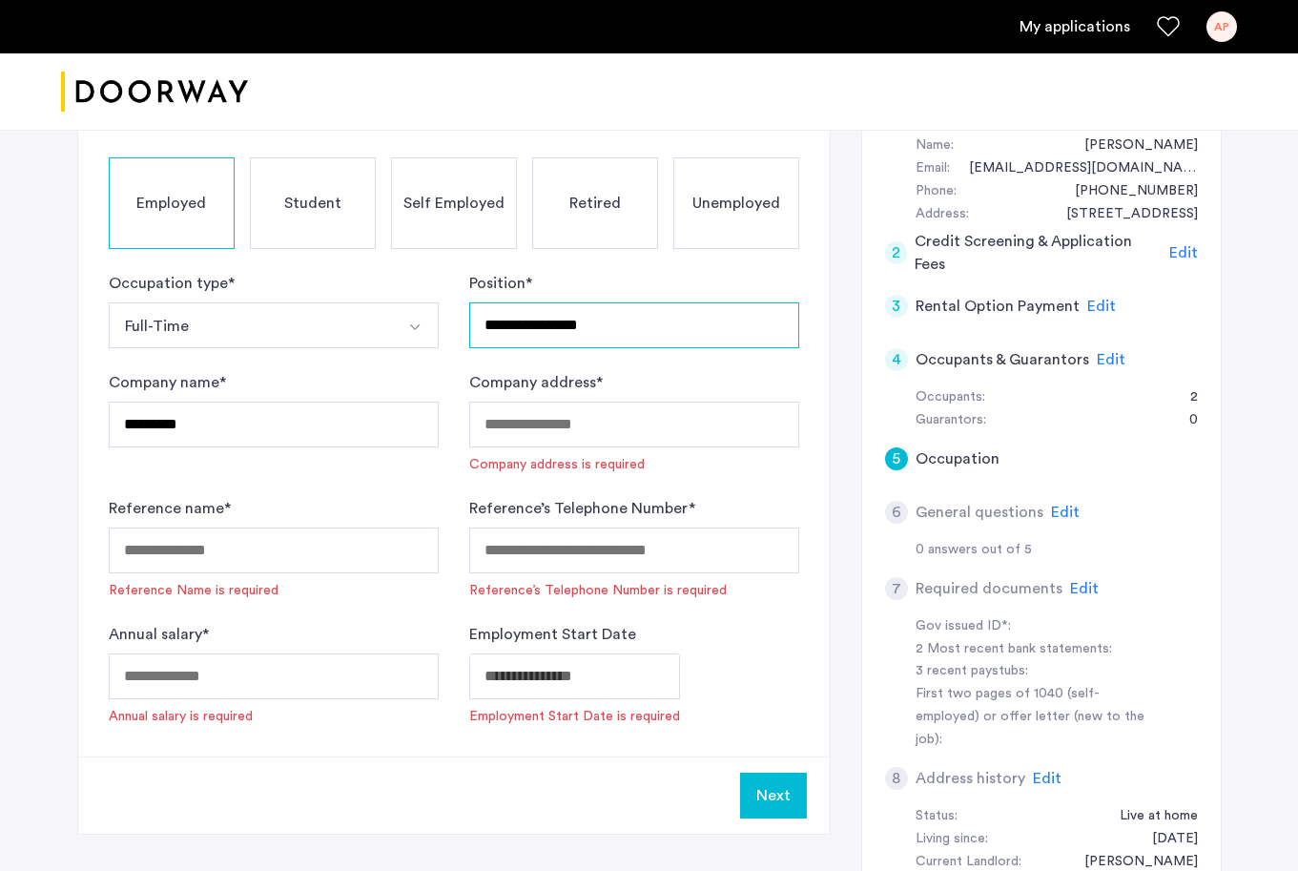
scroll to position [205, 0]
type input "**********"
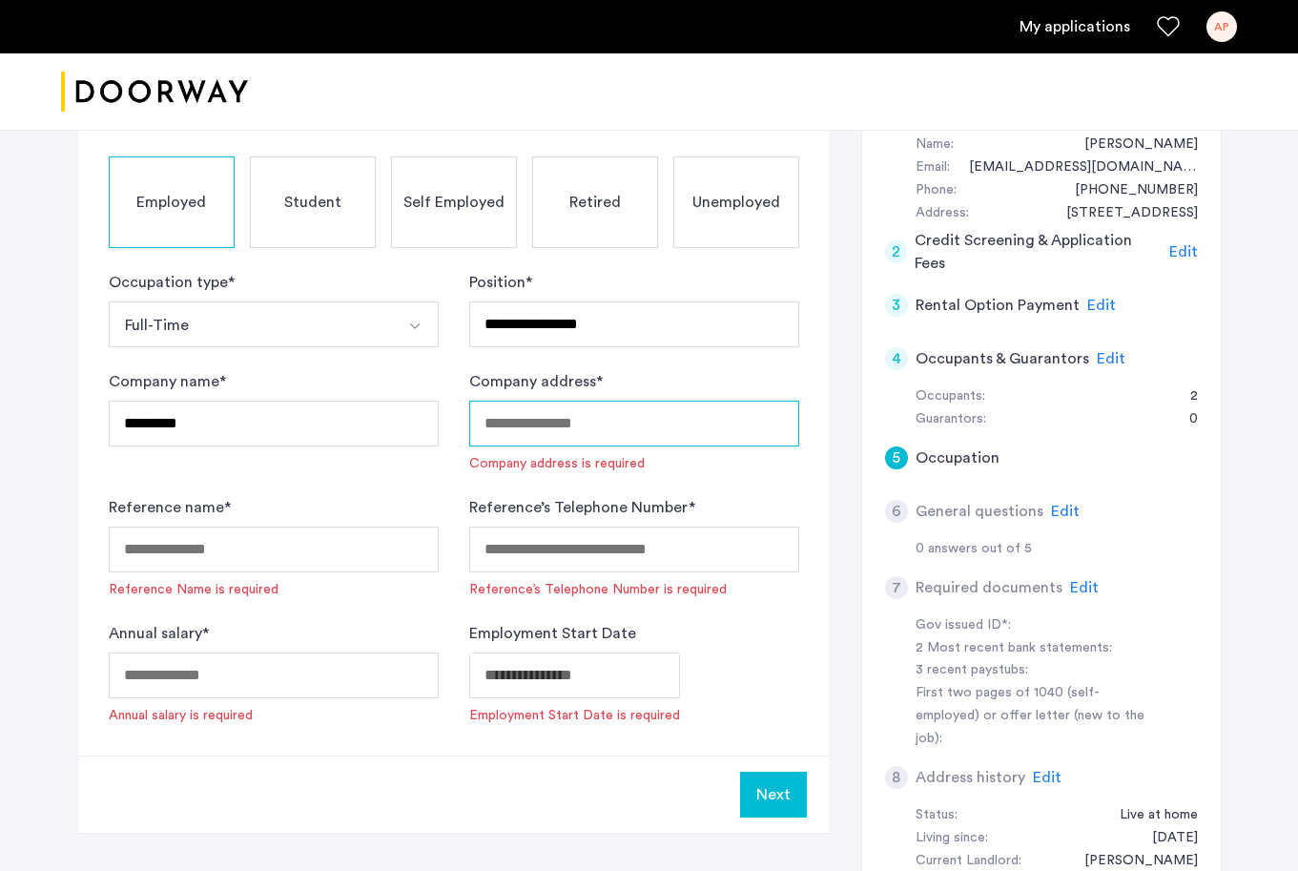
click at [539, 433] on input "Company address *" at bounding box center [634, 424] width 330 height 46
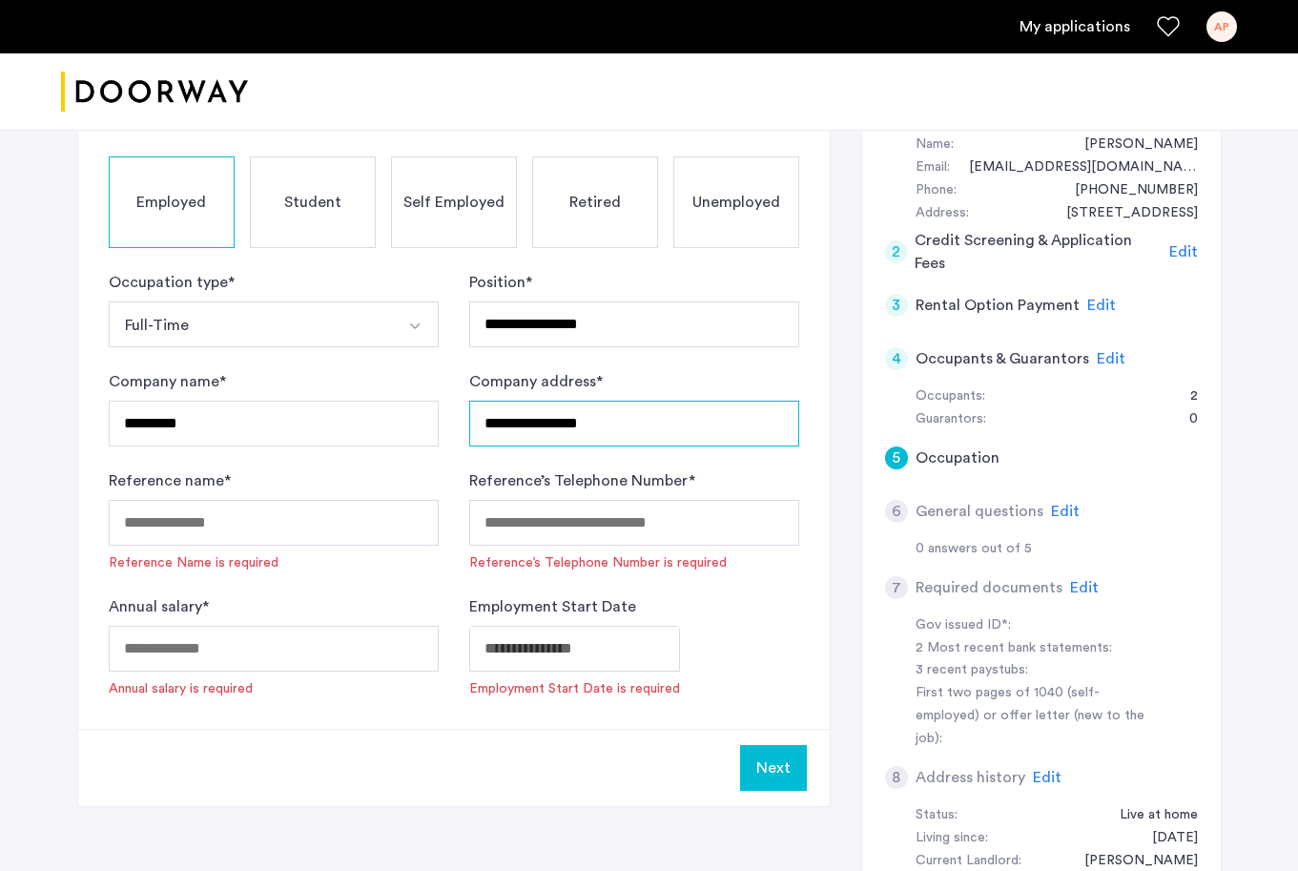
type input "**********"
click at [291, 526] on input "Reference name *" at bounding box center [274, 523] width 330 height 46
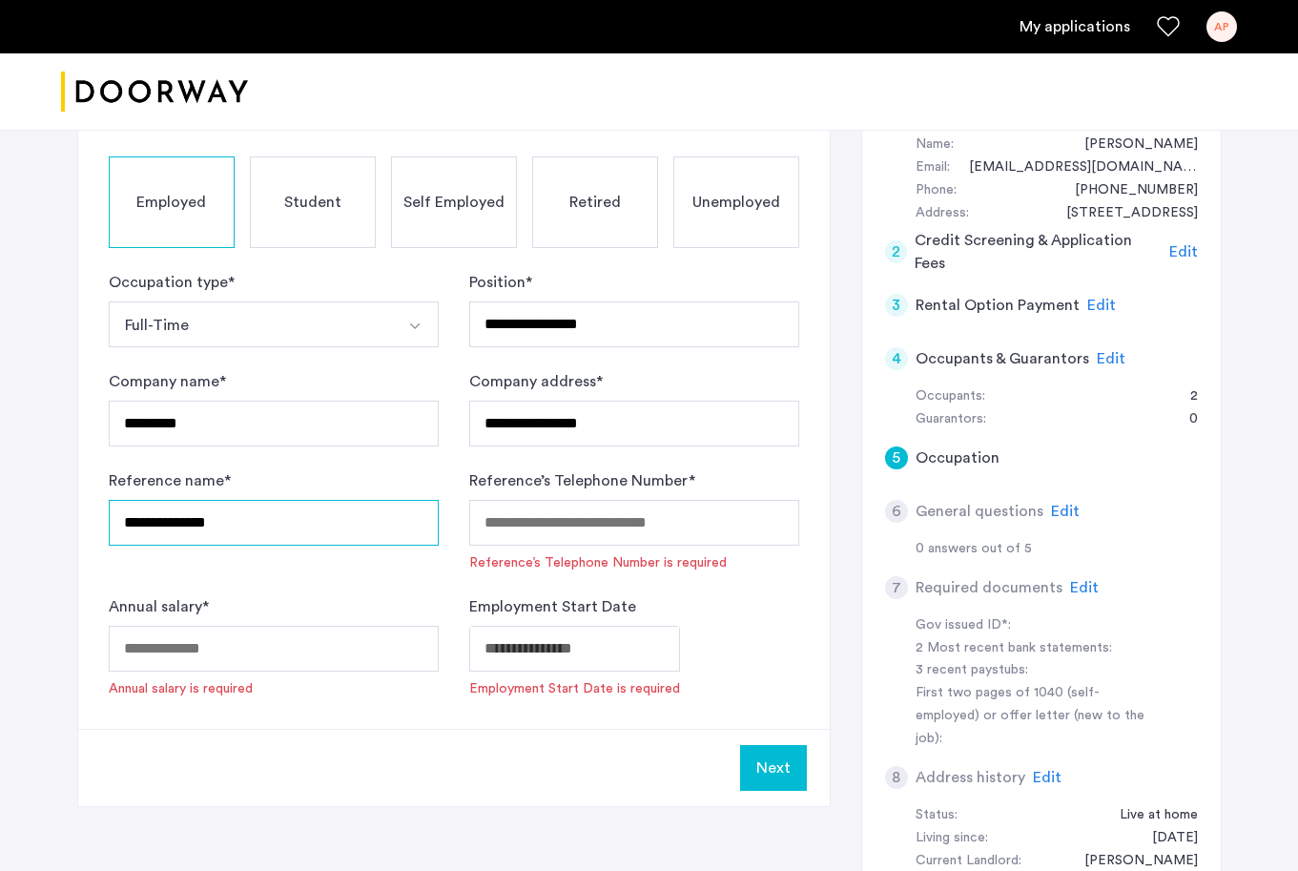
type input "**********"
click at [539, 518] on input "Reference’s Telephone Number *" at bounding box center [634, 523] width 330 height 46
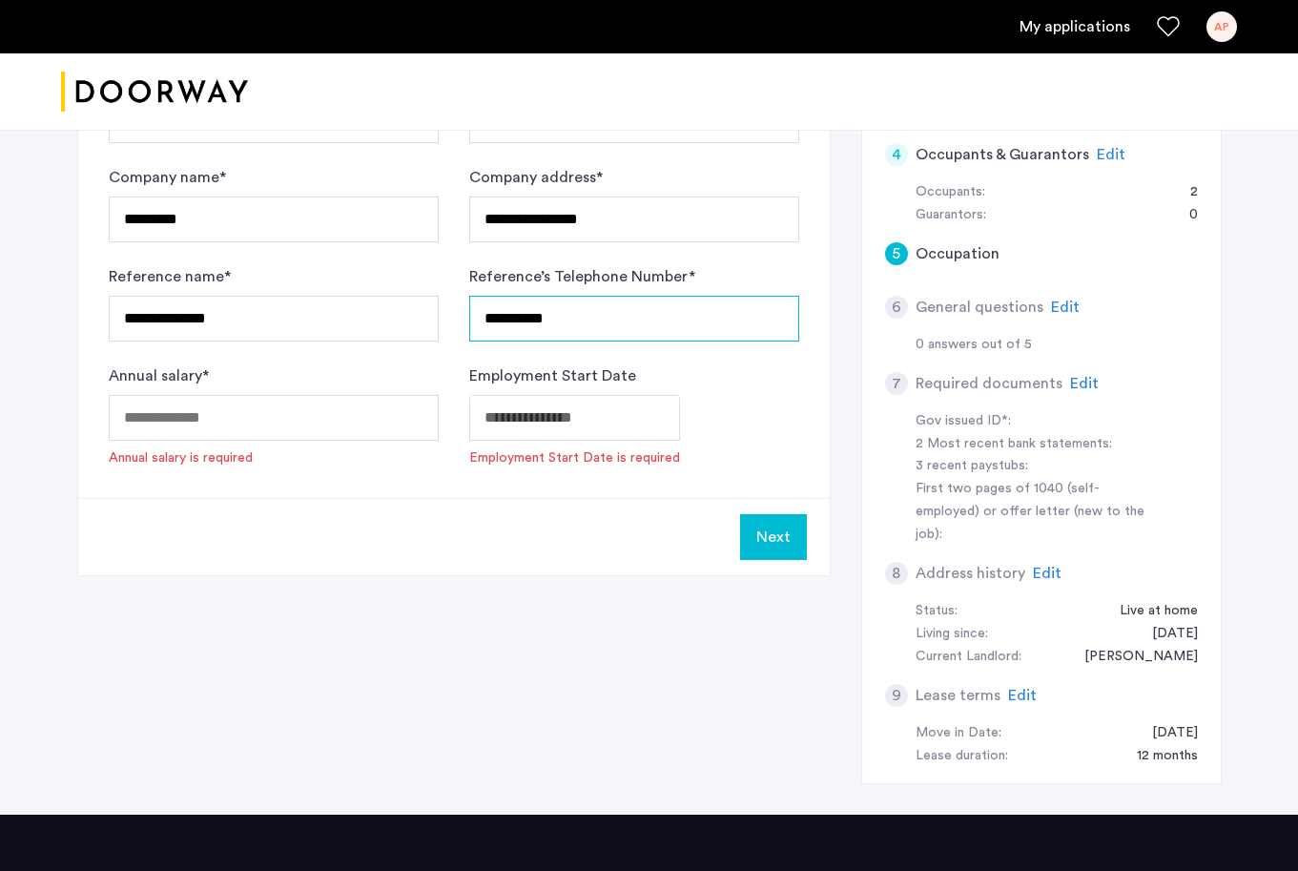
scroll to position [410, 0]
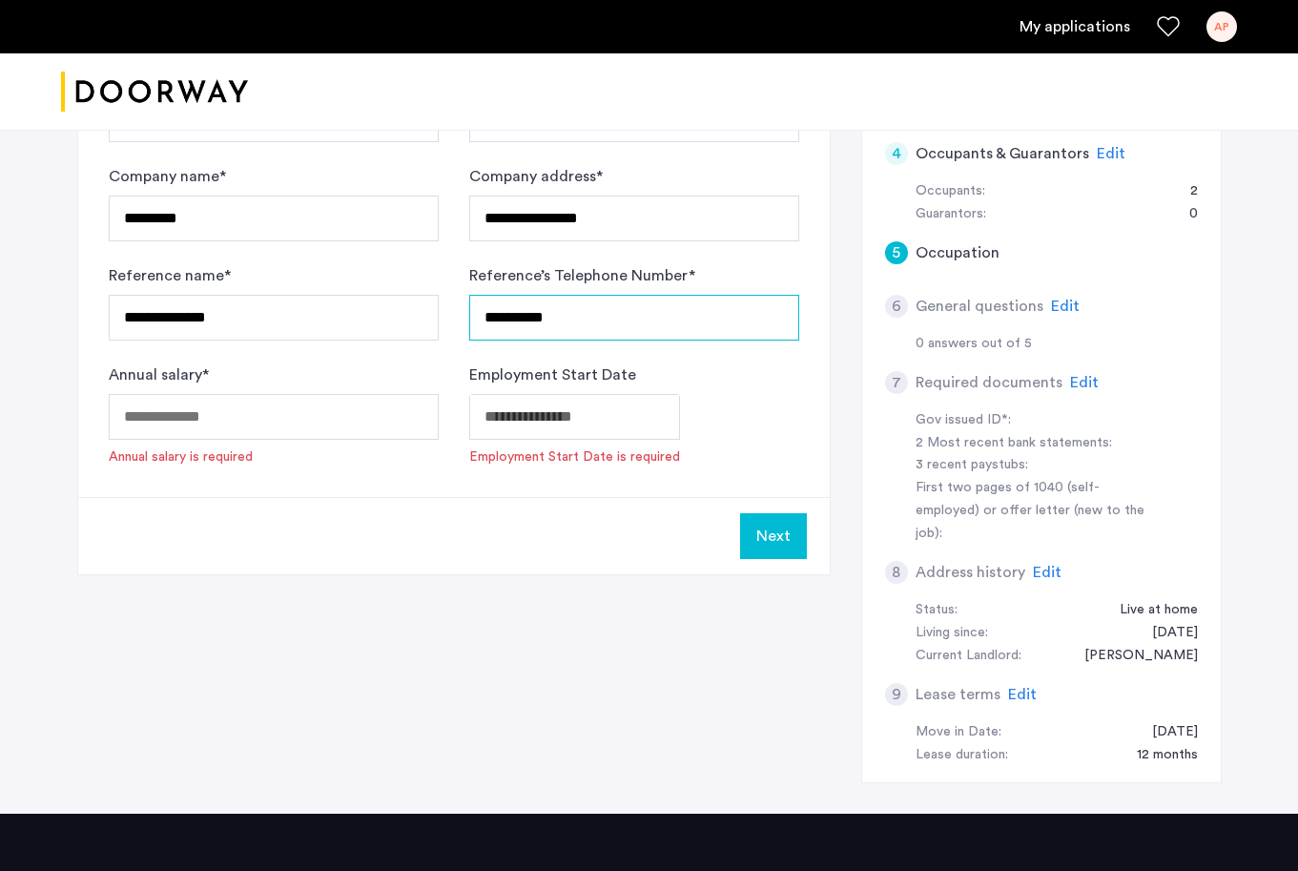
type input "**********"
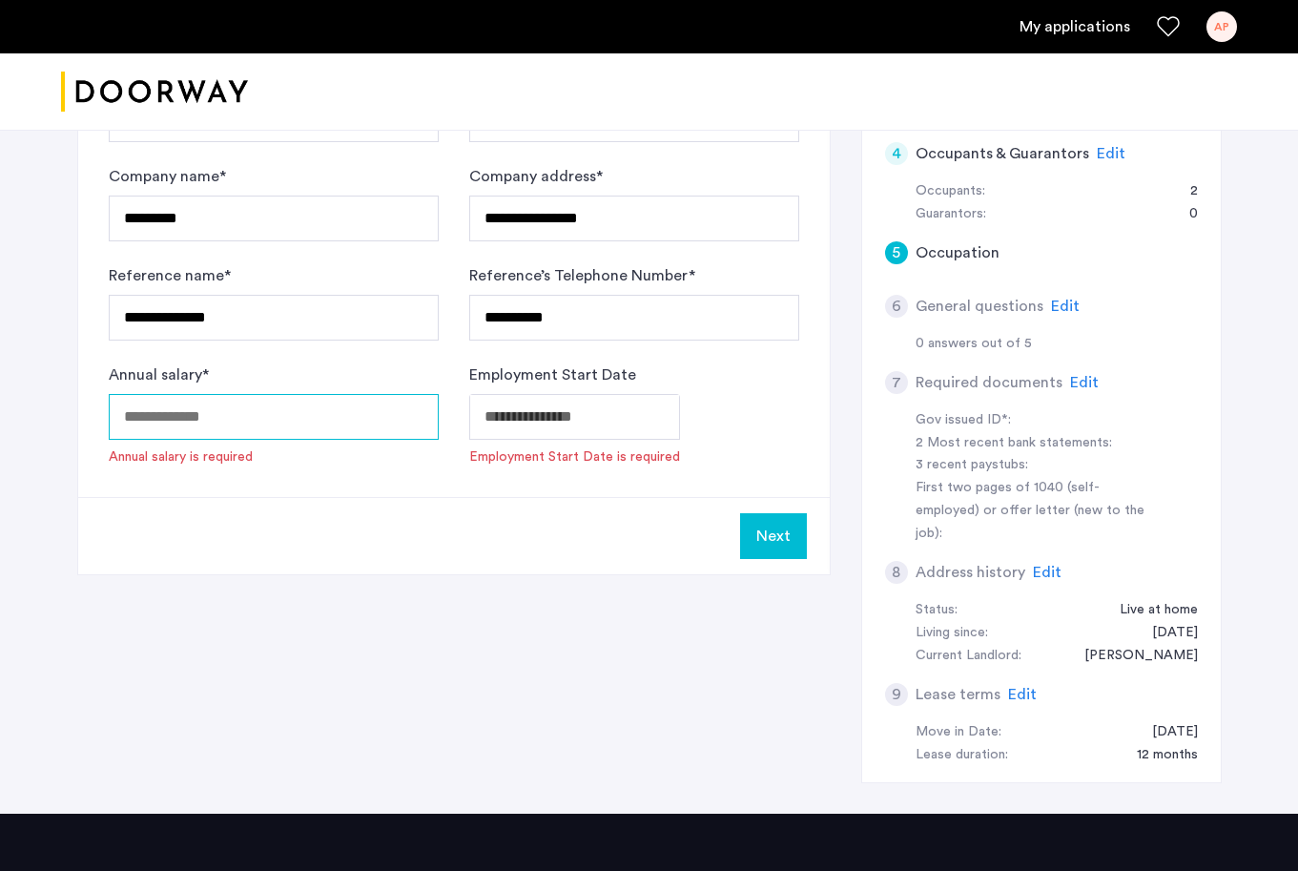
click at [340, 409] on input "Annual salary *" at bounding box center [274, 417] width 330 height 46
type input "*****"
click at [550, 415] on body "**********" at bounding box center [649, 25] width 1298 height 871
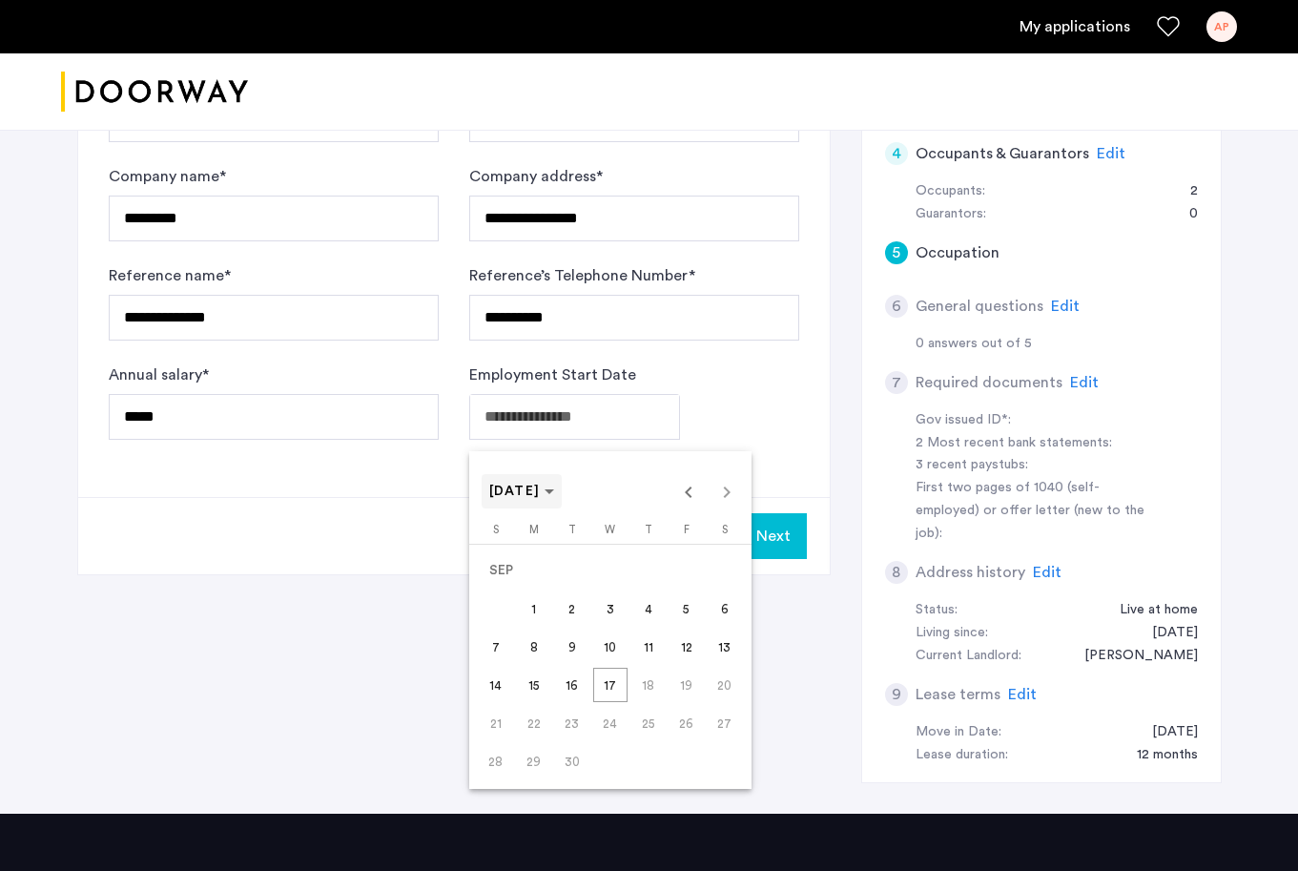
click at [559, 506] on span "Choose month and year" at bounding box center [522, 491] width 81 height 46
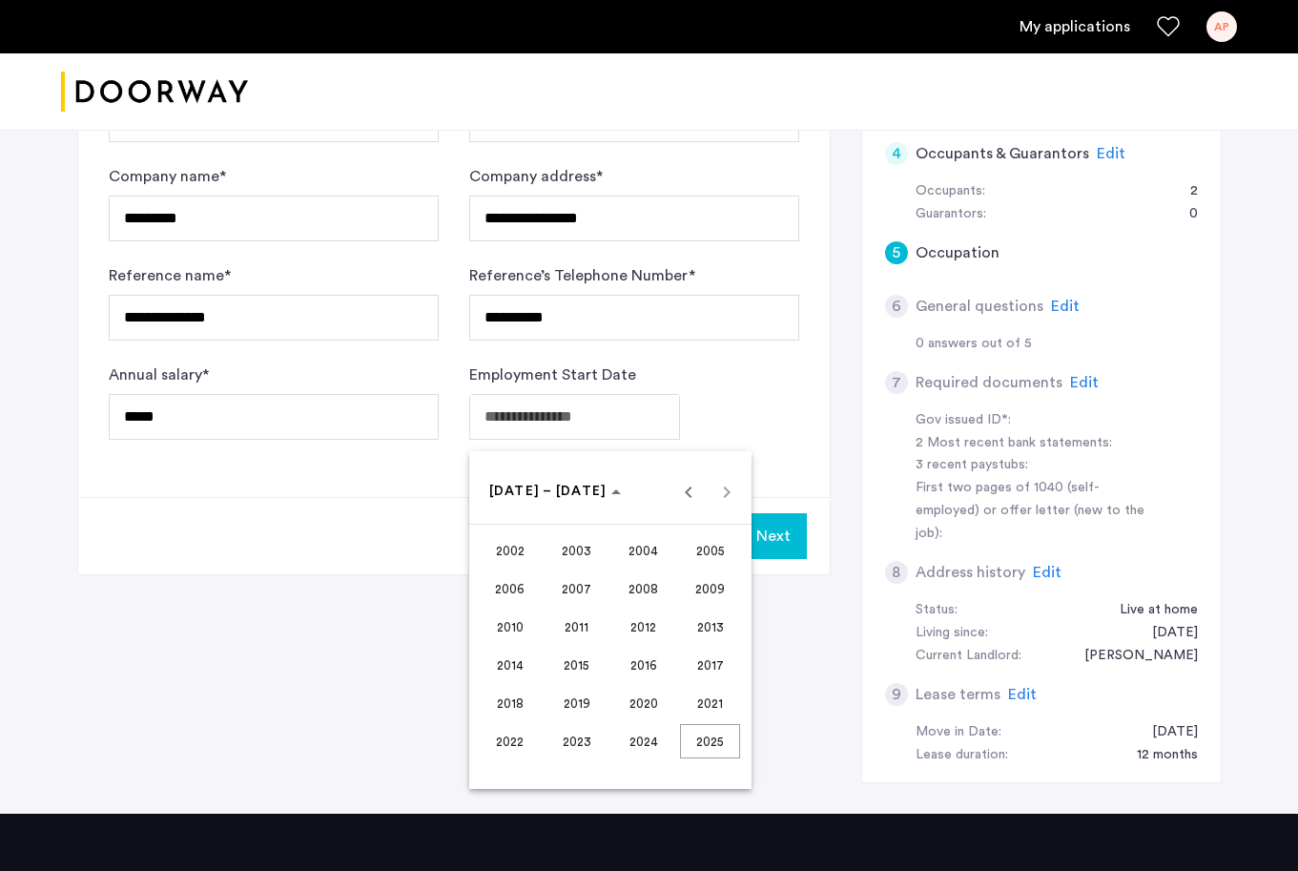
click at [649, 722] on button "2024" at bounding box center [643, 741] width 67 height 38
click at [526, 651] on span "SEP" at bounding box center [510, 665] width 60 height 34
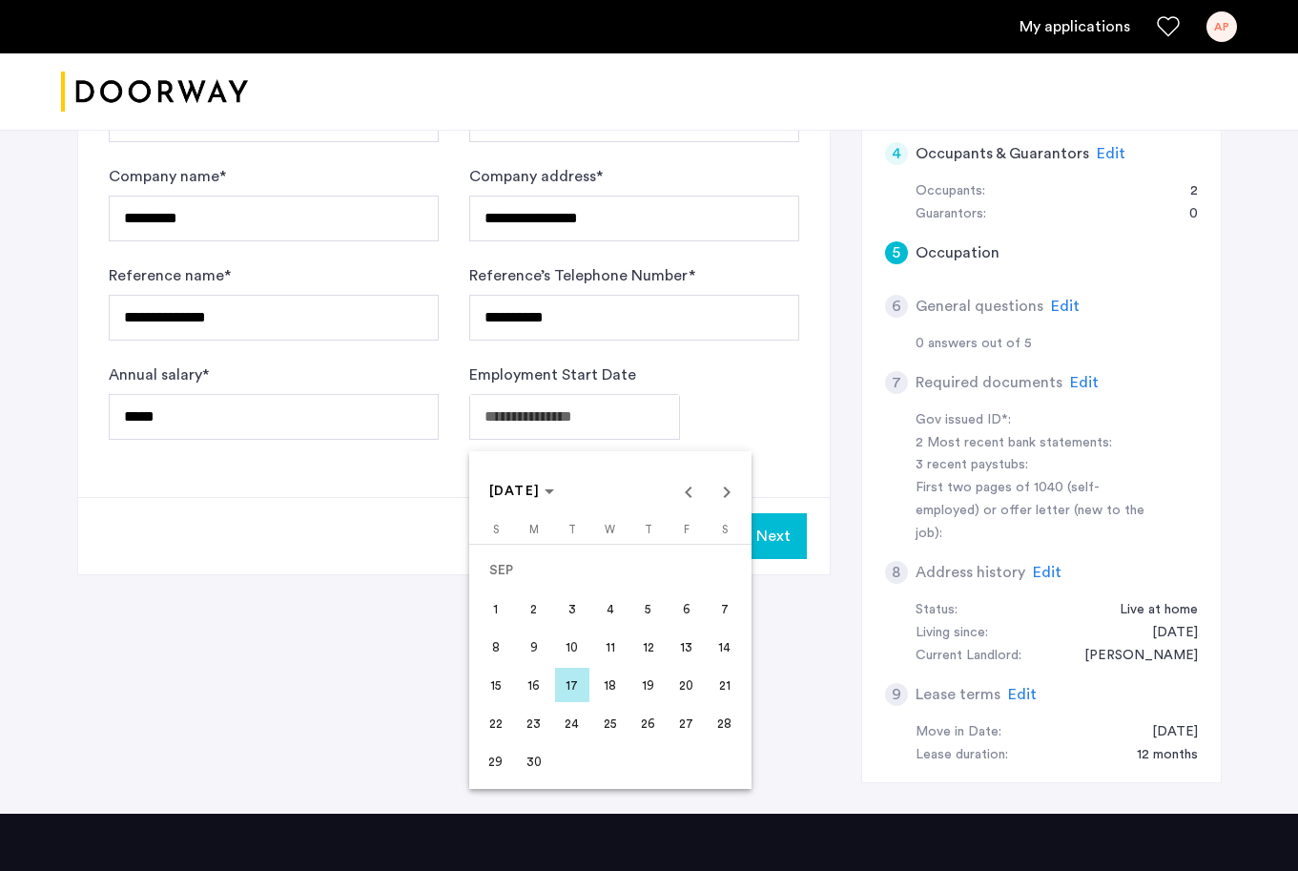
click at [542, 711] on span "23" at bounding box center [534, 723] width 34 height 34
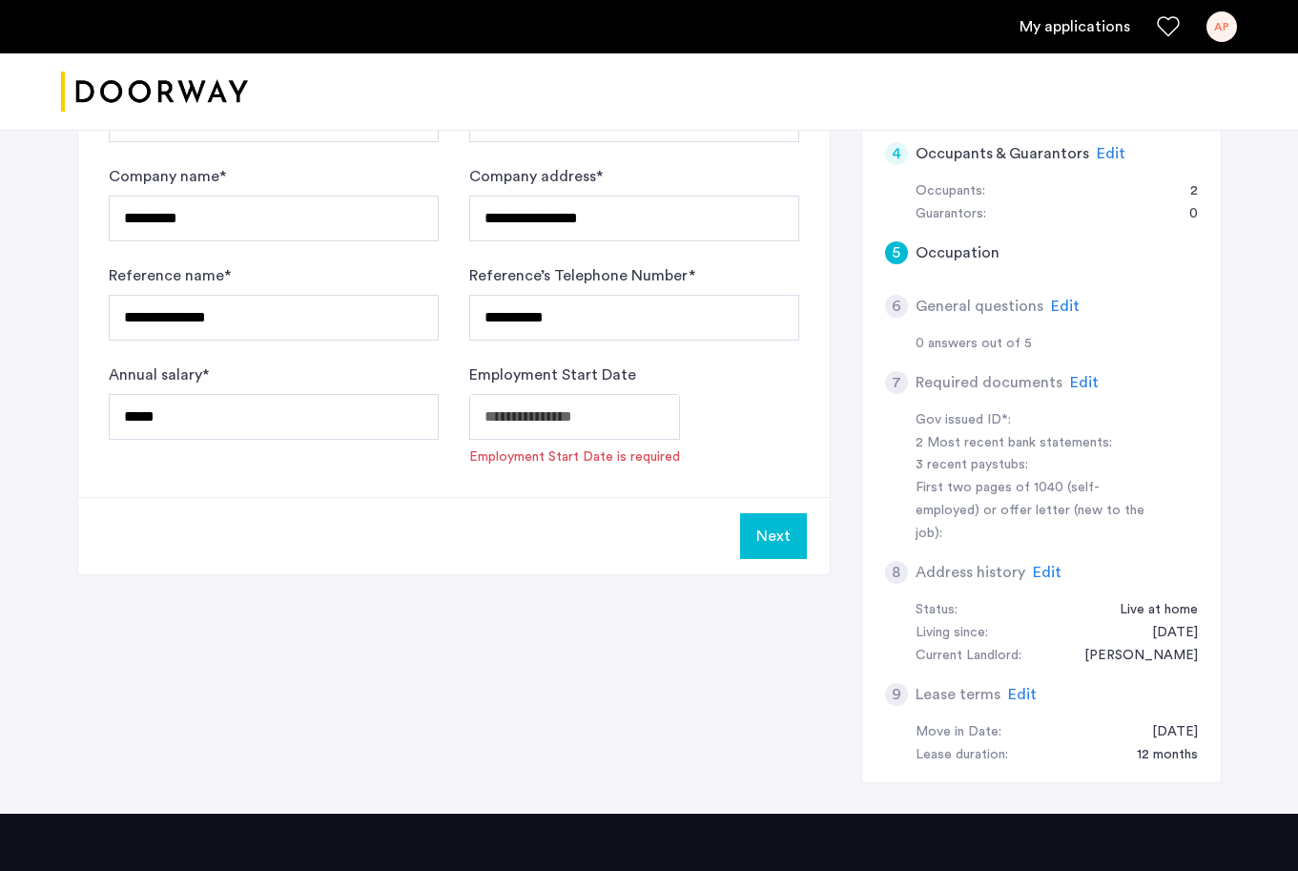
type input "**********"
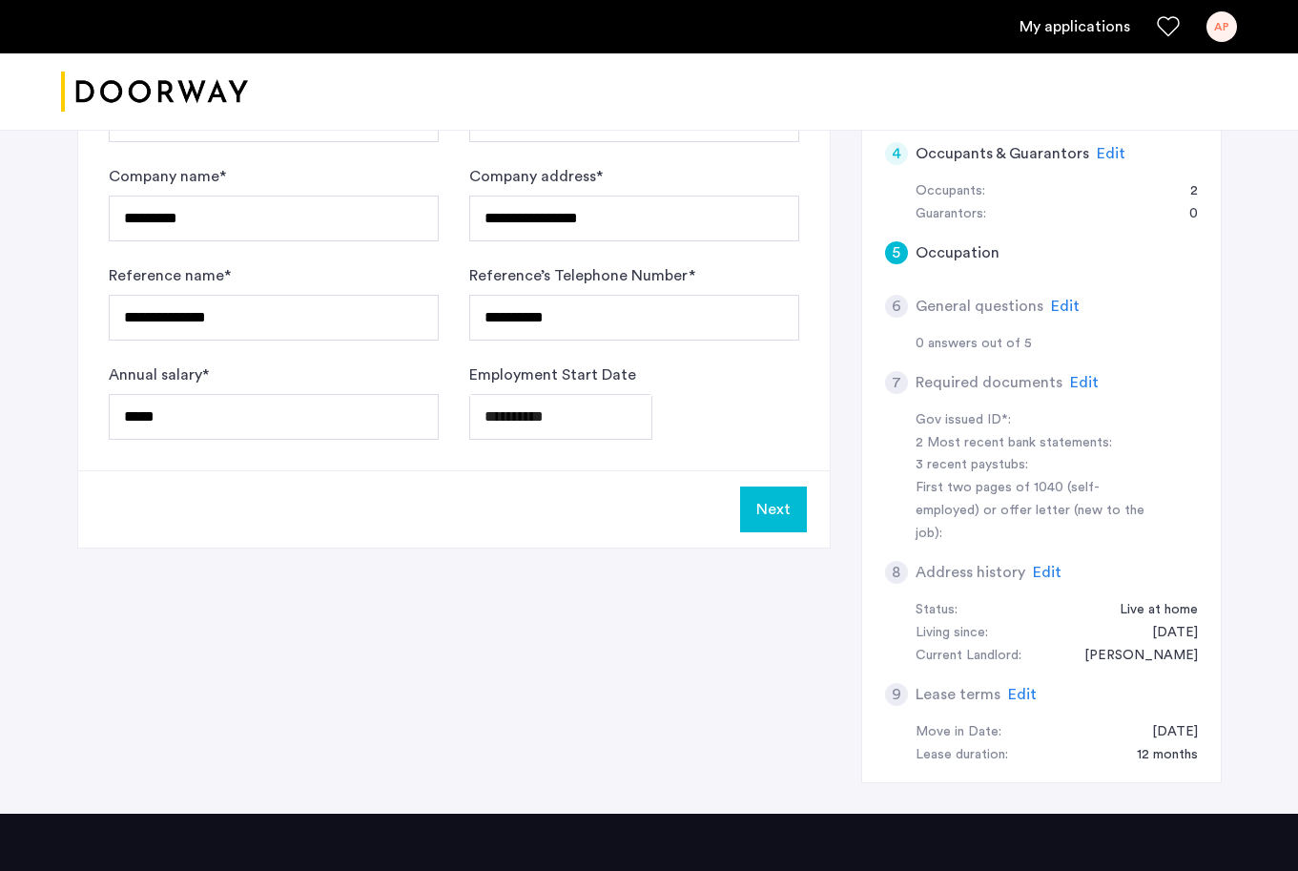
click at [749, 526] on button "Next" at bounding box center [773, 509] width 67 height 46
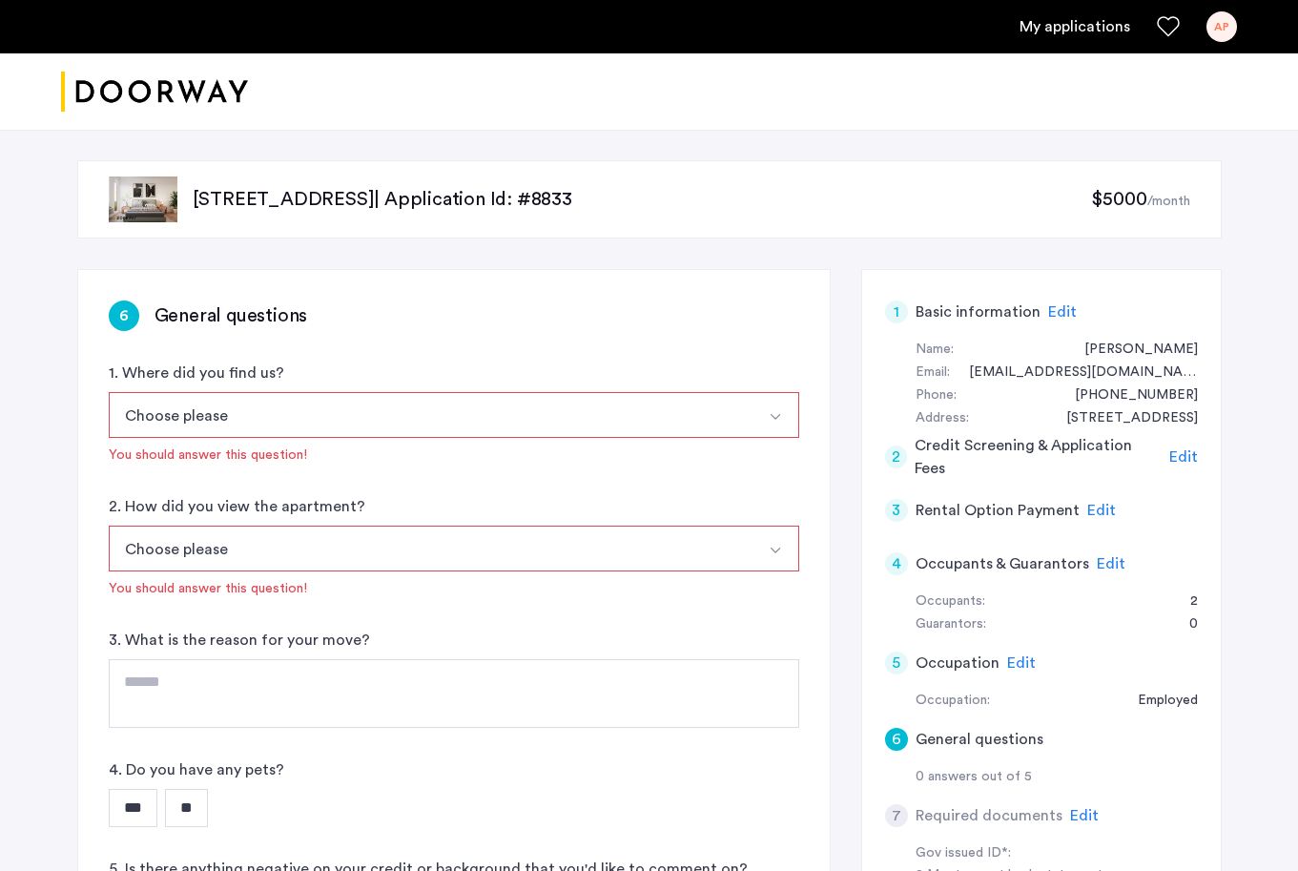
click at [441, 410] on button "Choose please" at bounding box center [432, 415] width 646 height 46
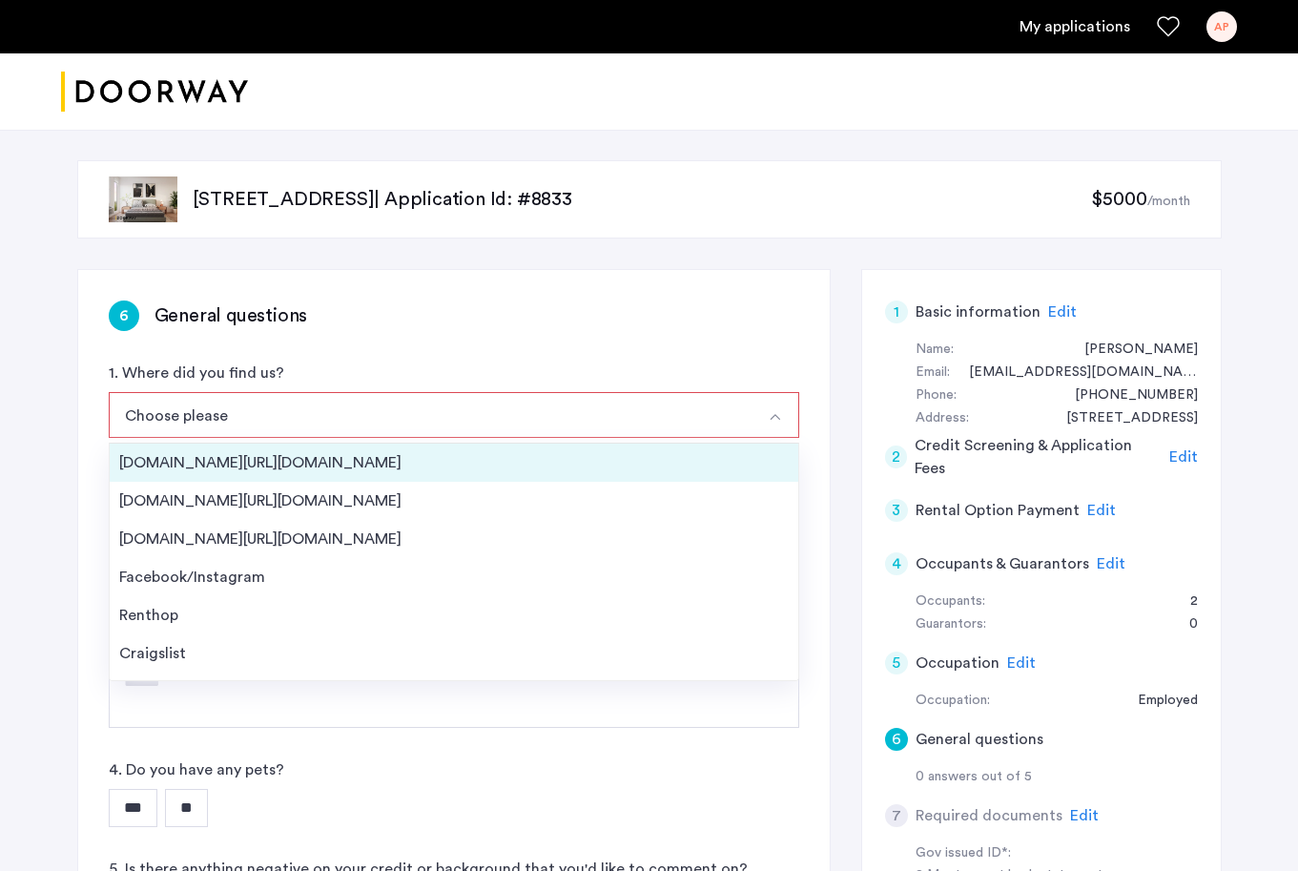
click at [302, 467] on div "Streeteasy.com/Zillow.com" at bounding box center [454, 462] width 670 height 23
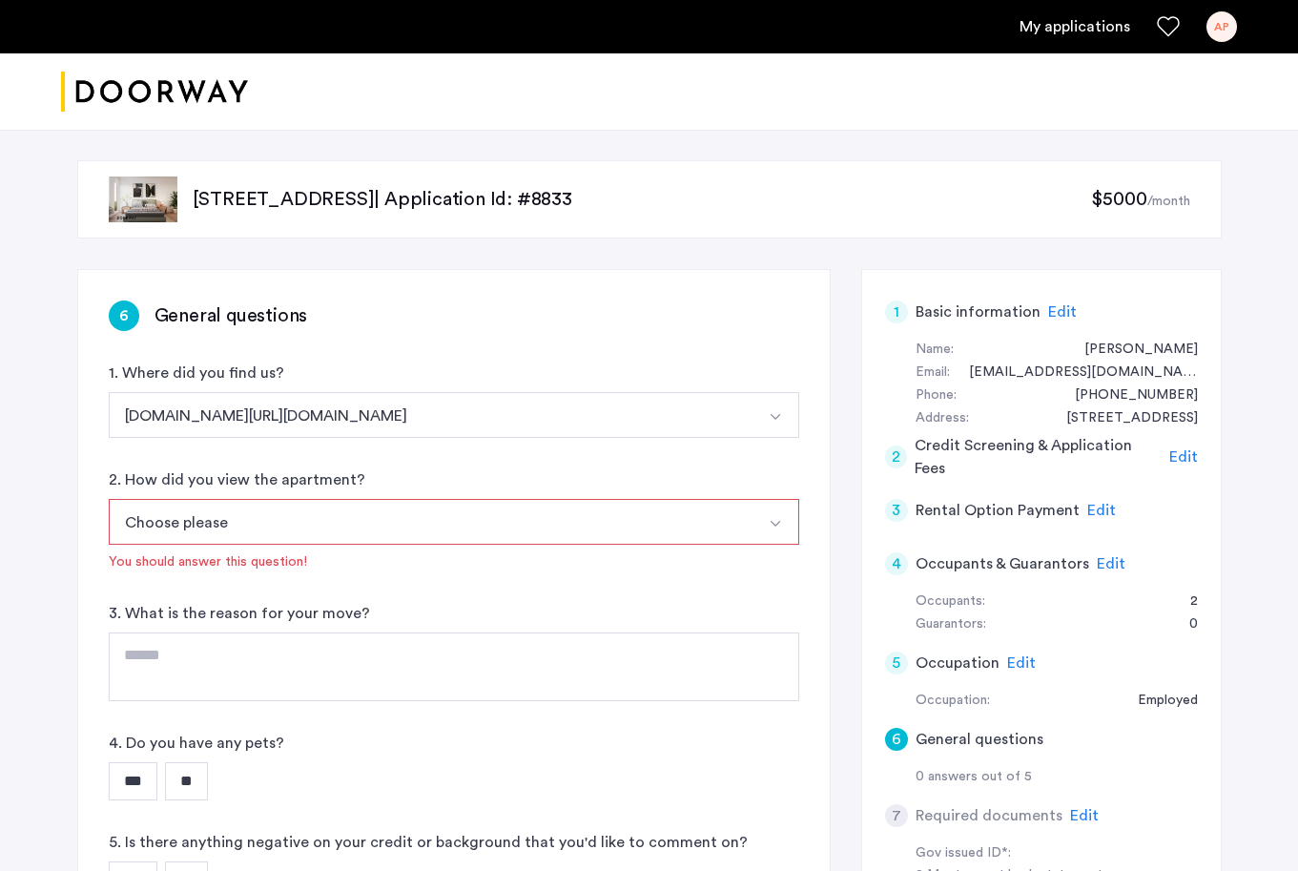
click at [221, 535] on button "Choose please" at bounding box center [432, 522] width 646 height 46
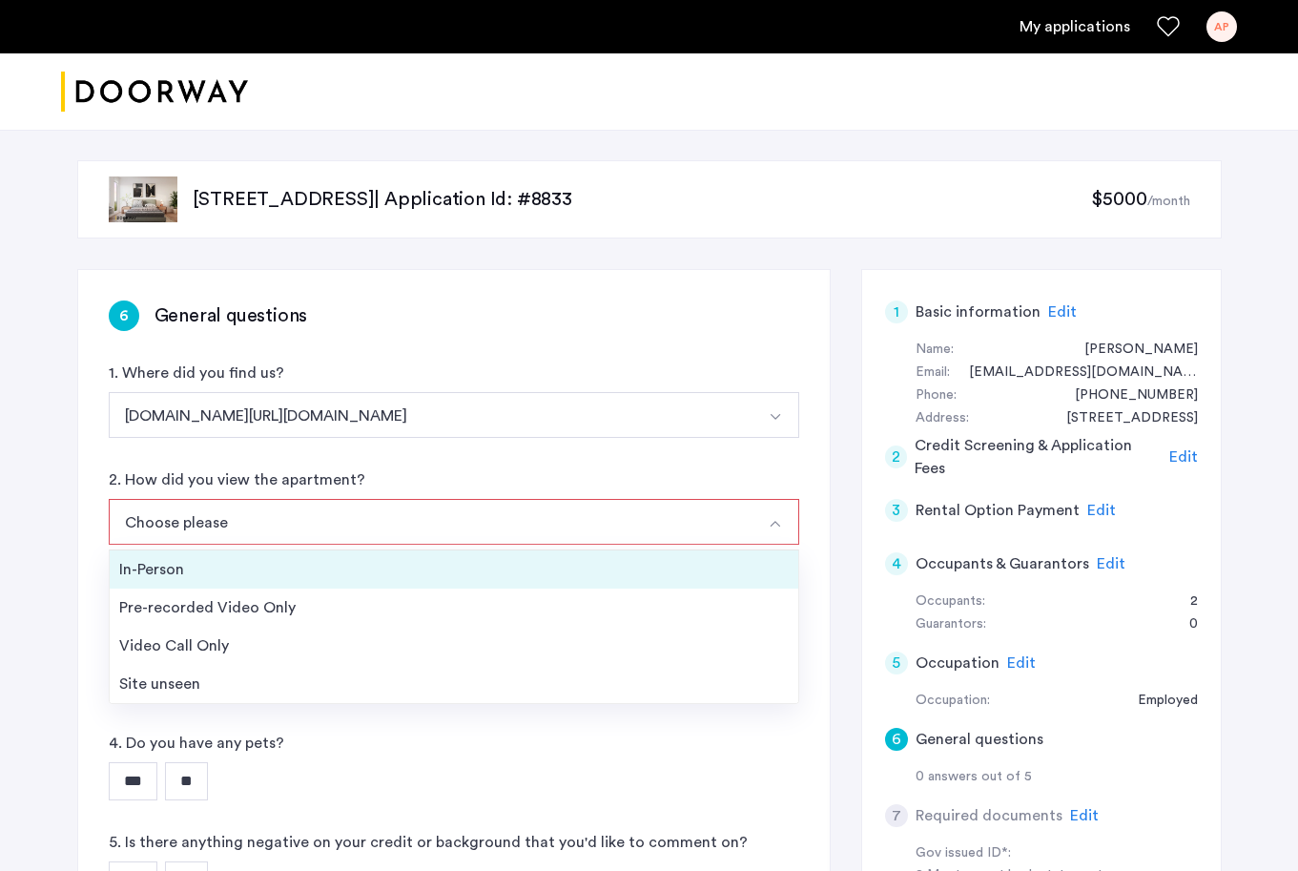
click at [214, 578] on div "In-Person" at bounding box center [454, 569] width 670 height 23
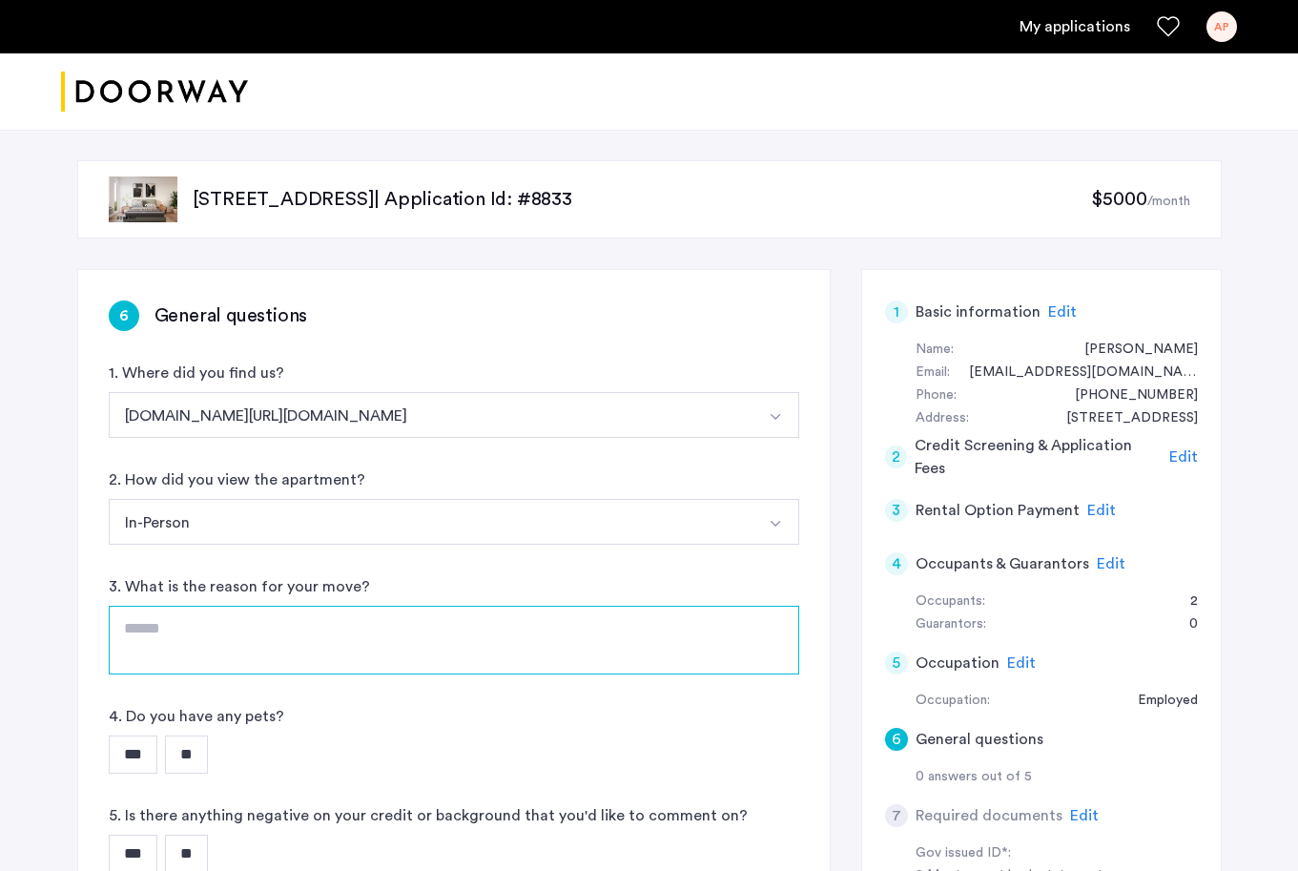
click at [218, 630] on textarea at bounding box center [454, 640] width 691 height 69
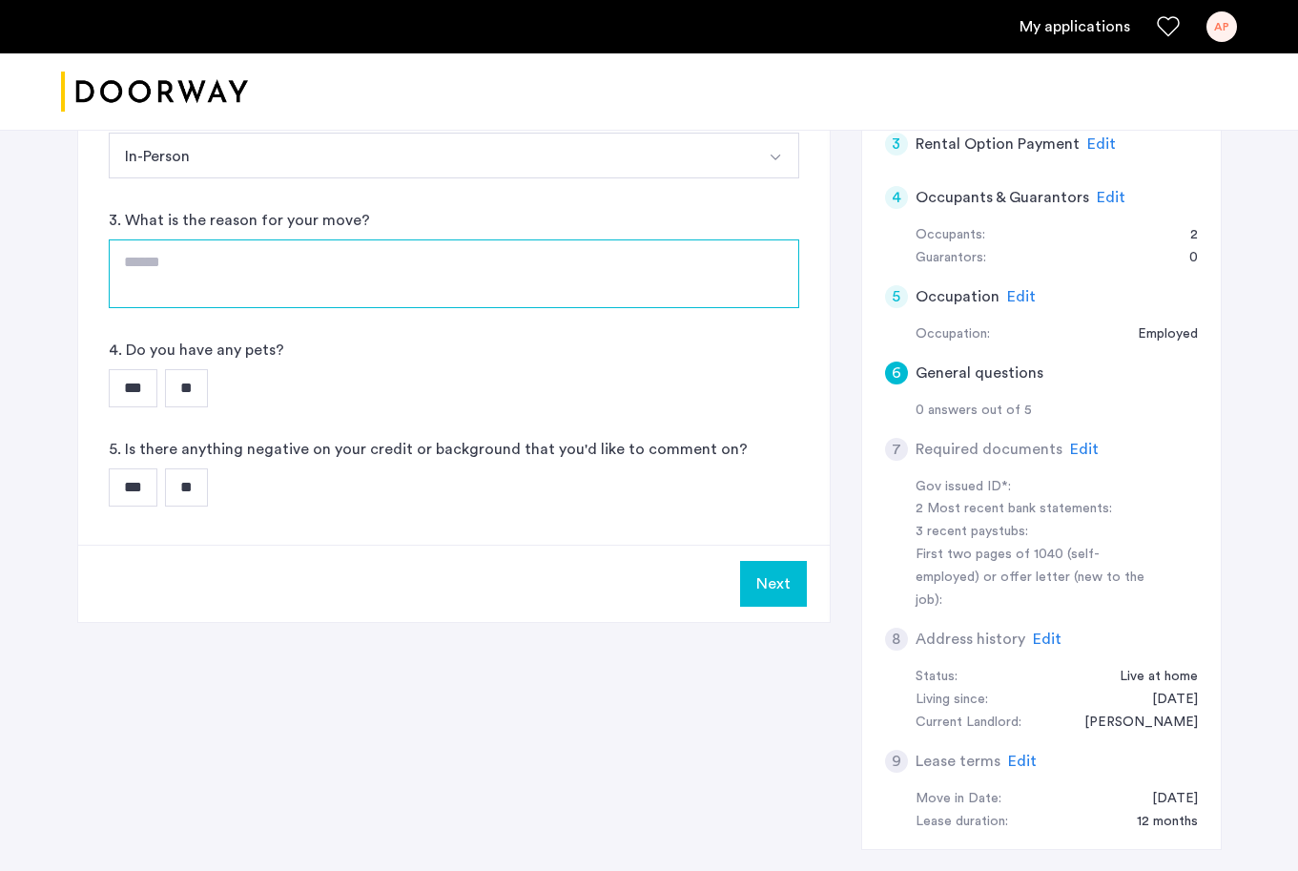
scroll to position [415, 0]
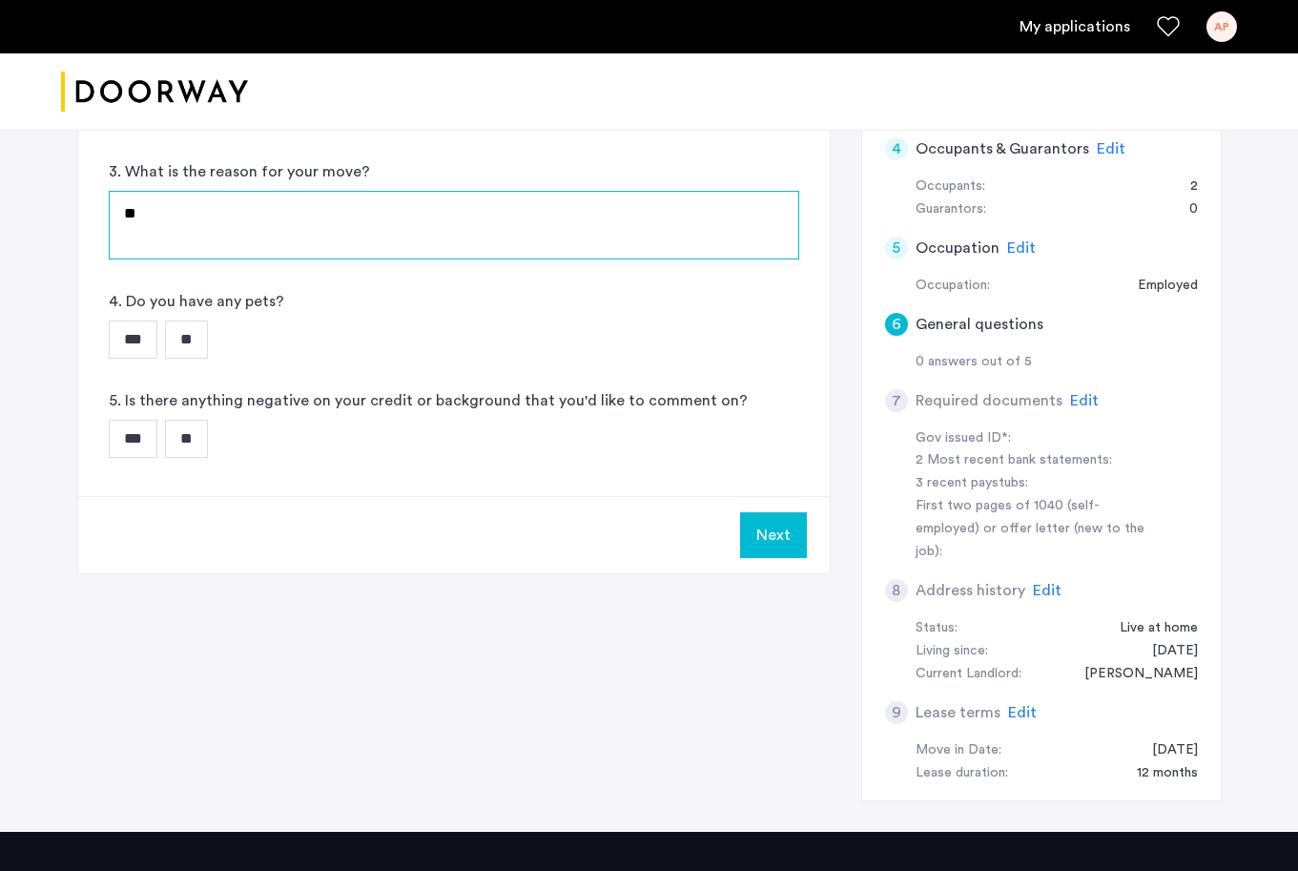
type textarea "*"
click at [193, 334] on input "**" at bounding box center [186, 339] width 43 height 38
click at [198, 451] on input "**" at bounding box center [186, 439] width 43 height 38
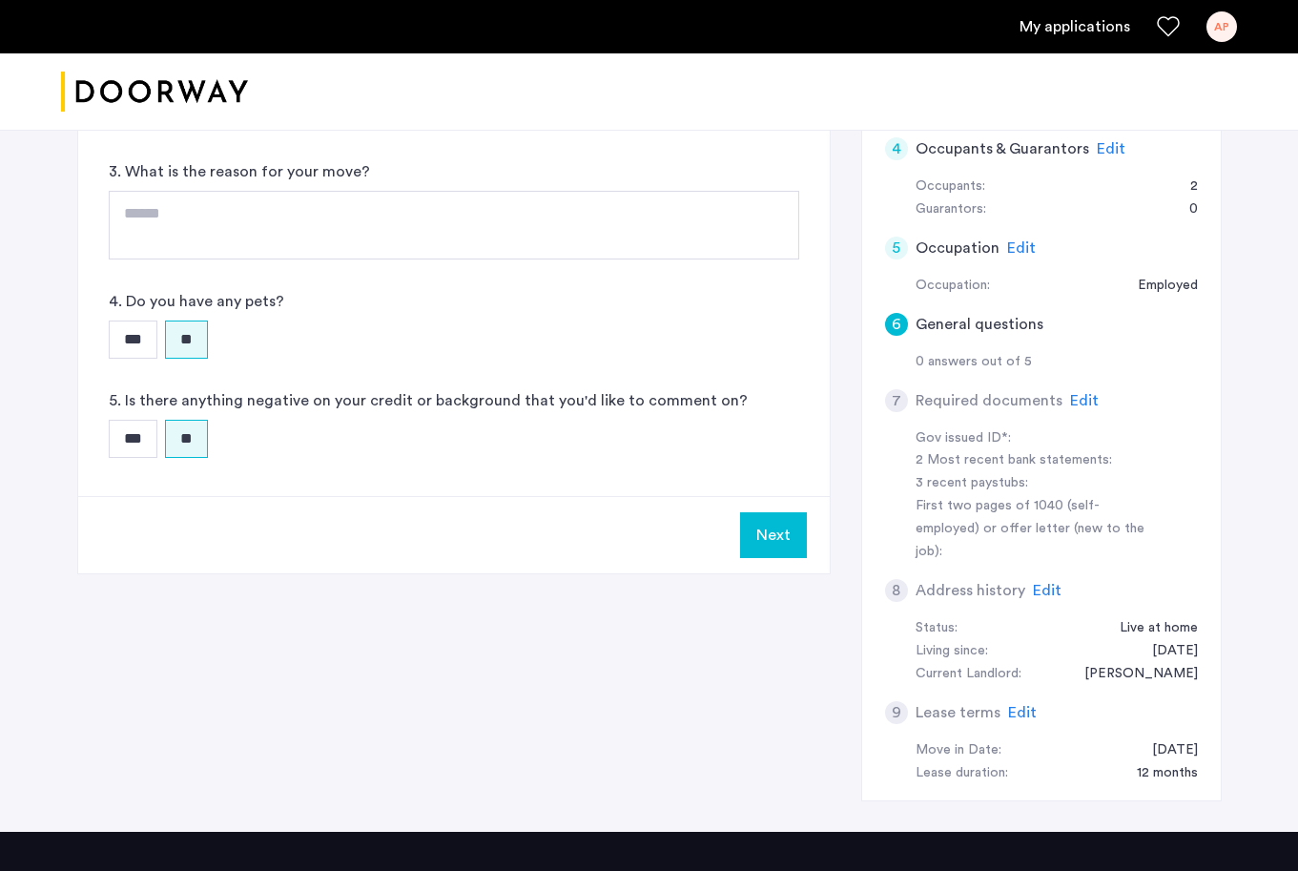
click at [757, 525] on button "Next" at bounding box center [773, 535] width 67 height 46
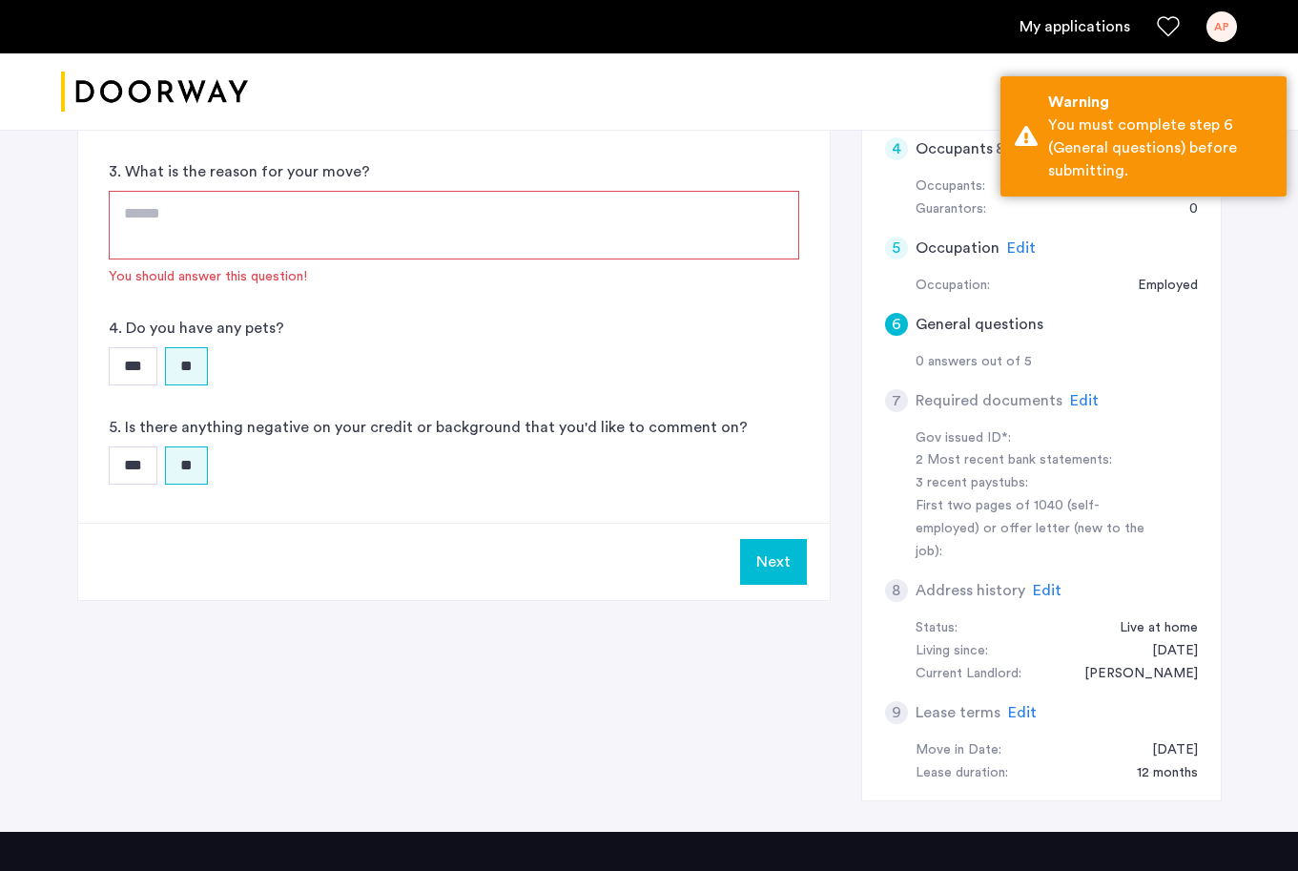
click at [333, 214] on textarea at bounding box center [454, 225] width 691 height 69
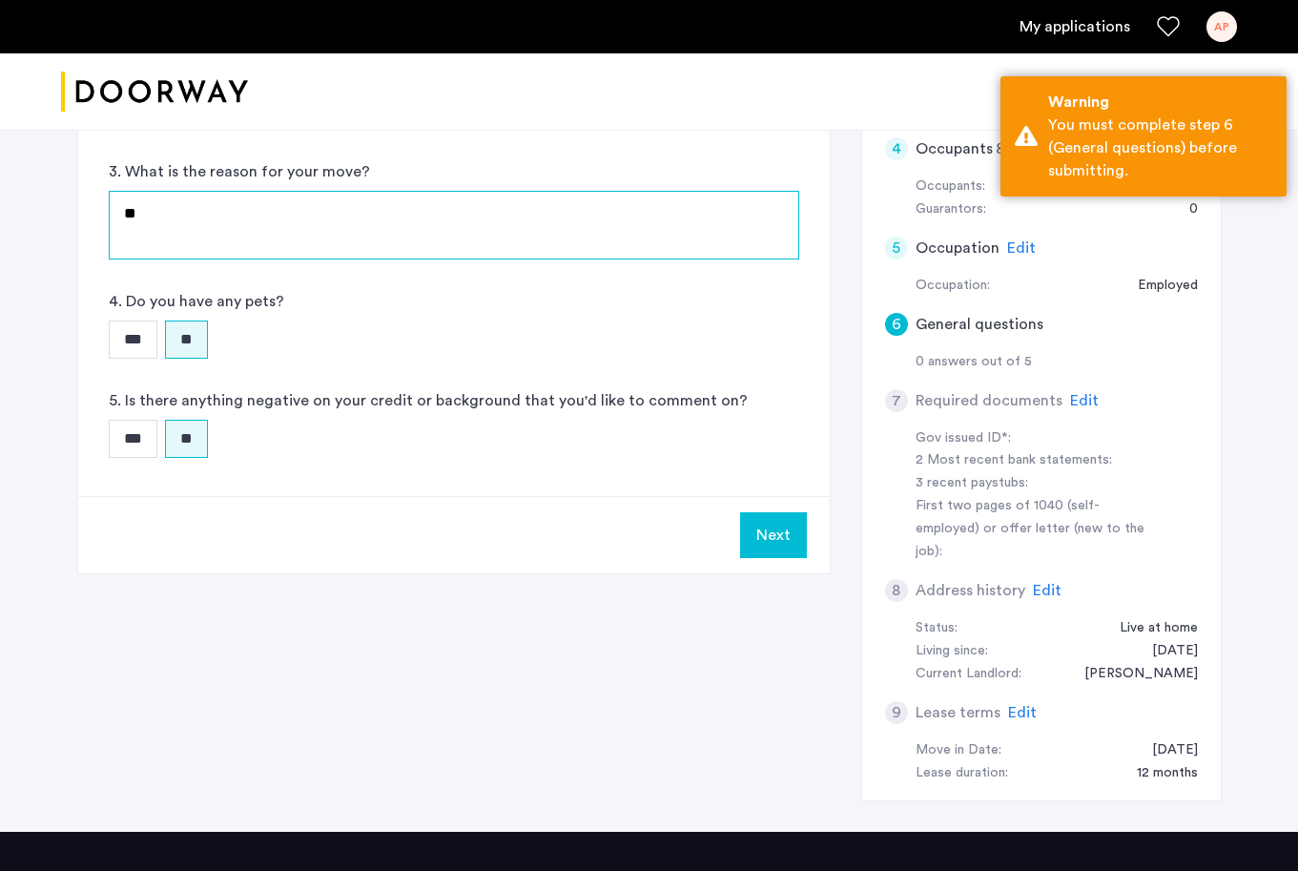
type textarea "*"
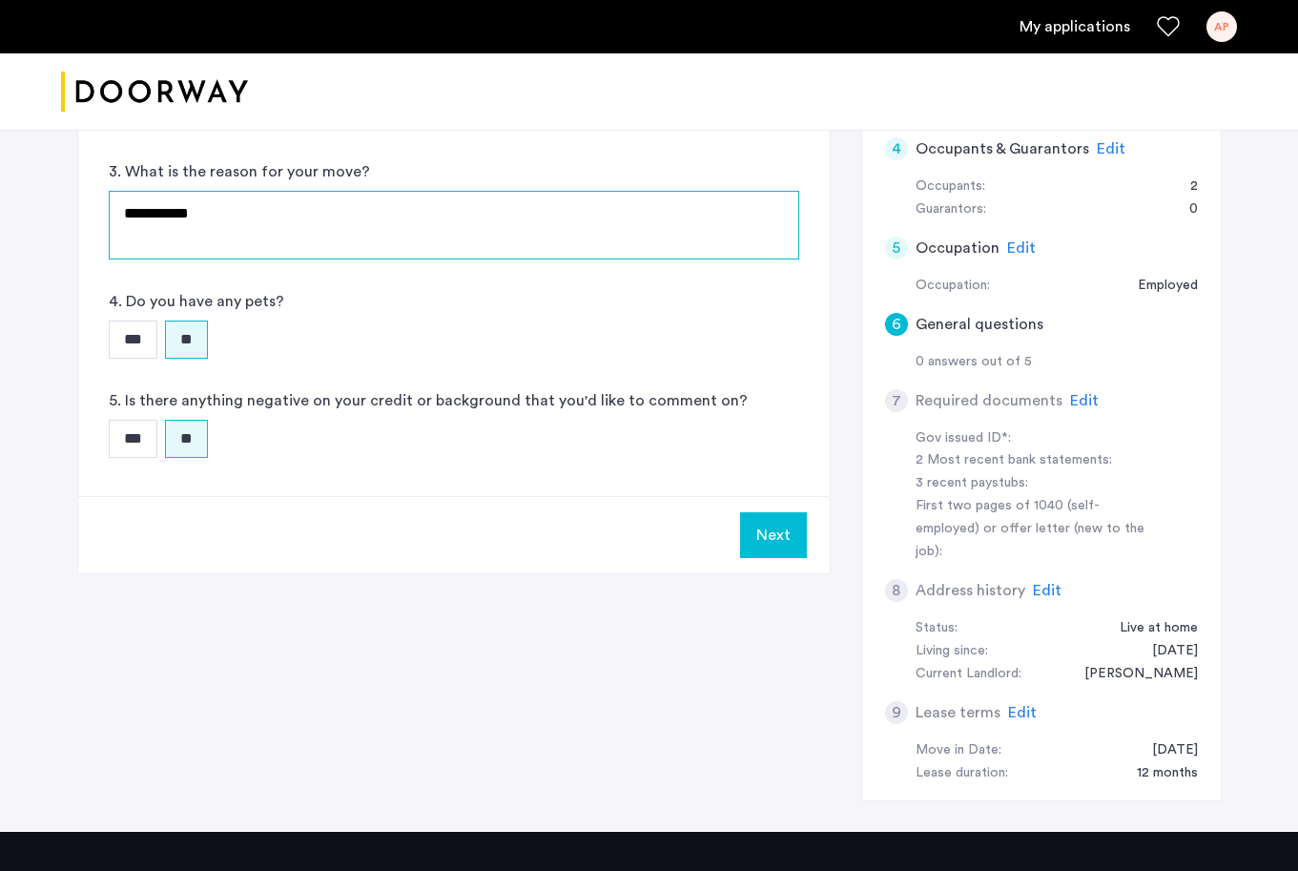
type textarea "**********"
click at [811, 545] on div "Next" at bounding box center [454, 534] width 752 height 77
click at [784, 537] on button "Next" at bounding box center [773, 535] width 67 height 46
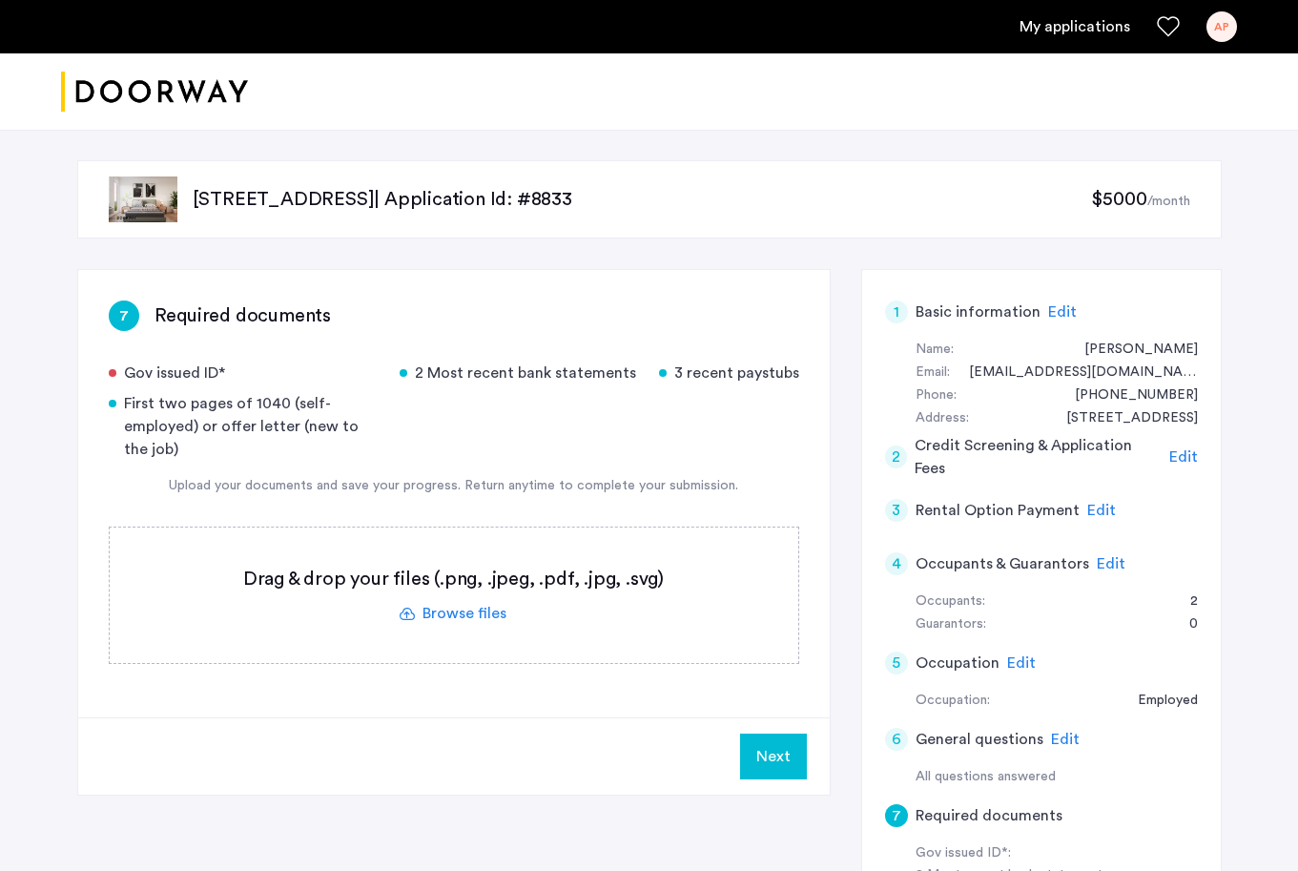
click at [511, 567] on label at bounding box center [454, 594] width 689 height 135
click at [0, 0] on input "file" at bounding box center [0, 0] width 0 height 0
click at [408, 579] on label at bounding box center [454, 594] width 689 height 135
click at [0, 0] on input "file" at bounding box center [0, 0] width 0 height 0
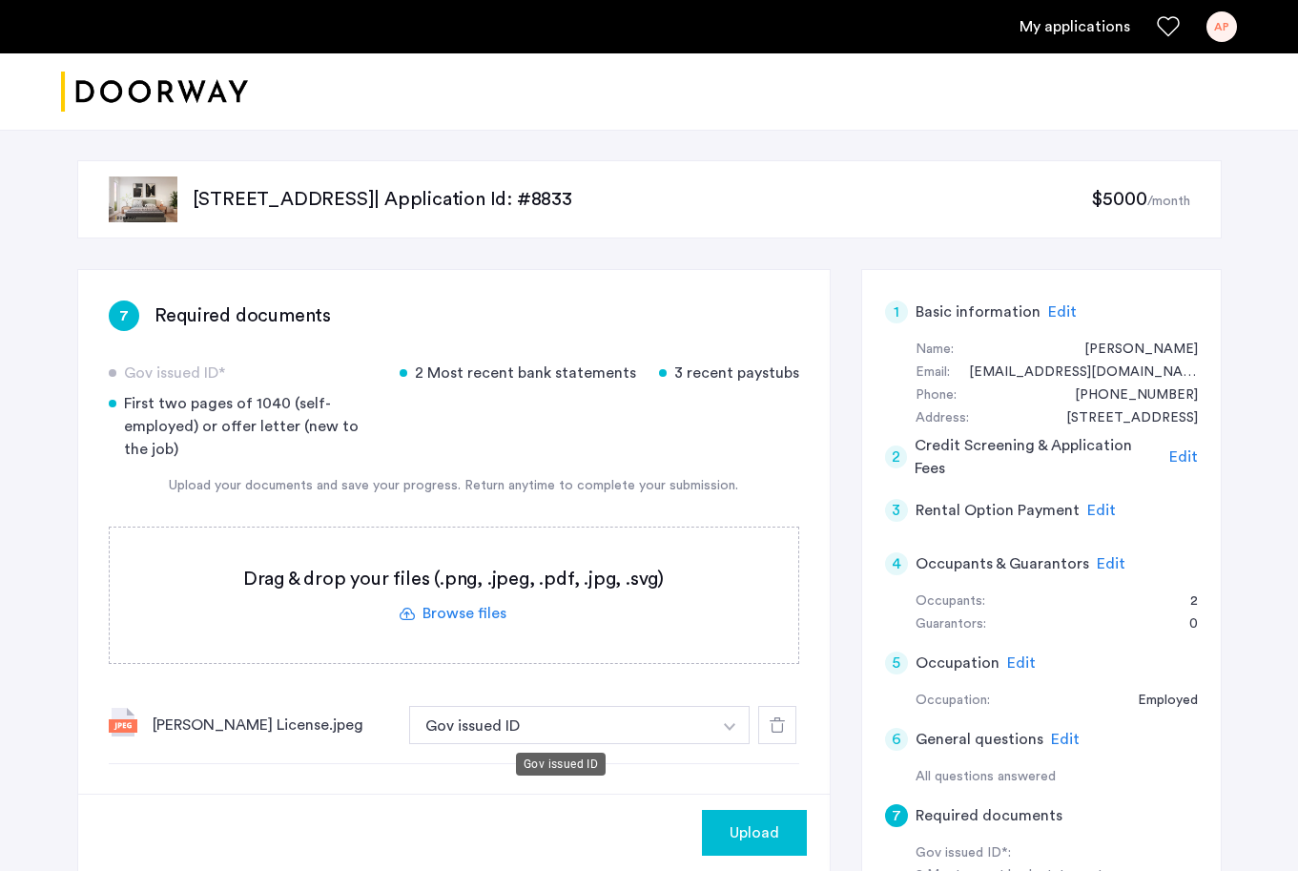
click at [526, 730] on button "Gov issued ID" at bounding box center [560, 725] width 303 height 38
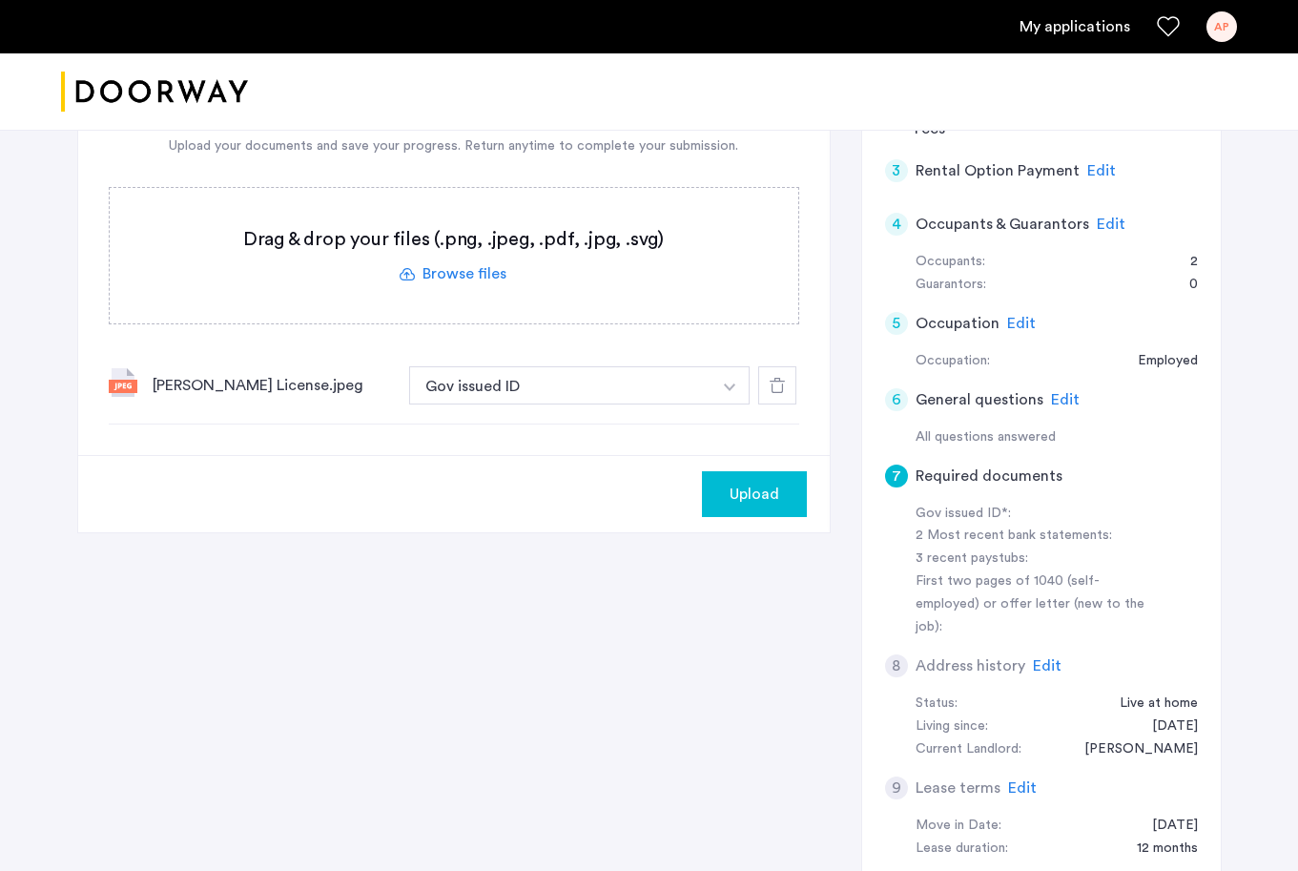
scroll to position [340, 0]
click at [758, 501] on span "Upload" at bounding box center [755, 493] width 50 height 23
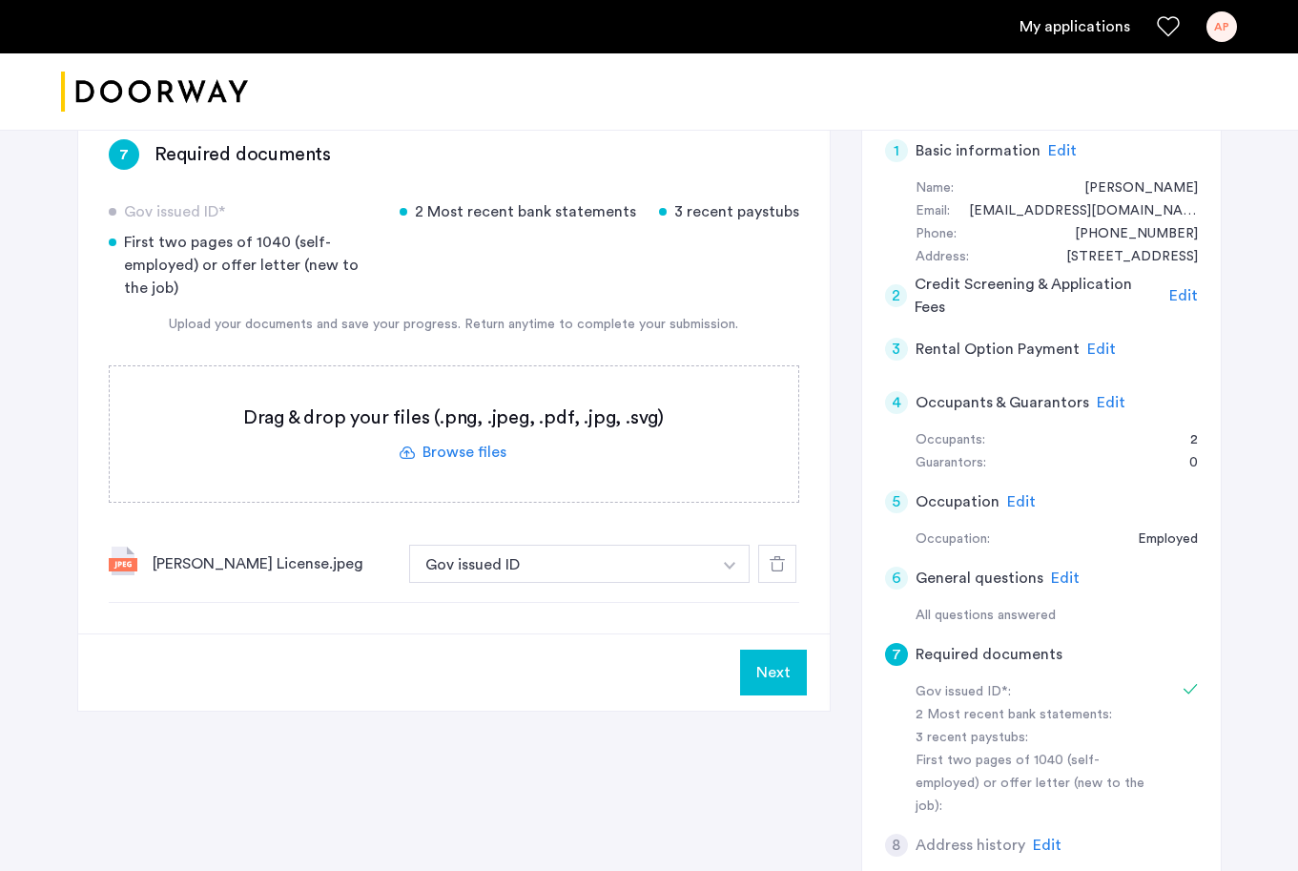
scroll to position [38, 0]
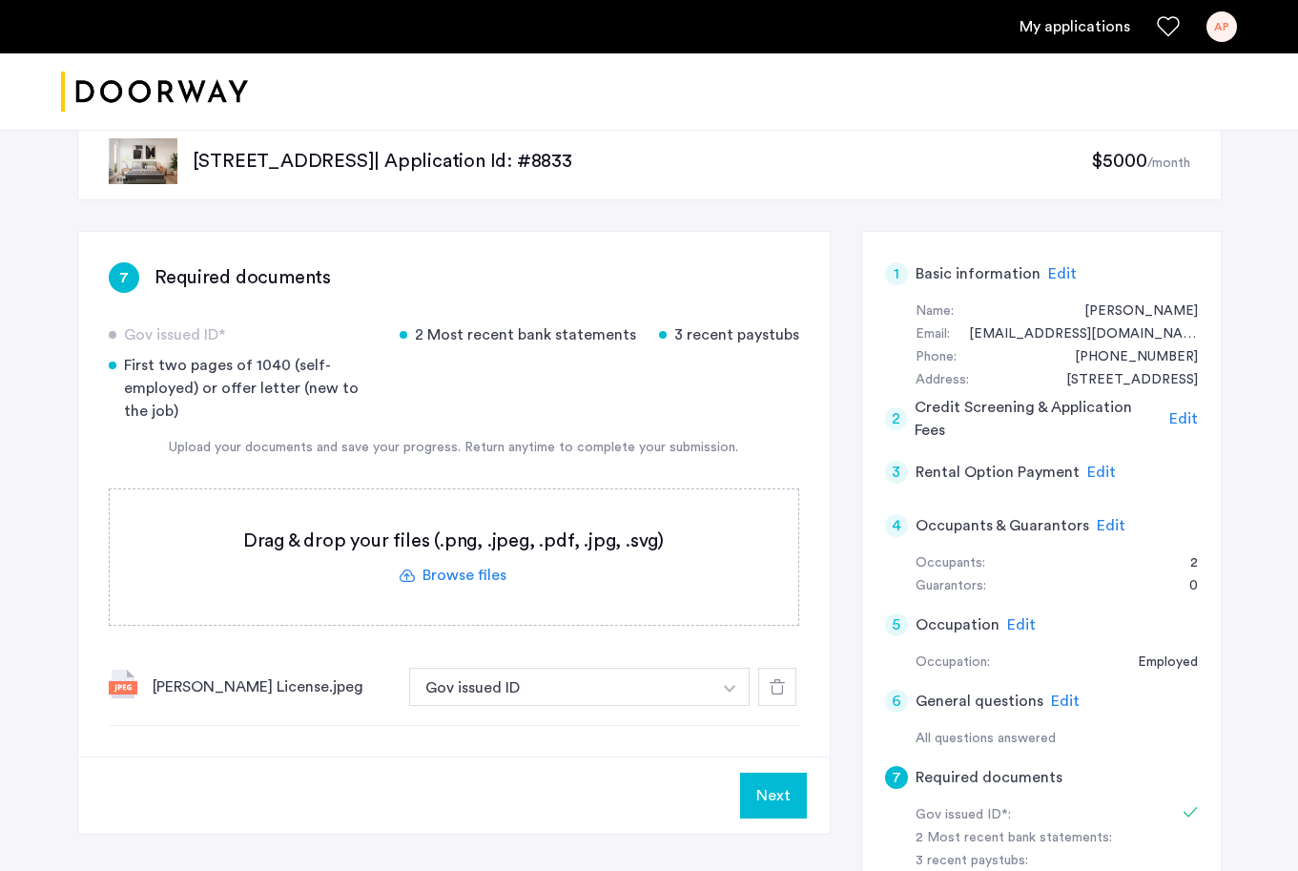
click at [781, 784] on button "Next" at bounding box center [773, 796] width 67 height 46
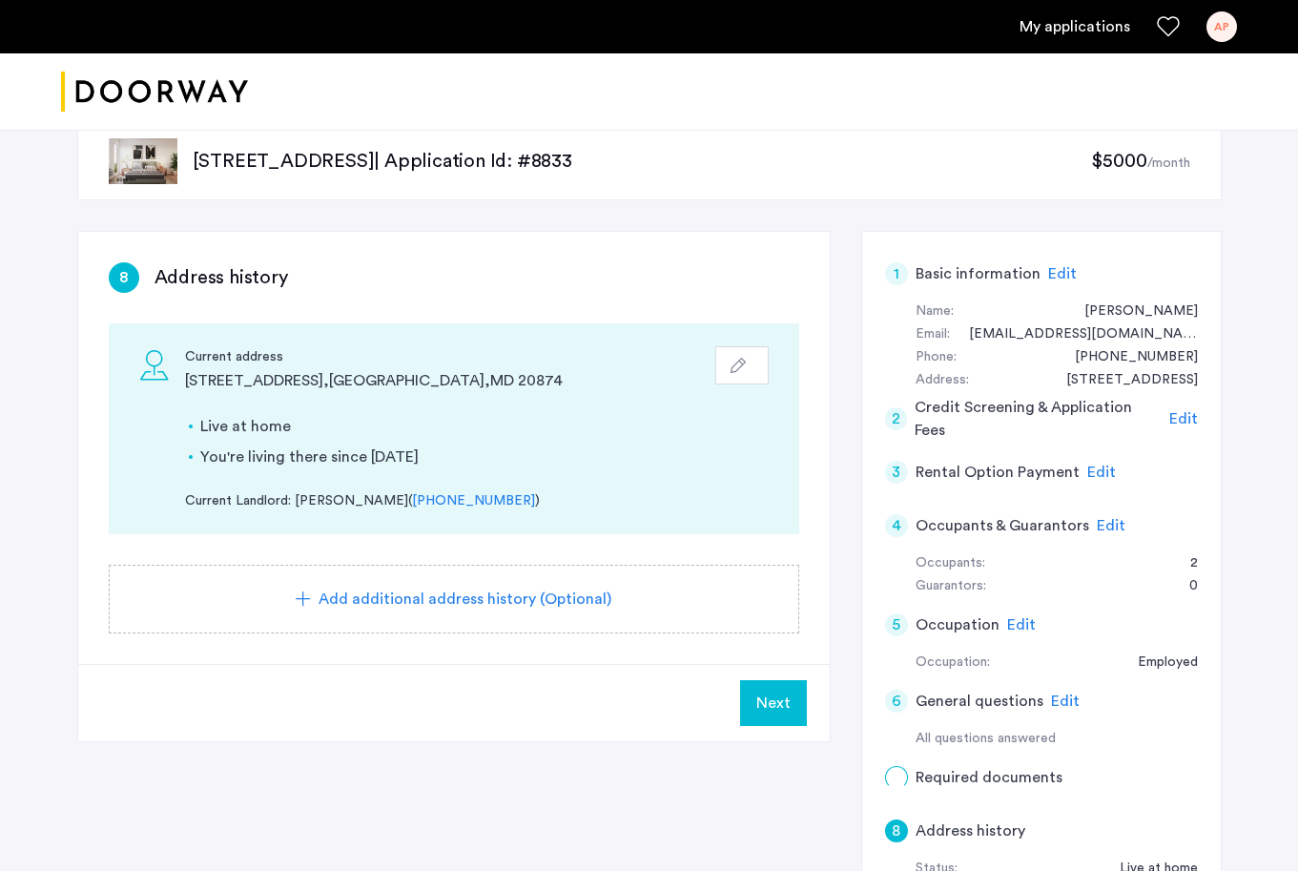
scroll to position [0, 0]
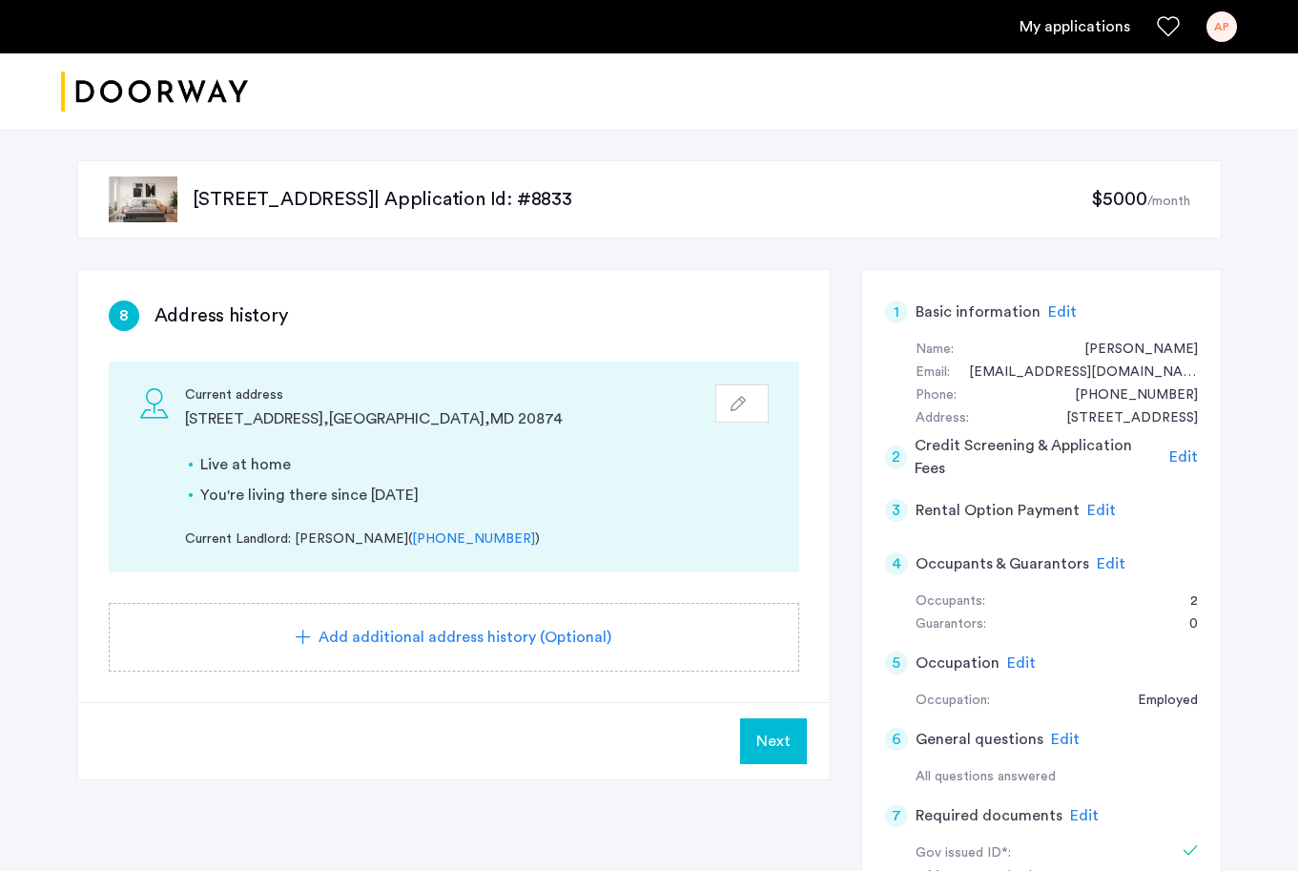
click at [755, 733] on button "Next" at bounding box center [773, 741] width 67 height 46
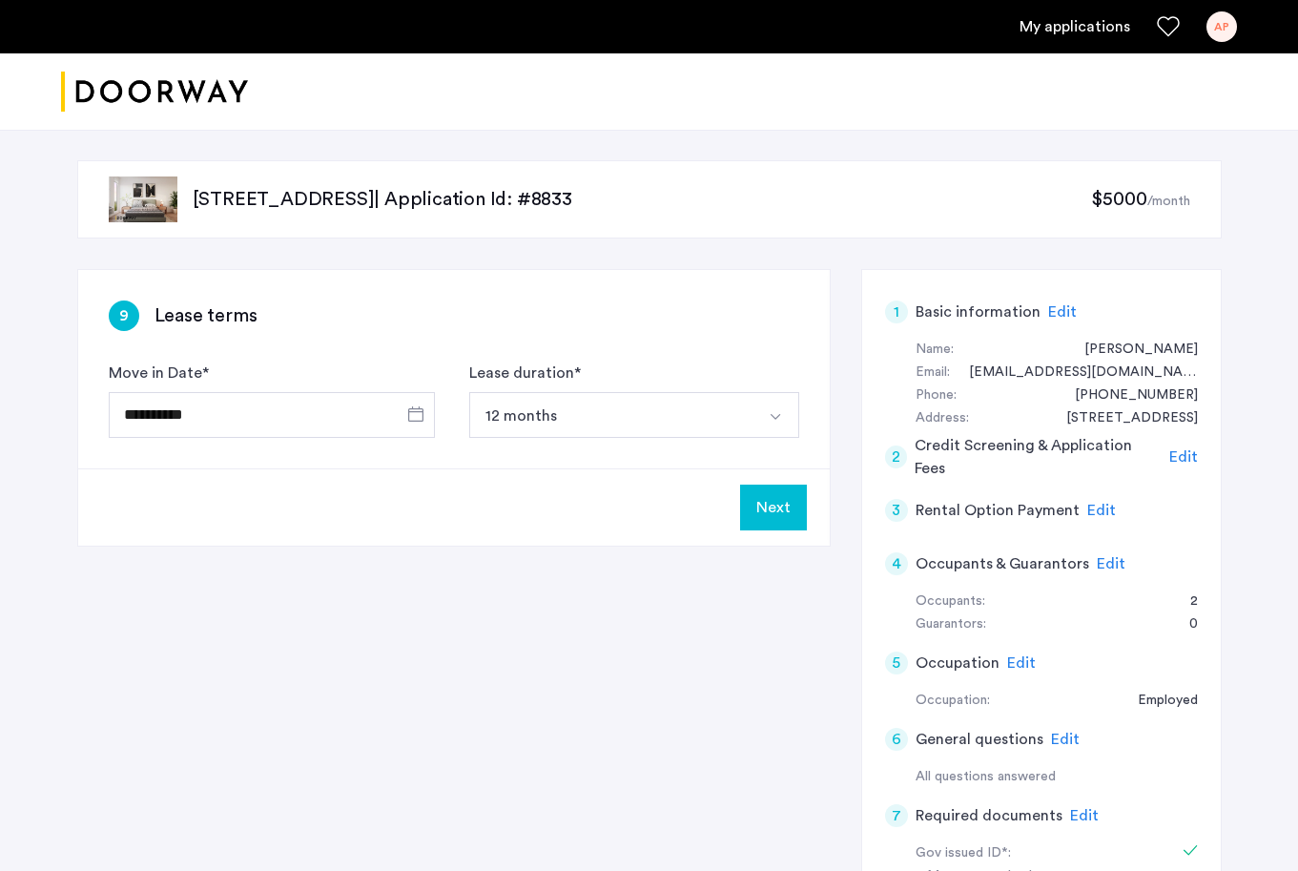
click at [737, 425] on button "12 months" at bounding box center [611, 415] width 285 height 46
click at [648, 523] on div "Next" at bounding box center [454, 506] width 752 height 77
click at [246, 416] on input "**********" at bounding box center [272, 415] width 326 height 46
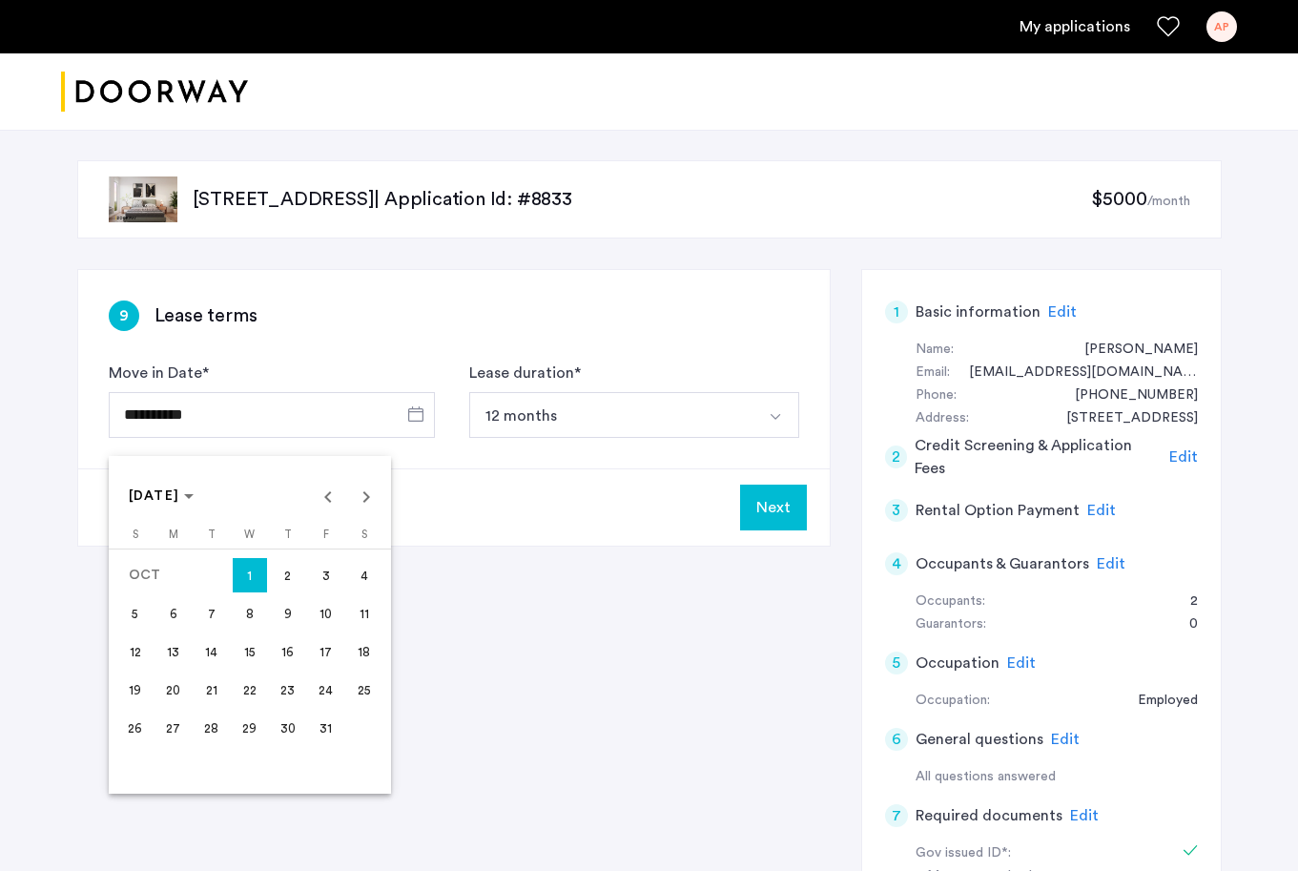
click at [510, 515] on div at bounding box center [649, 435] width 1298 height 871
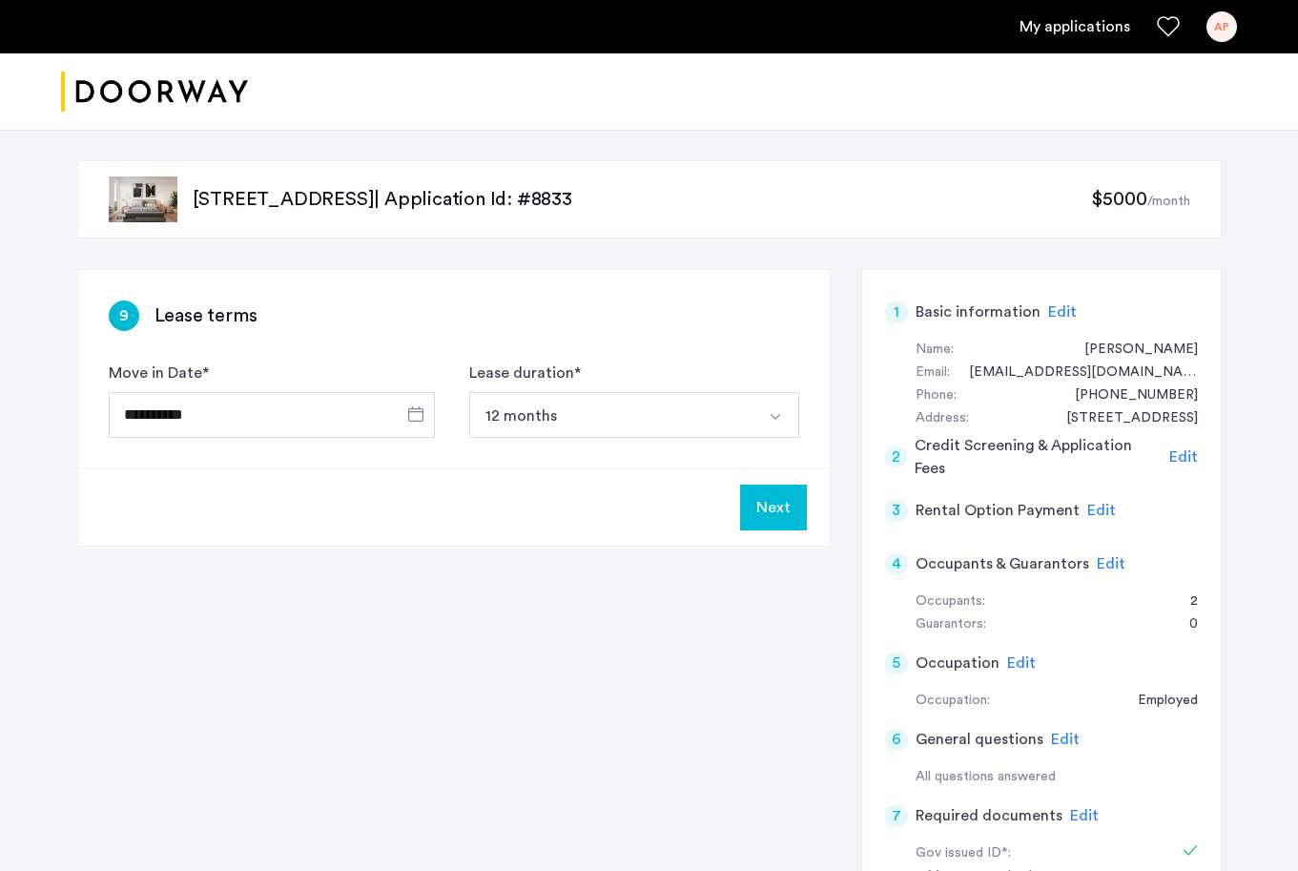
click at [775, 526] on button "Next" at bounding box center [773, 507] width 67 height 46
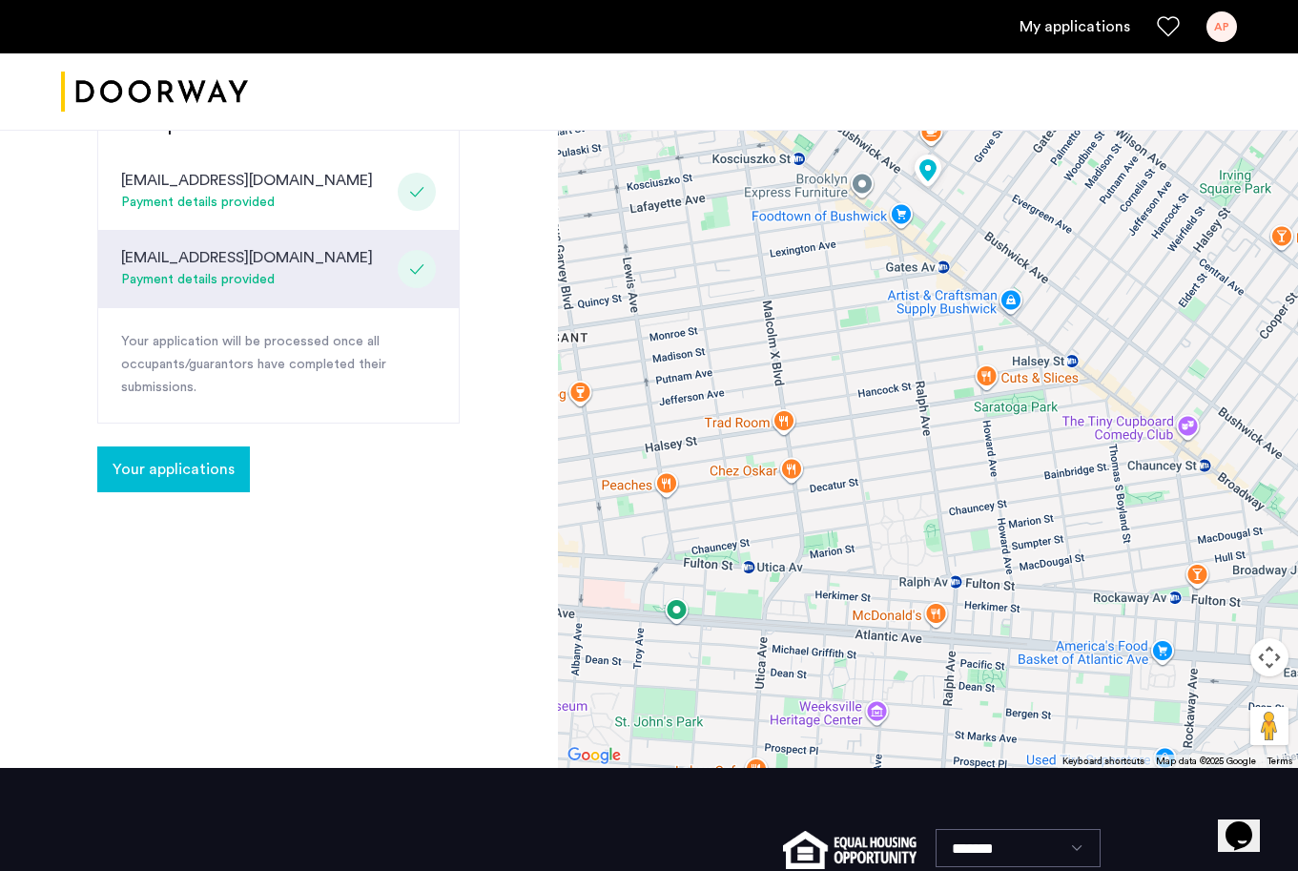
scroll to position [509, 0]
